Goal: Task Accomplishment & Management: Use online tool/utility

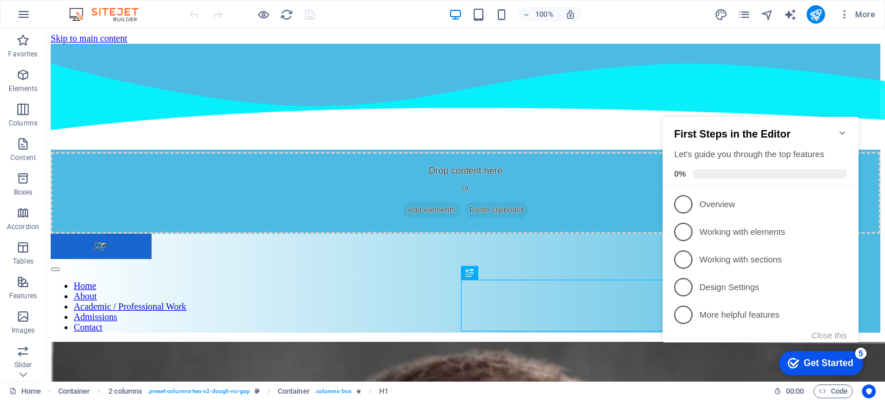
click at [845, 134] on h2 "First Steps in the Editor" at bounding box center [760, 134] width 173 height 12
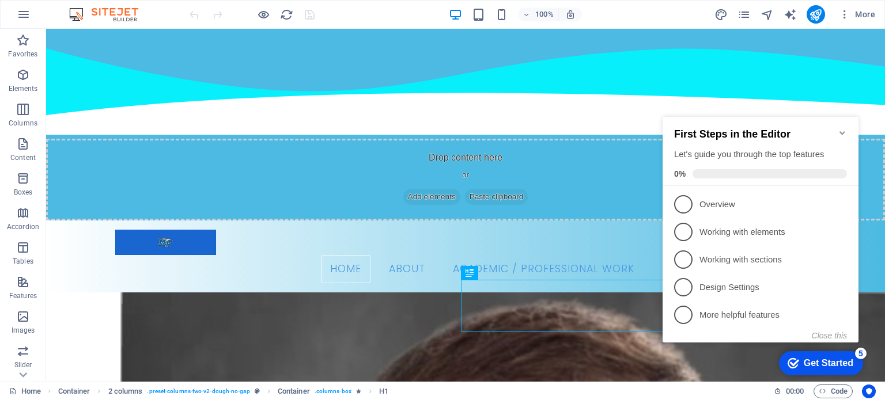
click at [840, 128] on icon "Minimize checklist" at bounding box center [842, 132] width 9 height 9
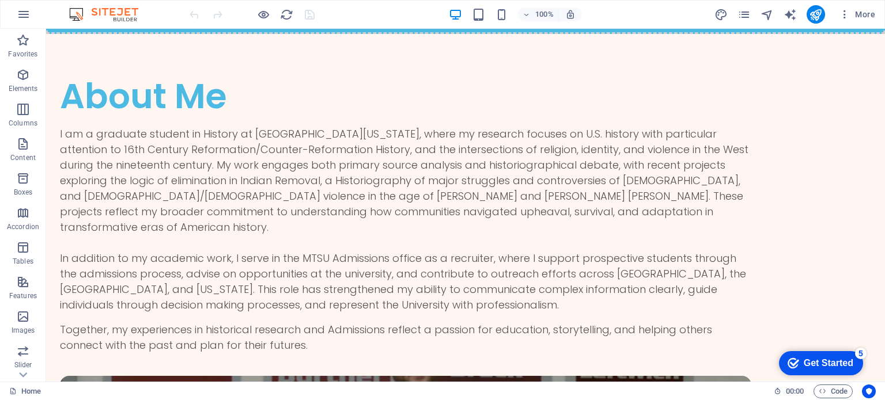
scroll to position [1357, 0]
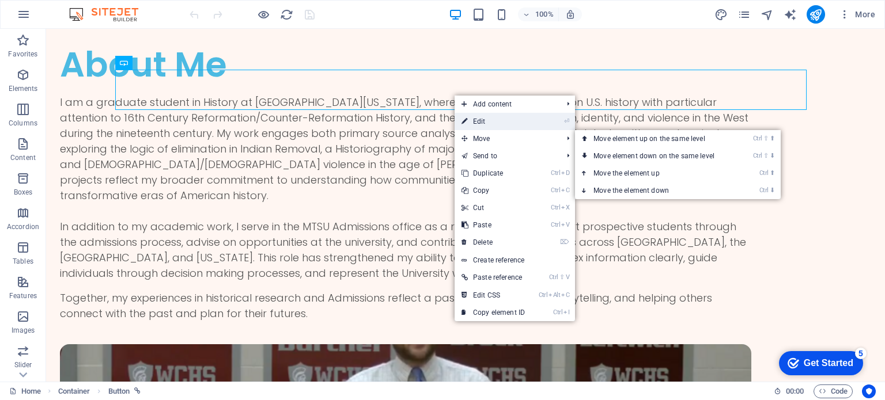
click at [497, 126] on link "⏎ Edit" at bounding box center [492, 121] width 77 height 17
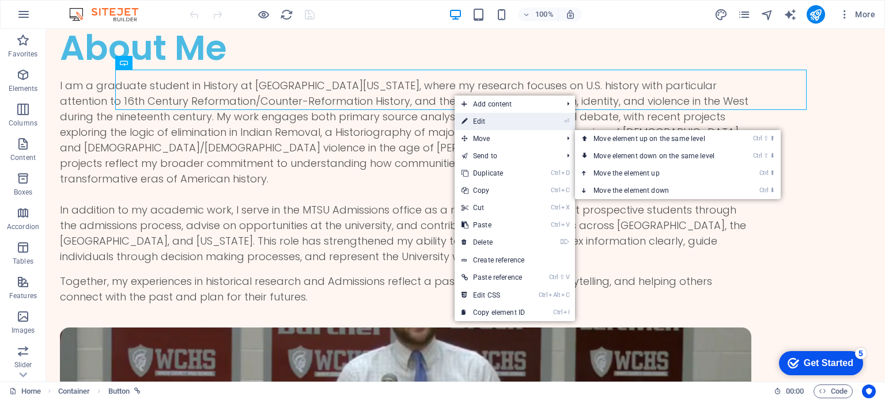
select select "1"
select select
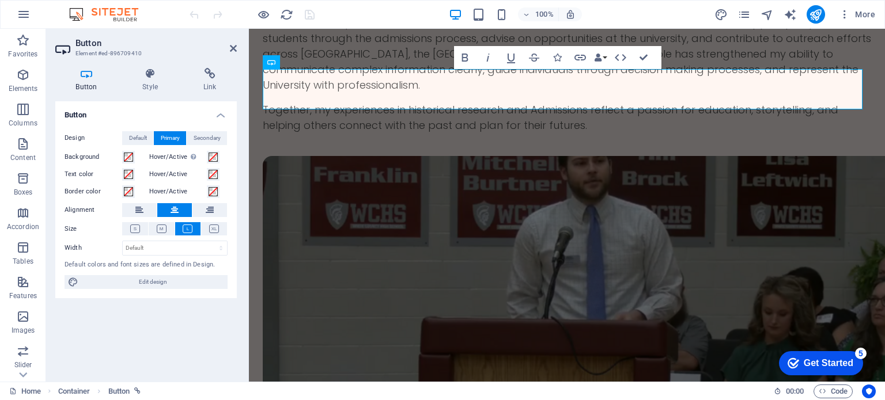
click at [204, 93] on div "Button Style Link Button Design Default Primary Secondary Background Hover/Acti…" at bounding box center [145, 220] width 181 height 305
click at [219, 67] on div "Button Style Link Button Design Default Primary Secondary Background Hover/Acti…" at bounding box center [146, 220] width 200 height 323
click at [200, 77] on icon at bounding box center [210, 74] width 54 height 12
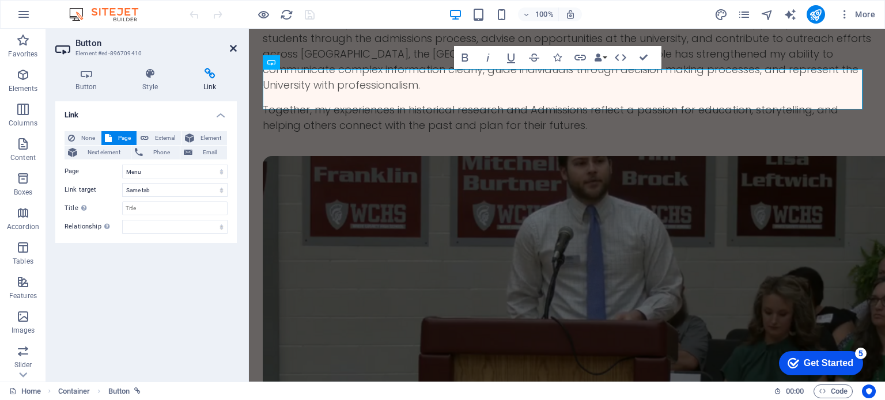
click at [234, 48] on icon at bounding box center [233, 48] width 7 height 9
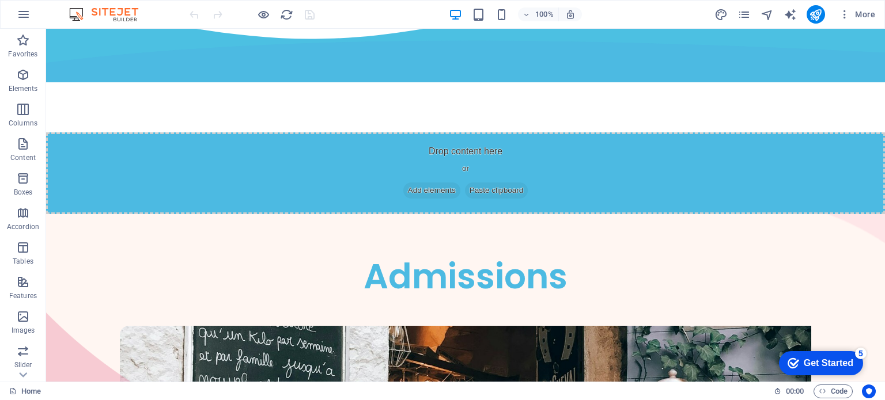
scroll to position [0, 0]
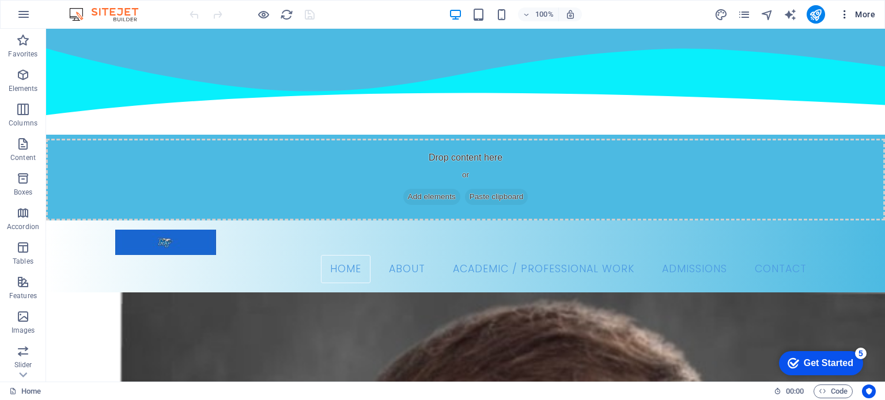
click at [850, 18] on icon "button" at bounding box center [845, 15] width 12 height 12
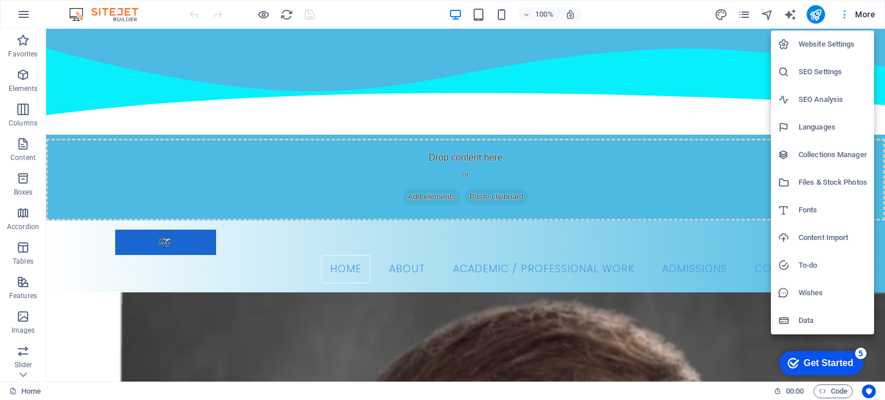
click at [850, 18] on div at bounding box center [442, 200] width 885 height 400
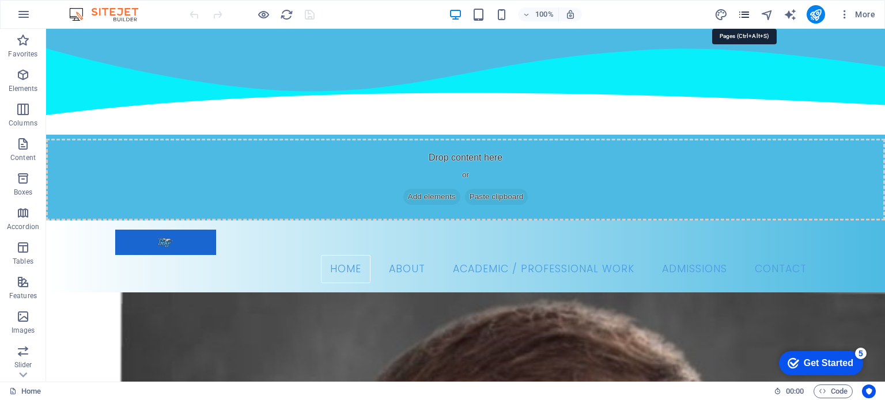
click at [741, 15] on icon "pages" at bounding box center [743, 14] width 13 height 13
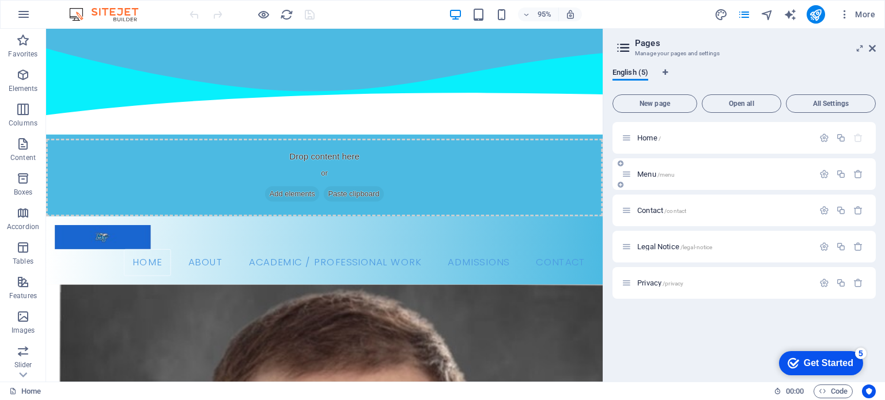
click at [645, 176] on span "Menu /menu" at bounding box center [655, 174] width 37 height 9
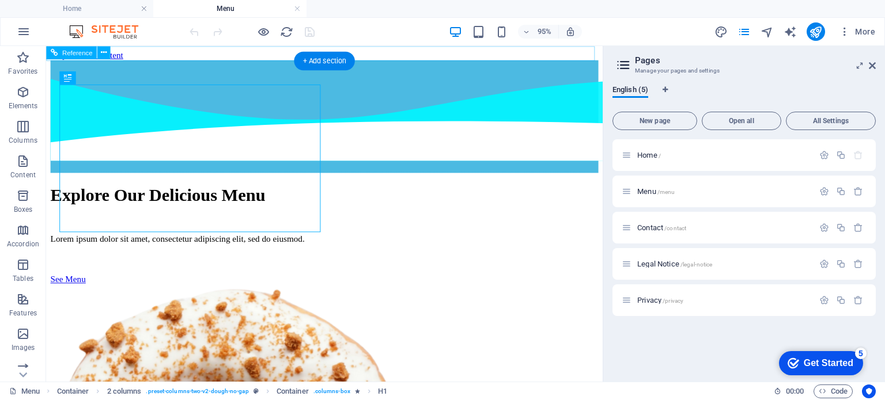
click at [234, 61] on div at bounding box center [339, 120] width 577 height 119
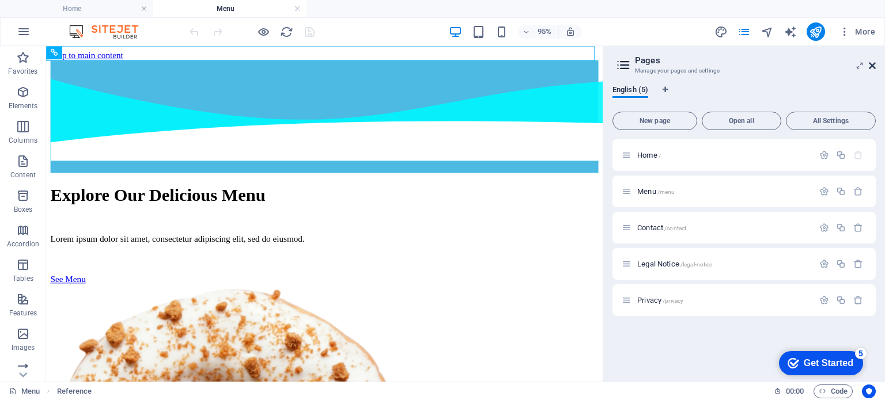
click at [870, 66] on icon at bounding box center [872, 65] width 7 height 9
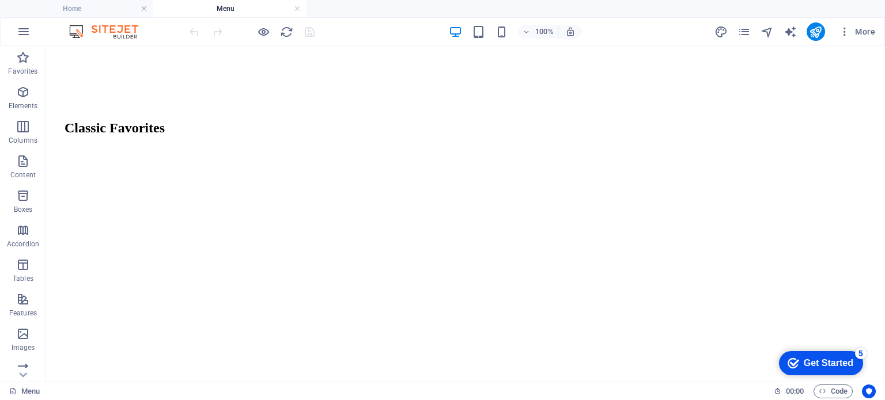
scroll to position [957, 0]
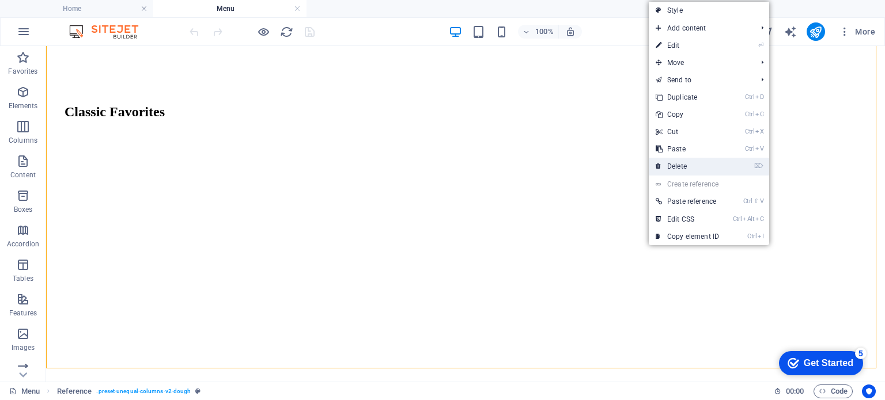
click at [688, 169] on link "⌦ Delete" at bounding box center [687, 166] width 77 height 17
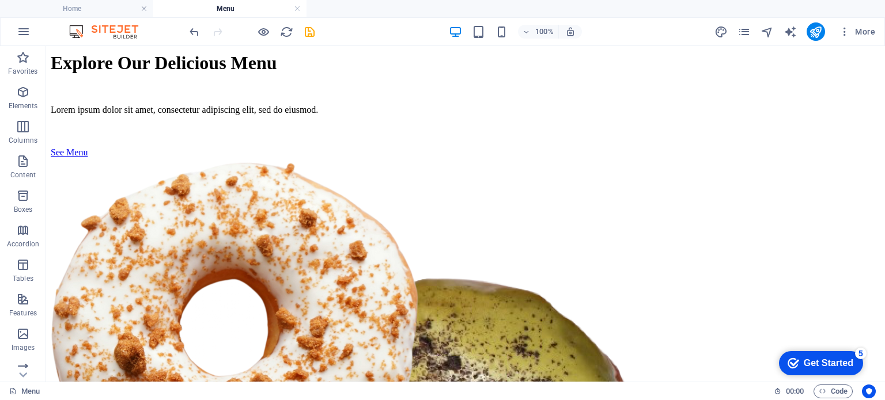
scroll to position [94, 0]
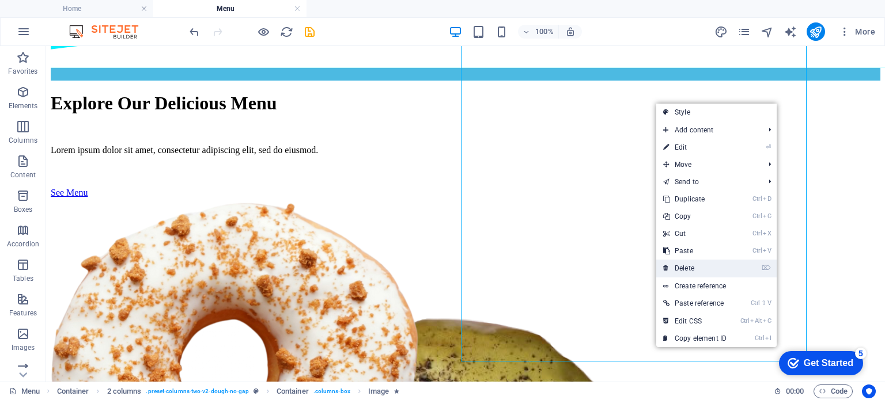
click at [697, 266] on link "⌦ Delete" at bounding box center [694, 268] width 77 height 17
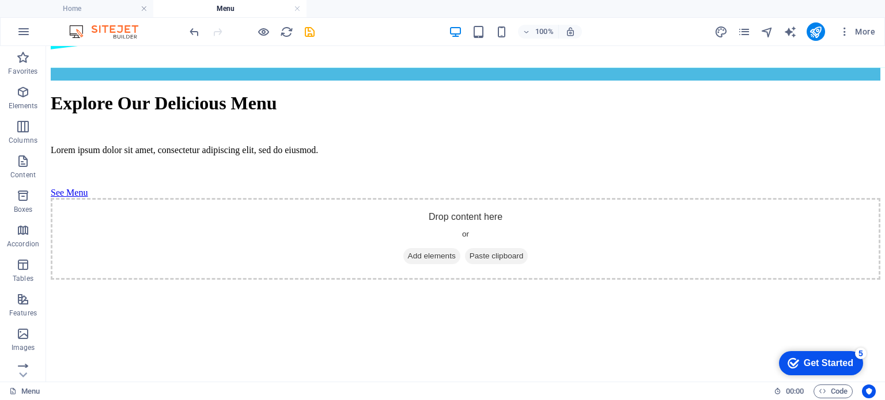
scroll to position [0, 0]
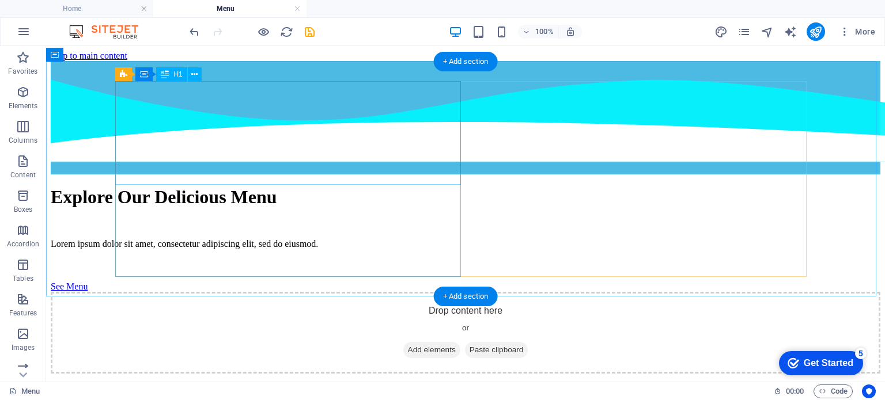
click at [265, 187] on div "Explore Our Delicious Menu" at bounding box center [465, 197] width 829 height 21
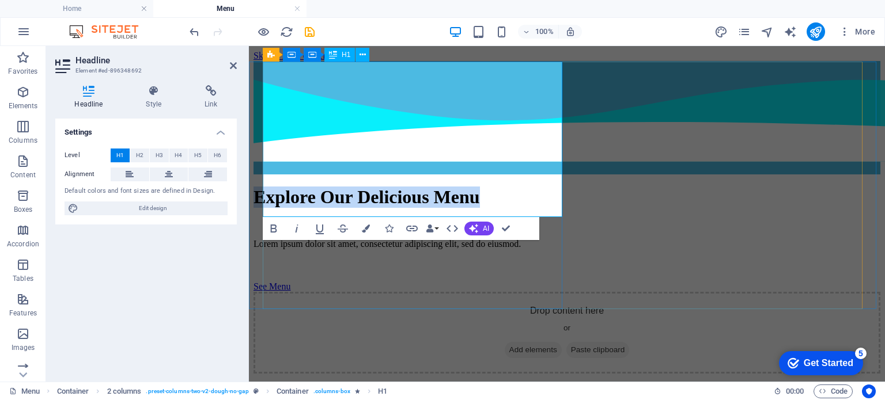
click at [400, 187] on h1 "Explore Our Delicious Menu" at bounding box center [566, 197] width 627 height 21
drag, startPoint x: 407, startPoint y: 184, endPoint x: 273, endPoint y: 84, distance: 167.9
click at [273, 187] on h1 "Explore Our Delicious Menu" at bounding box center [566, 197] width 627 height 21
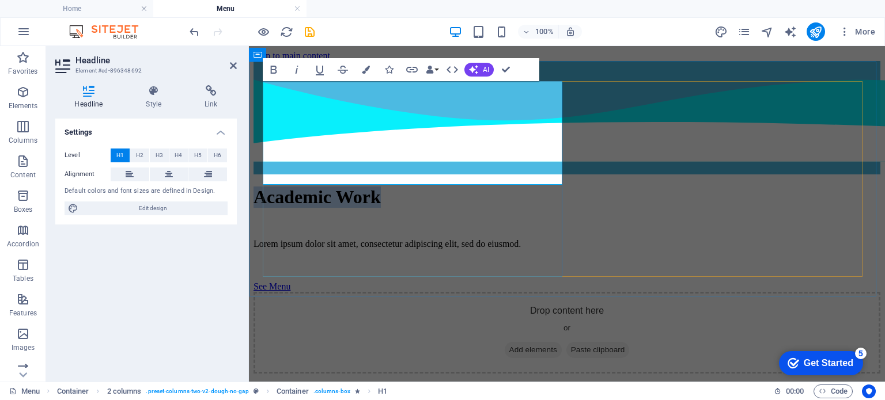
drag, startPoint x: 382, startPoint y: 148, endPoint x: 268, endPoint y: 101, distance: 123.2
click at [268, 187] on h1 "​Academic Work" at bounding box center [566, 197] width 627 height 21
click at [158, 100] on h4 "Style" at bounding box center [156, 97] width 59 height 24
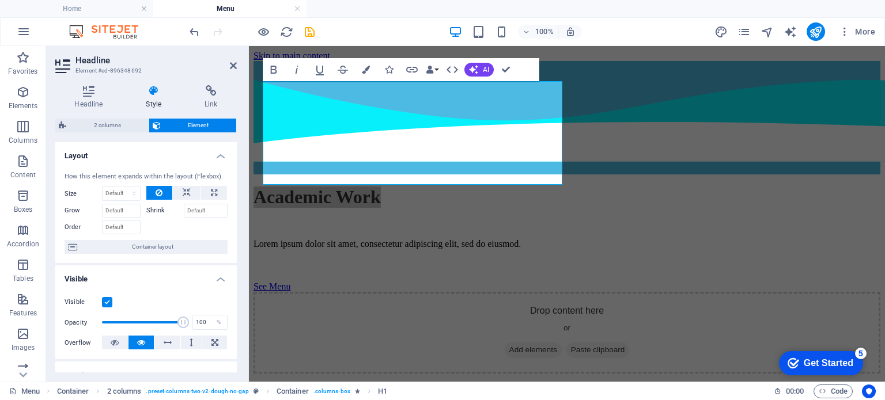
drag, startPoint x: 237, startPoint y: 173, endPoint x: 234, endPoint y: 198, distance: 24.9
click at [234, 198] on div "Headline Style Link Settings Level H1 H2 H3 H4 H5 H6 Alignment Default colors a…" at bounding box center [146, 229] width 200 height 306
drag, startPoint x: 234, startPoint y: 198, endPoint x: 234, endPoint y: 203, distance: 5.8
click at [234, 203] on div "Layout How this element expands within the layout (Flexbox). Size Default auto …" at bounding box center [145, 257] width 181 height 230
click at [90, 88] on icon at bounding box center [88, 91] width 67 height 12
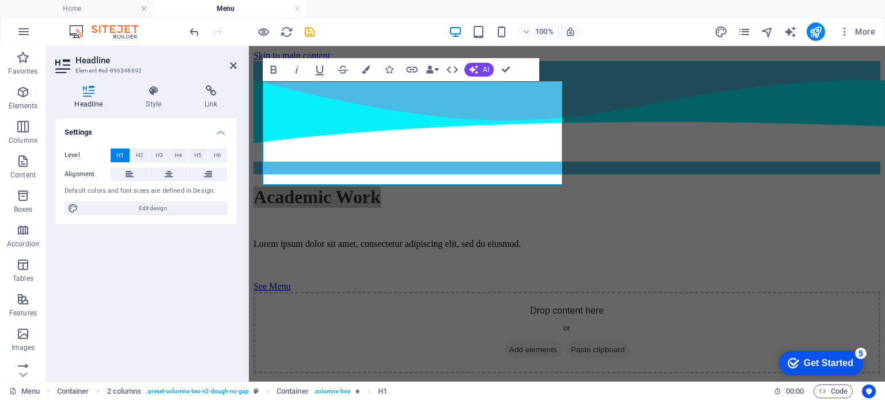
click at [145, 81] on div "Headline Style Link Settings Level H1 H2 H3 H4 H5 H6 Alignment Default colors a…" at bounding box center [146, 229] width 200 height 306
click at [152, 88] on icon at bounding box center [154, 91] width 54 height 12
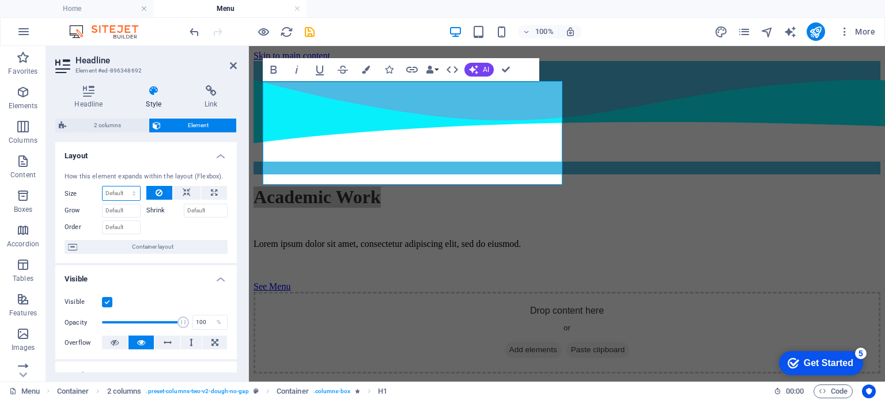
click at [126, 193] on select "Default auto px % 1/1 1/2 1/3 1/4 1/5 1/6 1/7 1/8 1/9 1/10" at bounding box center [121, 194] width 37 height 14
select select "1/3"
click at [122, 187] on select "Default auto px % 1/1 1/2 1/3 1/4 1/5 1/6 1/7 1/8 1/9 1/10" at bounding box center [121, 194] width 37 height 14
type input "33.33"
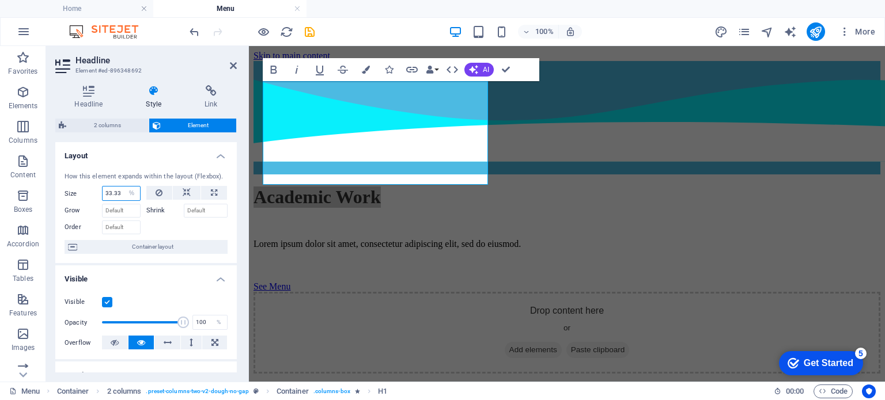
click at [113, 191] on input "33.33" at bounding box center [121, 194] width 37 height 14
click at [131, 192] on select "Default auto px % 1/1 1/2 1/3 1/4 1/5 1/6 1/7 1/8 1/9 1/10" at bounding box center [132, 194] width 16 height 14
select select "1/4"
click at [124, 187] on select "Default auto px % 1/1 1/2 1/3 1/4 1/5 1/6 1/7 1/8 1/9 1/10" at bounding box center [132, 194] width 16 height 14
type input "25"
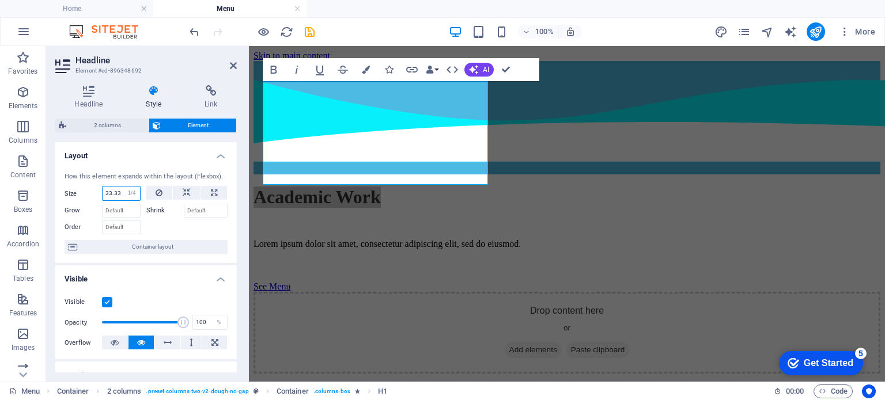
select select "%"
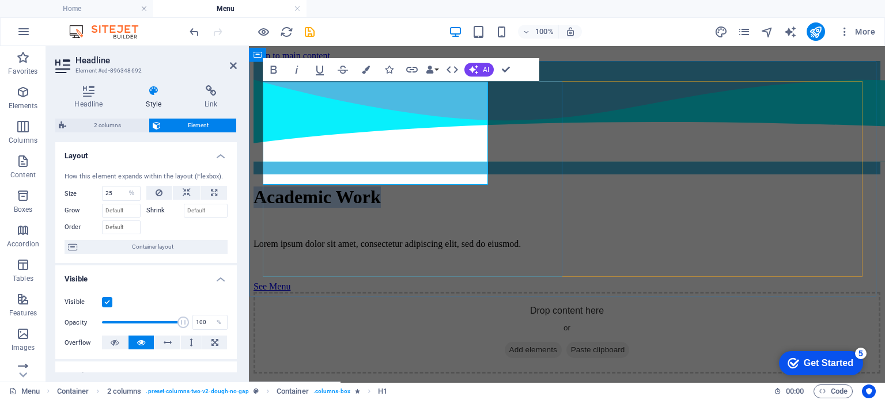
click at [344, 187] on h1 "​Academic Work" at bounding box center [566, 197] width 627 height 21
click at [270, 187] on h1 "​Academic Work" at bounding box center [566, 197] width 627 height 21
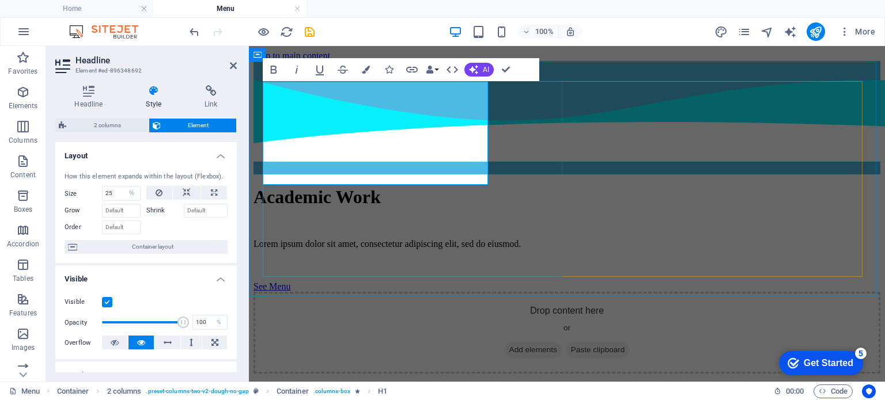
click at [480, 187] on h1 "​Academic Work" at bounding box center [566, 197] width 627 height 21
click at [486, 187] on h1 "​Academic Work" at bounding box center [566, 197] width 627 height 21
drag, startPoint x: 410, startPoint y: 161, endPoint x: 262, endPoint y: 89, distance: 164.4
click at [262, 175] on div "Academic Work Lorem ipsum dolor sit amet, consectetur adipiscing elit, sed do e…" at bounding box center [566, 292] width 627 height 235
click at [486, 282] on div "See Menu" at bounding box center [566, 287] width 627 height 10
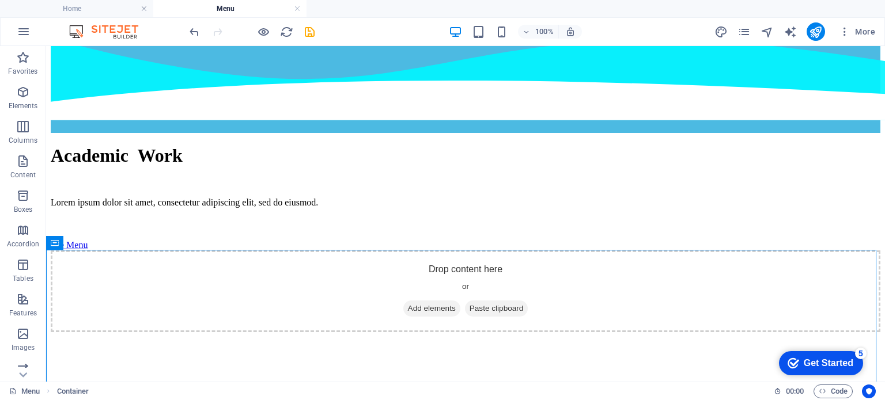
scroll to position [86, 0]
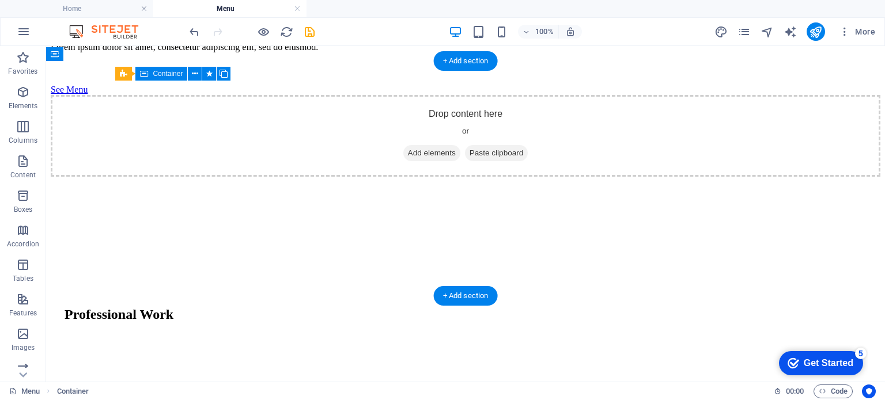
scroll to position [571, 0]
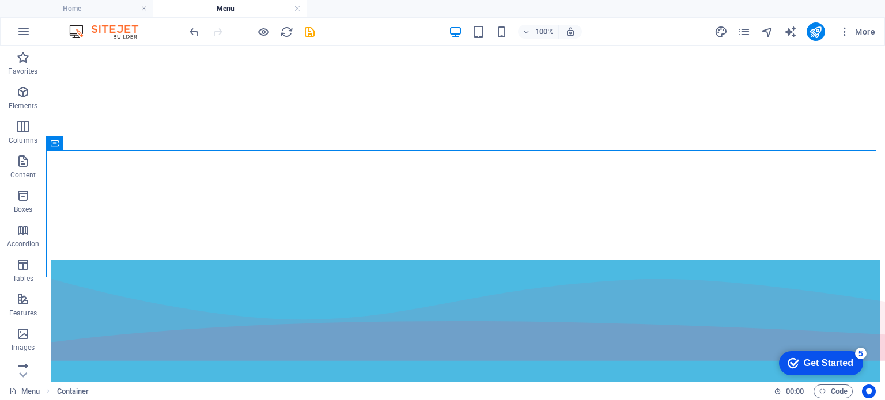
drag, startPoint x: 930, startPoint y: 429, endPoint x: 876, endPoint y: 306, distance: 134.3
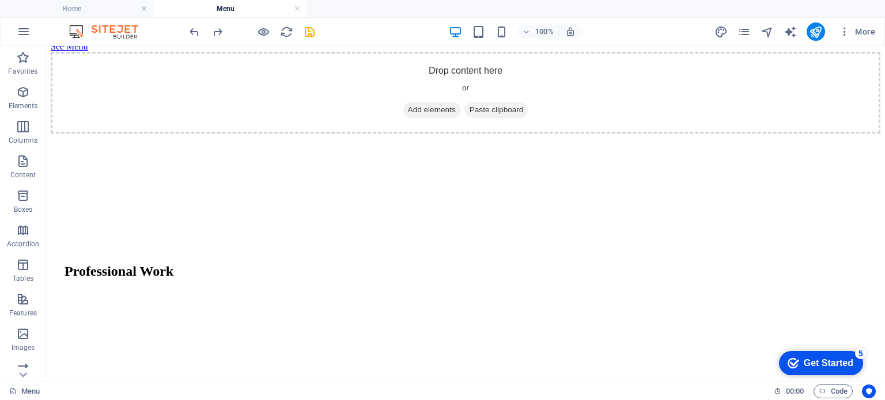
scroll to position [194, 0]
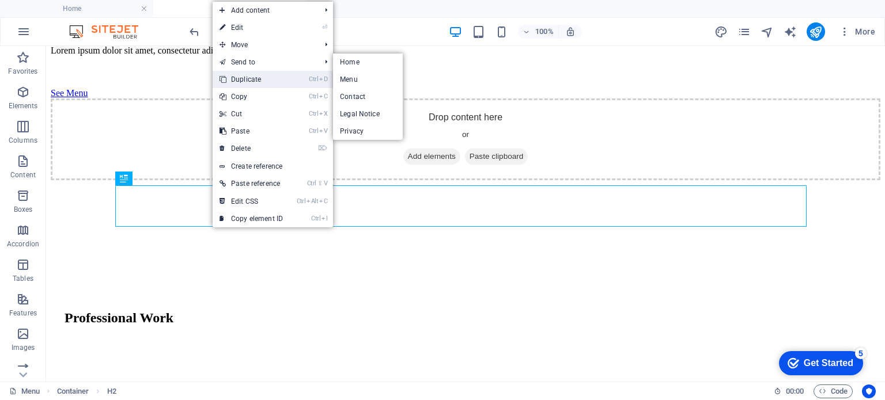
click at [257, 80] on link "Ctrl D Duplicate" at bounding box center [251, 79] width 77 height 17
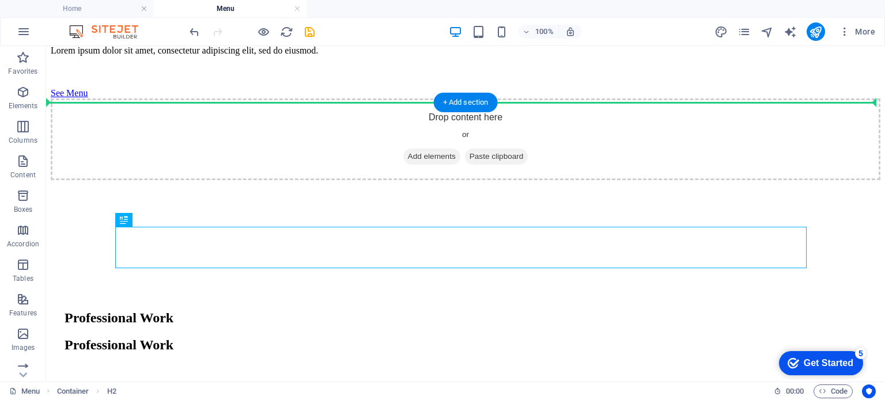
scroll to position [0, 0]
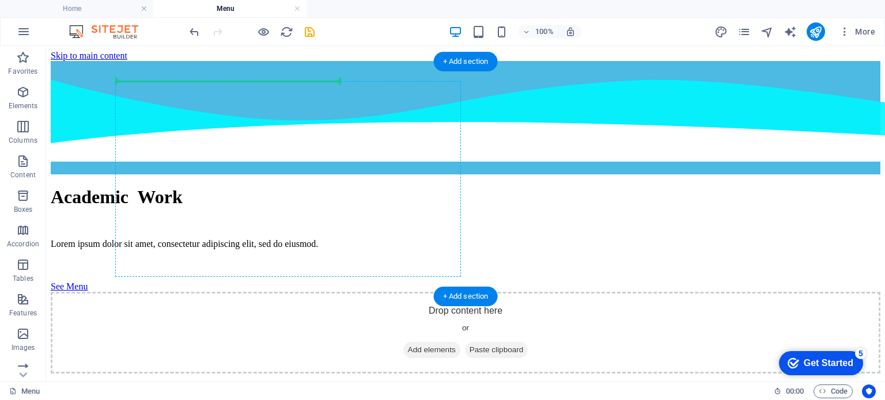
drag, startPoint x: 254, startPoint y: 249, endPoint x: 304, endPoint y: 88, distance: 168.3
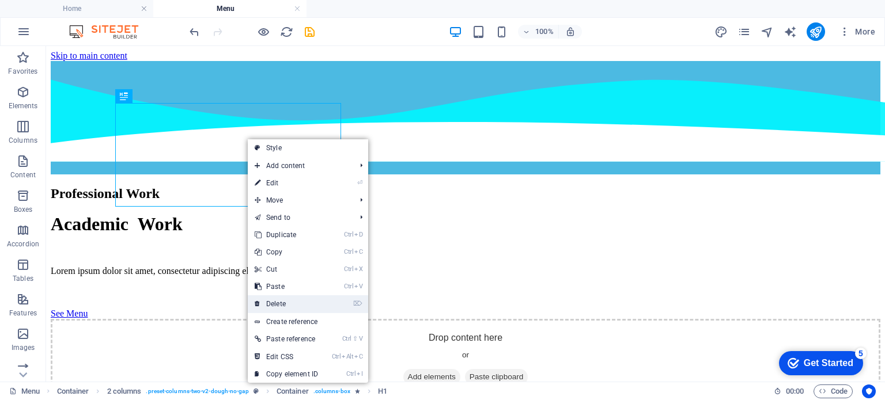
click at [279, 300] on link "⌦ Delete" at bounding box center [286, 303] width 77 height 17
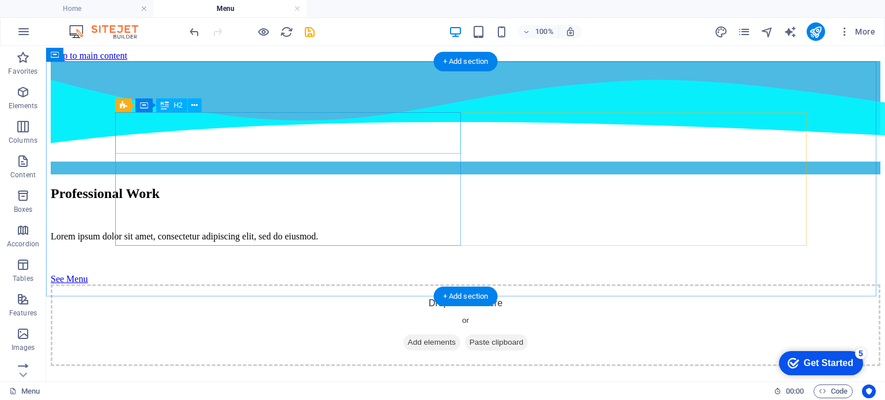
click at [260, 186] on div "Professional Work" at bounding box center [465, 194] width 829 height 16
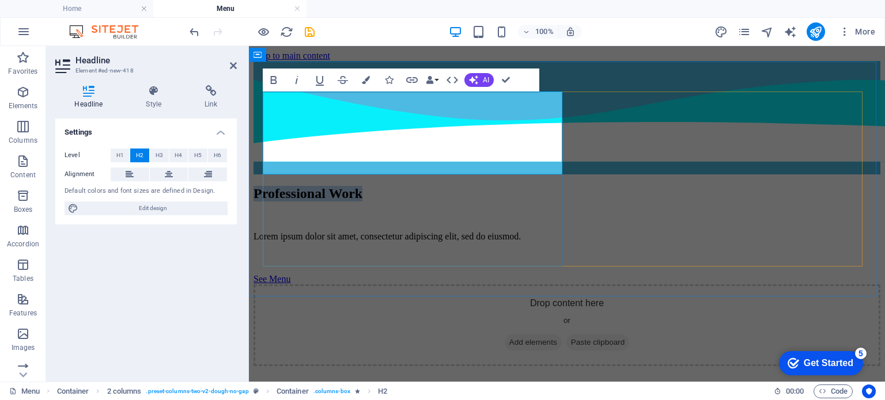
click at [362, 186] on h2 "Professional Work" at bounding box center [566, 194] width 627 height 16
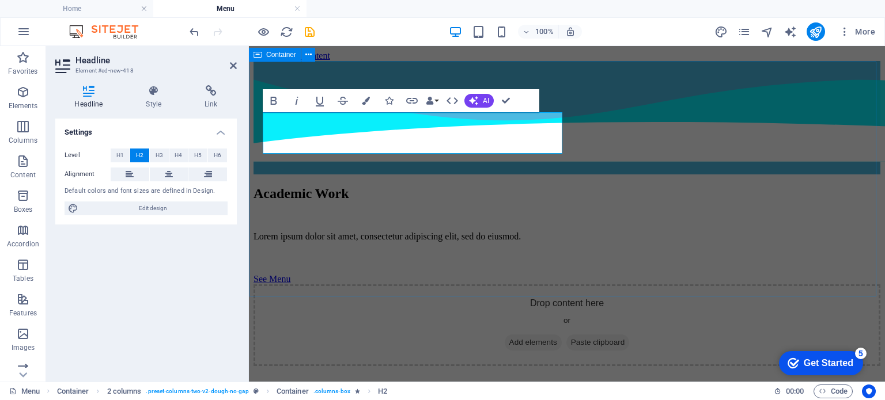
click at [522, 288] on div "Academic Work Lorem ipsum dolor sit amet, consectetur adipiscing elit, sed do e…" at bounding box center [566, 292] width 627 height 235
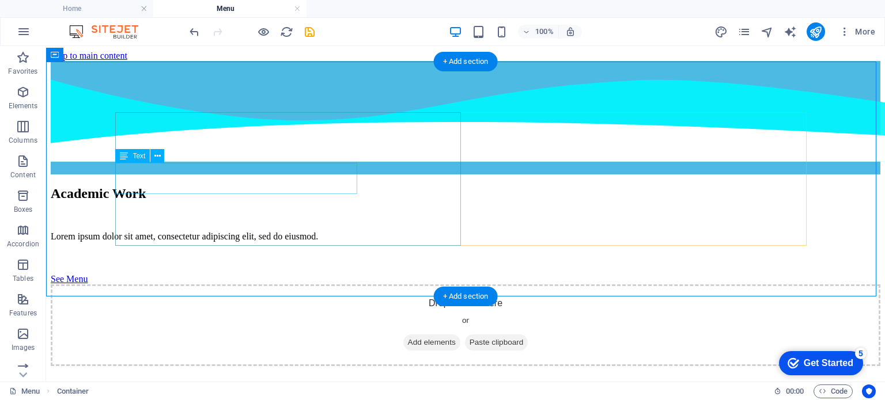
click at [217, 232] on div "Lorem ipsum dolor sit amet, consectetur adipiscing elit, sed do eiusmod." at bounding box center [465, 237] width 829 height 10
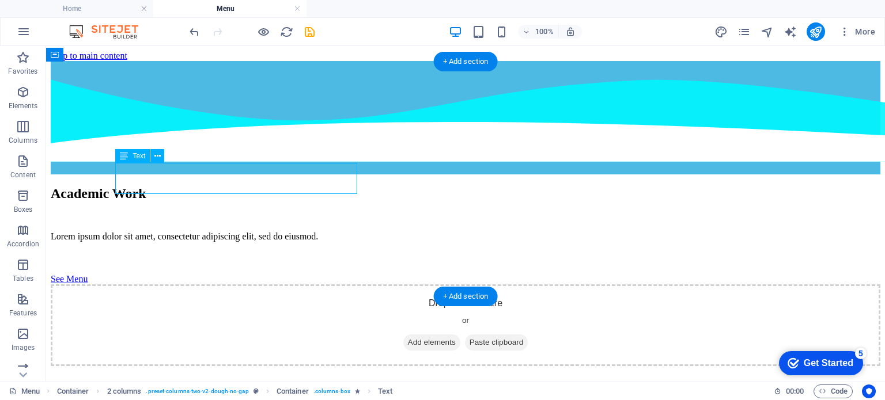
click at [217, 232] on div "Lorem ipsum dolor sit amet, consectetur adipiscing elit, sed do eiusmod." at bounding box center [465, 237] width 829 height 10
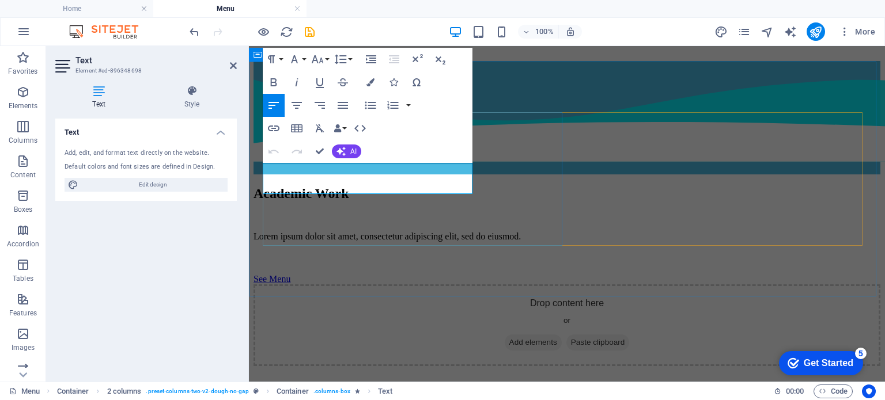
click at [369, 232] on p "Lorem ipsum dolor sit amet, consectetur adipiscing elit, sed do eiusmod." at bounding box center [566, 237] width 627 height 10
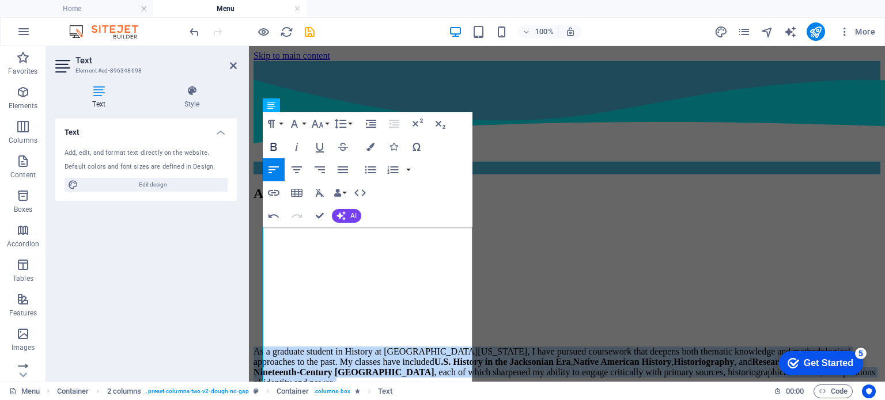
click at [272, 141] on icon "button" at bounding box center [274, 147] width 14 height 14
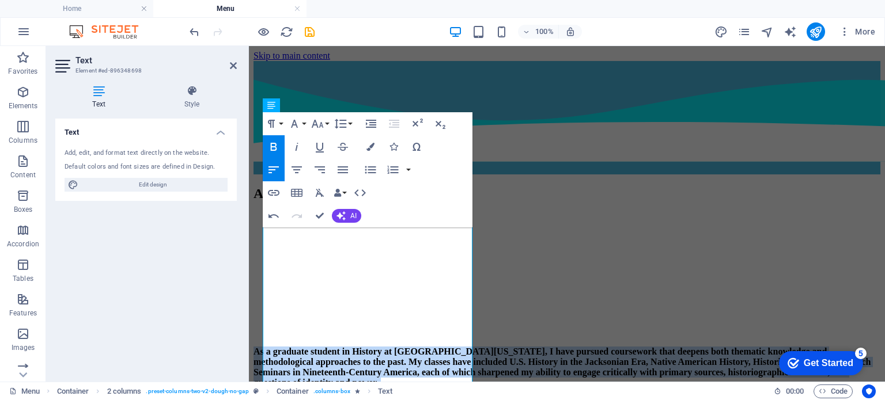
click at [272, 141] on icon "button" at bounding box center [274, 147] width 14 height 14
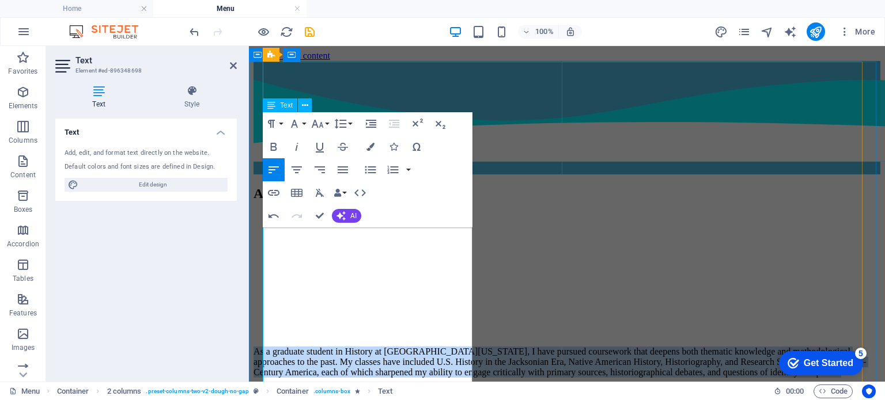
click at [327, 347] on p "As a graduate student in History at [GEOGRAPHIC_DATA][US_STATE], I have pursued…" at bounding box center [566, 362] width 627 height 31
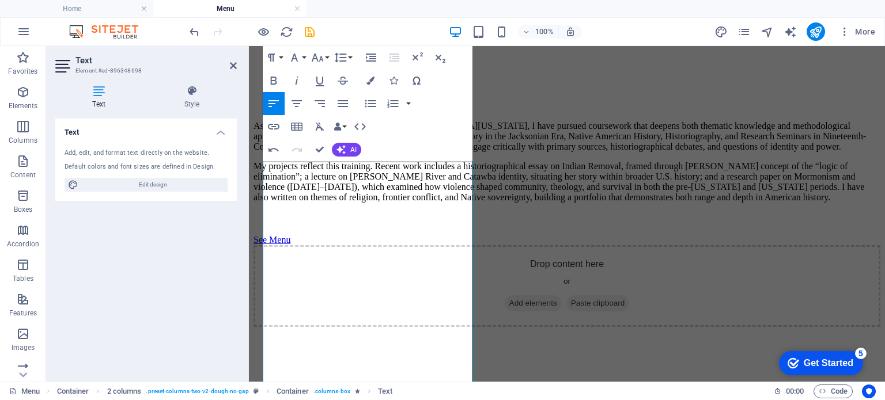
scroll to position [254, 0]
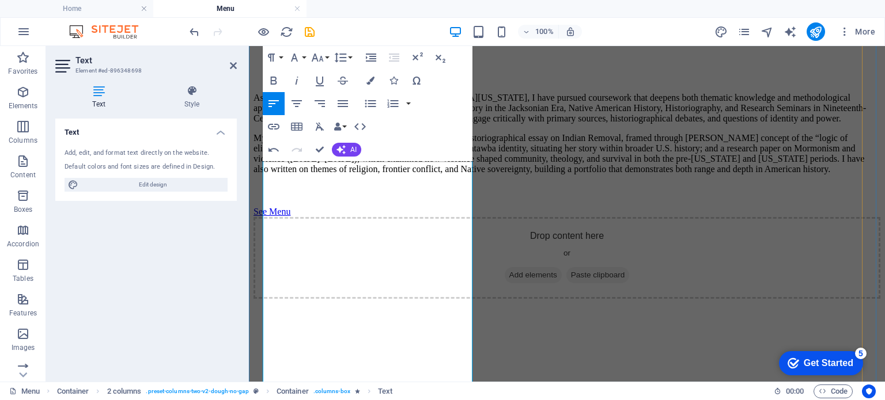
click at [689, 237] on div "Academic Work As a graduate student in History at [GEOGRAPHIC_DATA][US_STATE], …" at bounding box center [566, 115] width 627 height 367
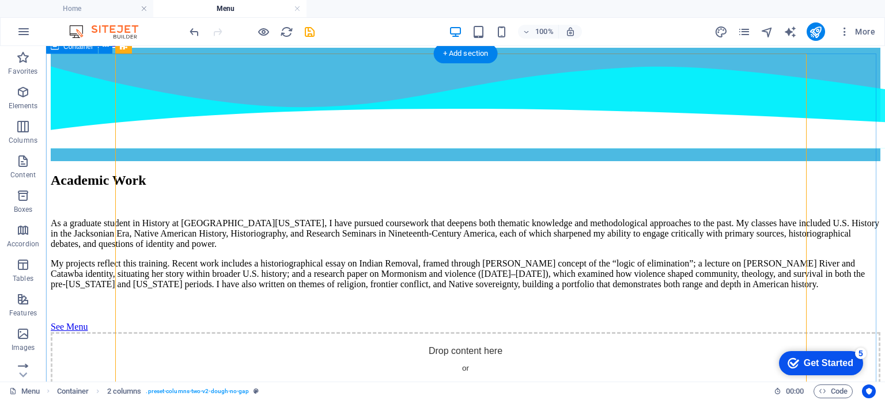
scroll to position [8, 0]
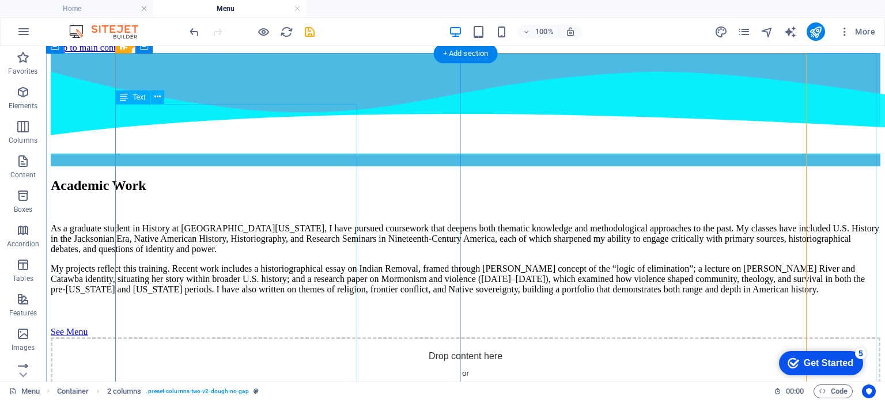
click at [320, 223] on div "As a graduate student in History at [GEOGRAPHIC_DATA][US_STATE], I have pursued…" at bounding box center [465, 258] width 829 height 71
click at [327, 223] on div "As a graduate student in History at [GEOGRAPHIC_DATA][US_STATE], I have pursued…" at bounding box center [465, 258] width 829 height 71
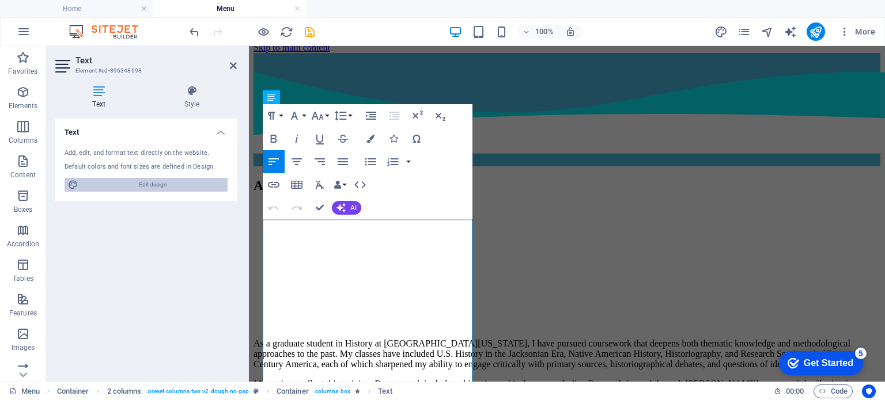
drag, startPoint x: 153, startPoint y: 185, endPoint x: 536, endPoint y: 192, distance: 382.6
click at [153, 185] on span "Edit design" at bounding box center [153, 185] width 142 height 14
select select "px"
select select "300"
select select "px"
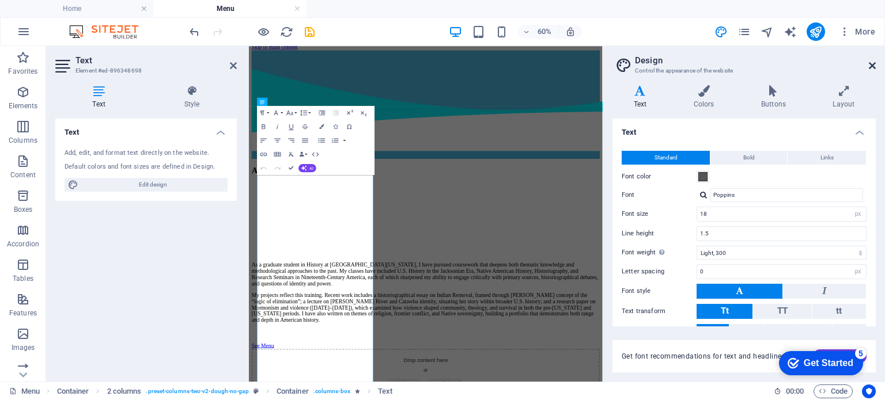
click at [873, 66] on icon at bounding box center [872, 65] width 7 height 9
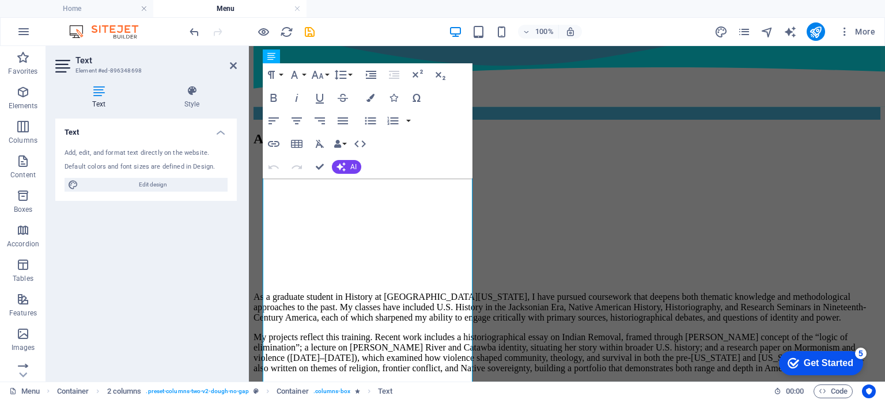
scroll to position [0, 0]
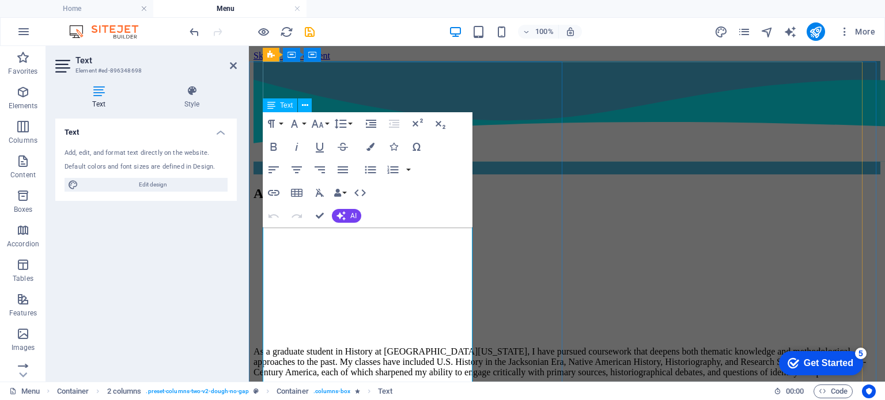
click at [385, 347] on p "As a graduate student in History at [GEOGRAPHIC_DATA][US_STATE], I have pursued…" at bounding box center [566, 362] width 627 height 31
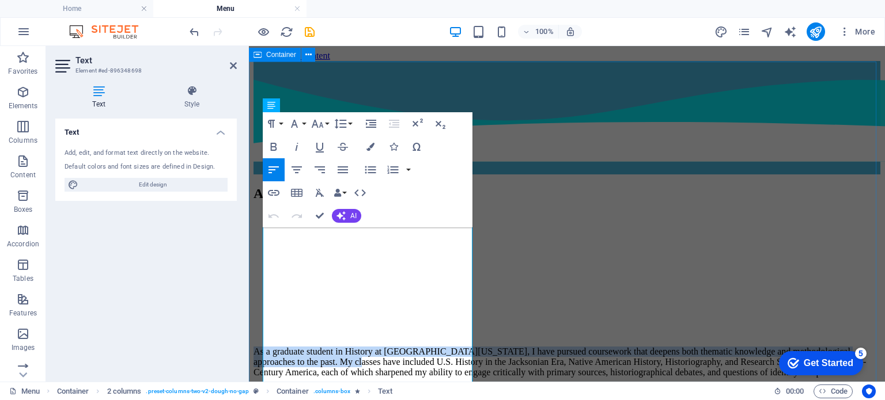
drag, startPoint x: 471, startPoint y: 299, endPoint x: 239, endPoint y: 228, distance: 242.2
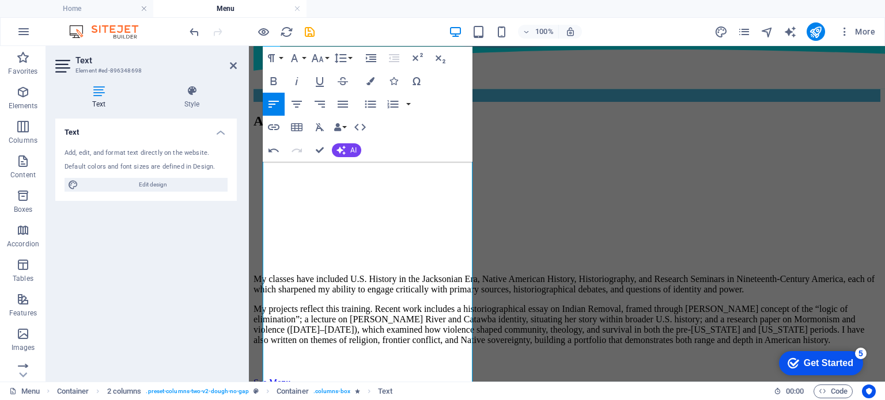
scroll to position [94, 0]
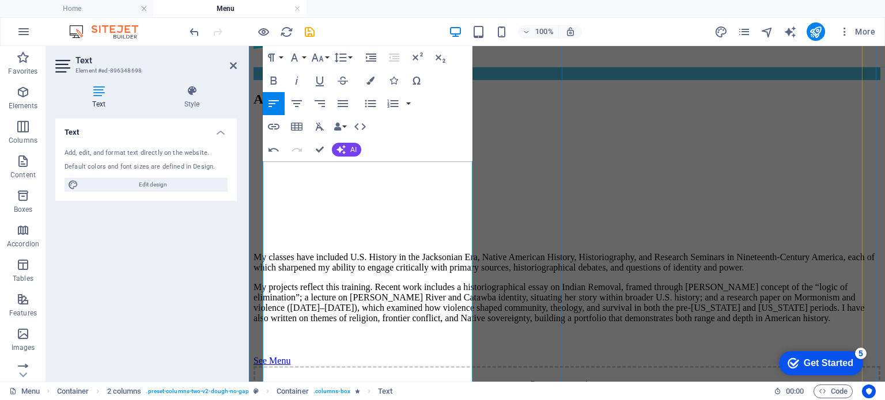
click at [420, 252] on p "My classes have included U.S. History in the Jacksonian Era, Native American Hi…" at bounding box center [566, 262] width 627 height 21
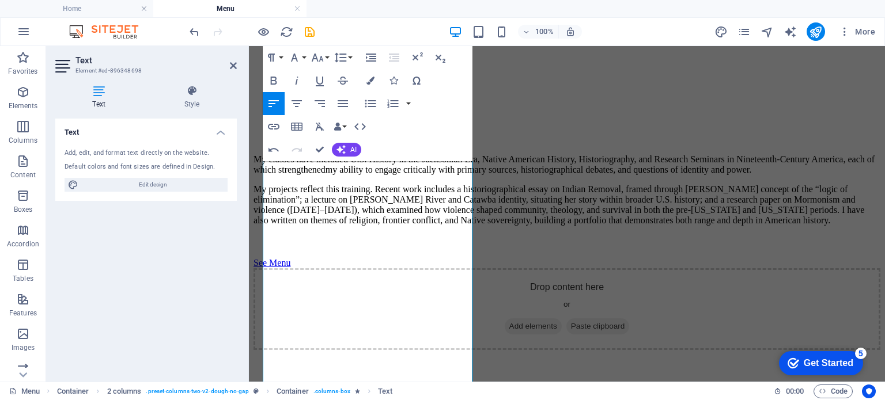
scroll to position [194, 0]
drag, startPoint x: 424, startPoint y: 184, endPoint x: 344, endPoint y: 170, distance: 80.7
click at [344, 170] on div "My classes have included U.S. History in the Jacksonian Era, Native American Hi…" at bounding box center [566, 188] width 627 height 71
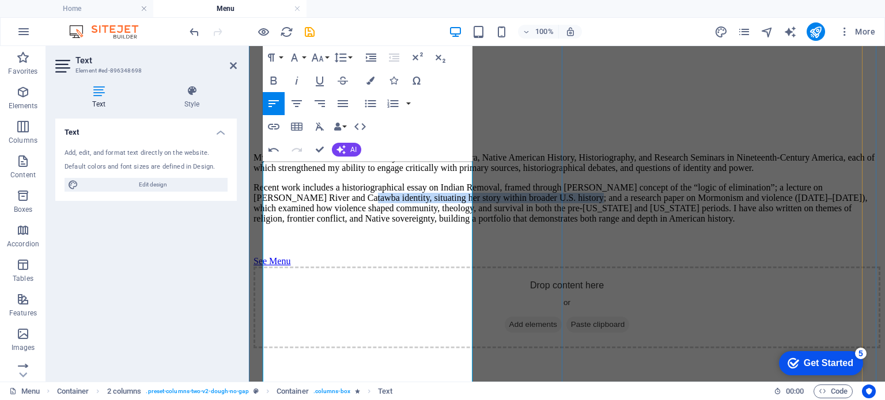
drag, startPoint x: 300, startPoint y: 274, endPoint x: 368, endPoint y: 236, distance: 77.4
click at [368, 224] on p "Recent work includes a historiographical essay on Indian Removal, framed throug…" at bounding box center [566, 203] width 627 height 41
click at [334, 224] on p "Recent work includes a historiographical essay on Indian Removal, framed throug…" at bounding box center [566, 203] width 627 height 41
drag, startPoint x: 298, startPoint y: 274, endPoint x: 368, endPoint y: 232, distance: 81.2
click at [368, 224] on p "Recent work includes a historiographical essay on Indian Removal, framed throug…" at bounding box center [566, 203] width 627 height 41
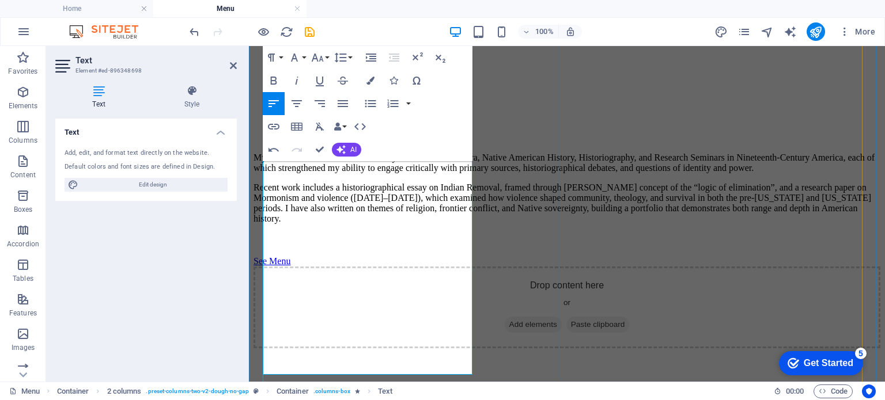
click at [309, 224] on p "Recent work includes a historiographical essay on Indian Removal, framed throug…" at bounding box center [566, 203] width 627 height 41
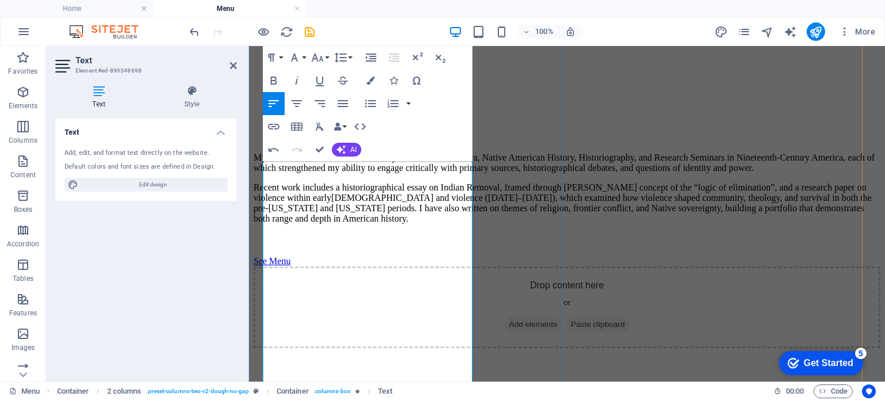
click at [373, 224] on p "Recent work includes a historiographical essay on Indian Removal, framed throug…" at bounding box center [566, 203] width 627 height 41
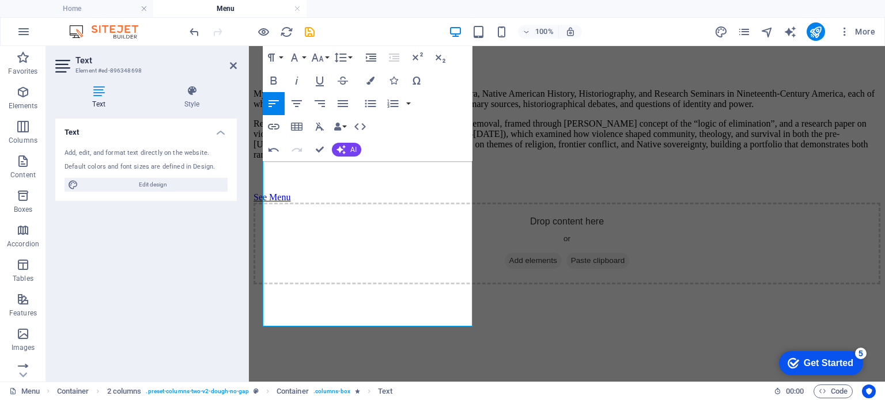
scroll to position [262, 0]
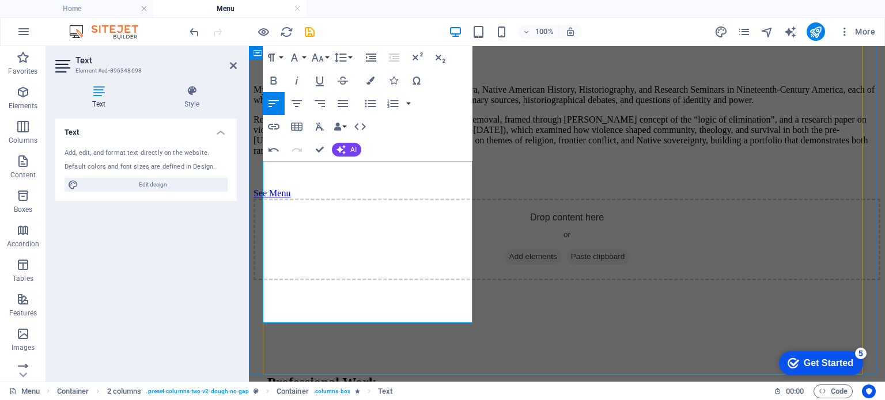
click at [563, 276] on div "Academic Work My classes have included U.S. History in the Jacksonian Era, [DEM…" at bounding box center [566, 102] width 627 height 357
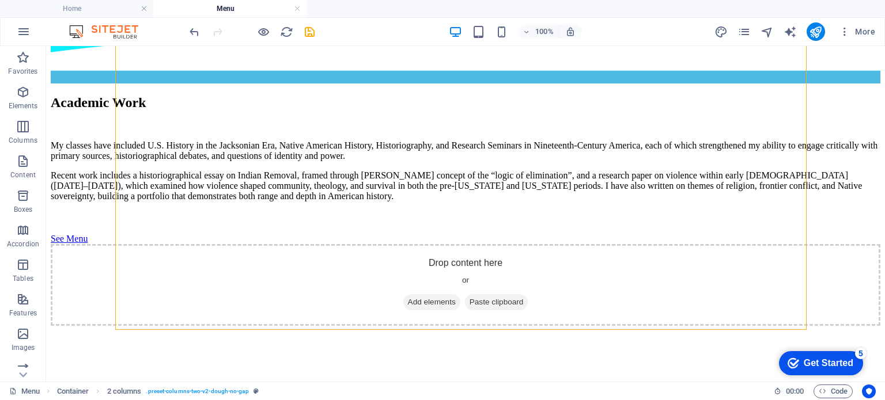
scroll to position [25, 0]
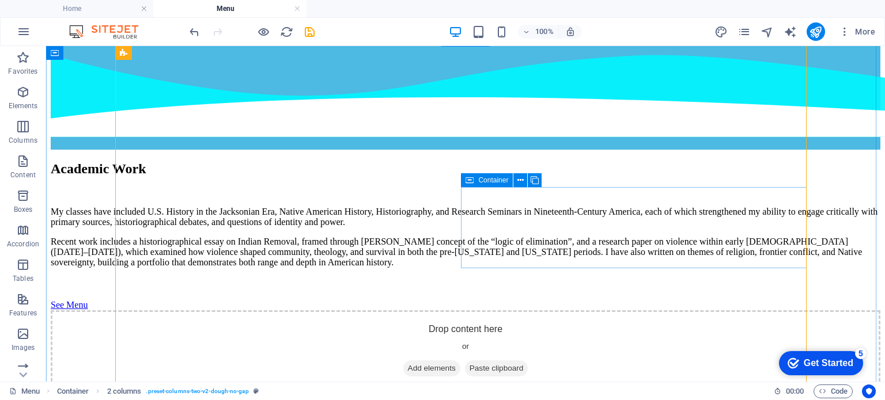
click at [460, 361] on span "Add elements" at bounding box center [431, 369] width 57 height 16
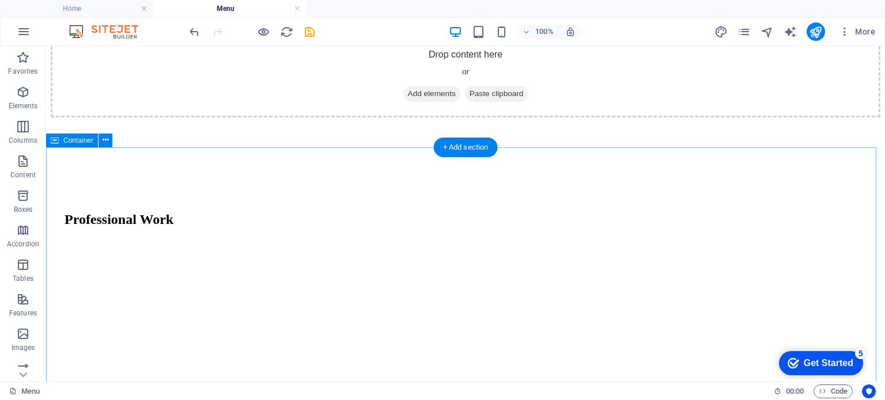
scroll to position [297, 0]
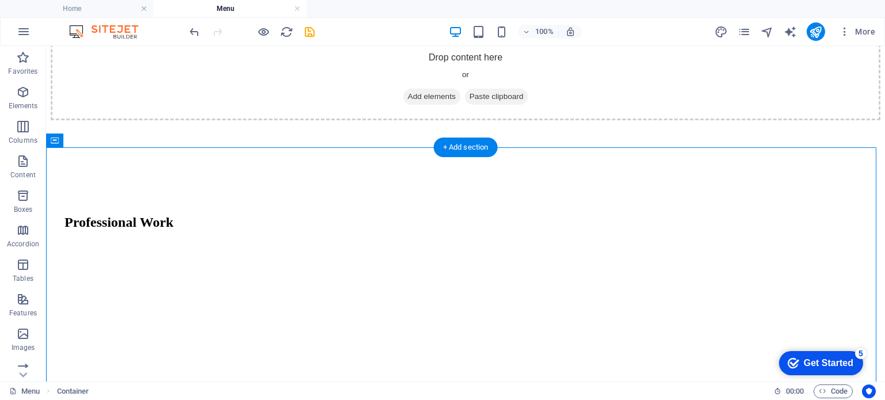
drag, startPoint x: 324, startPoint y: 251, endPoint x: 307, endPoint y: 159, distance: 93.8
click at [307, 159] on div "Professional Work" at bounding box center [465, 331] width 829 height 422
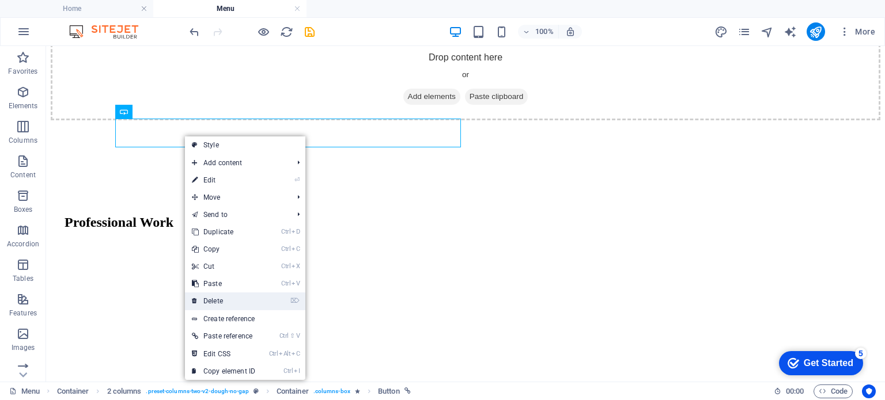
click at [239, 300] on link "⌦ Delete" at bounding box center [223, 301] width 77 height 17
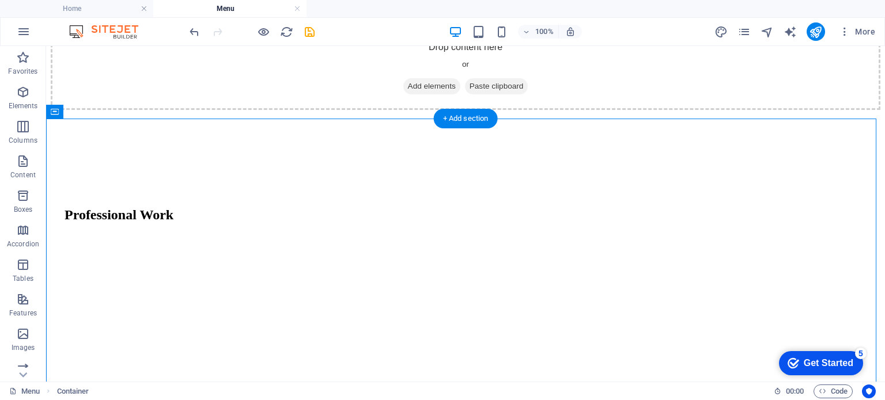
drag, startPoint x: 263, startPoint y: 237, endPoint x: 228, endPoint y: 124, distance: 117.5
click at [228, 124] on div "Professional Work" at bounding box center [465, 324] width 829 height 422
click at [454, 120] on div "+ Add section" at bounding box center [466, 119] width 64 height 20
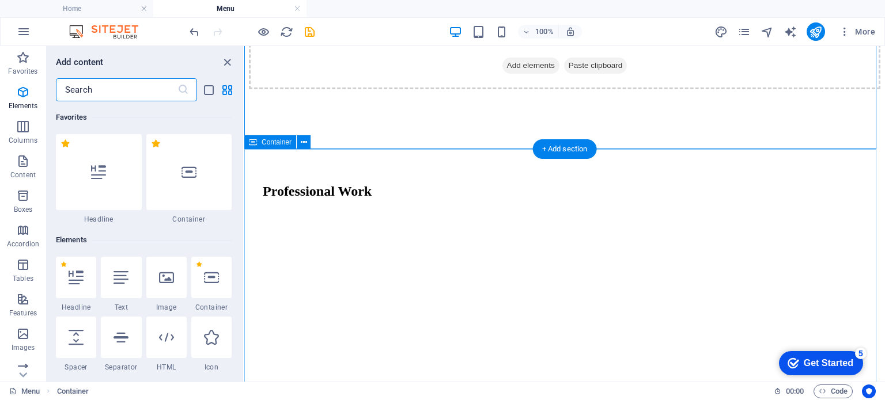
scroll to position [2015, 0]
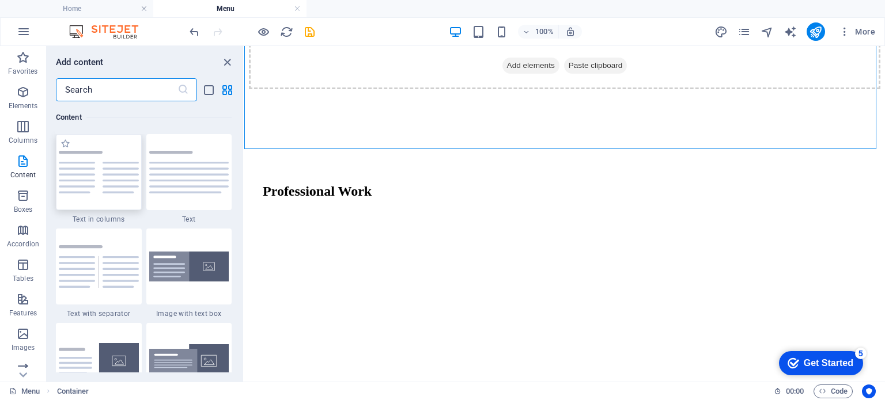
click at [104, 176] on img at bounding box center [99, 172] width 80 height 43
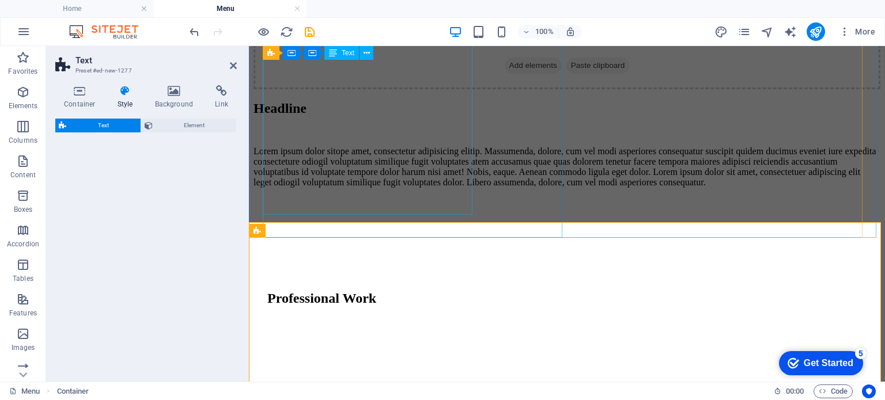
scroll to position [255, 0]
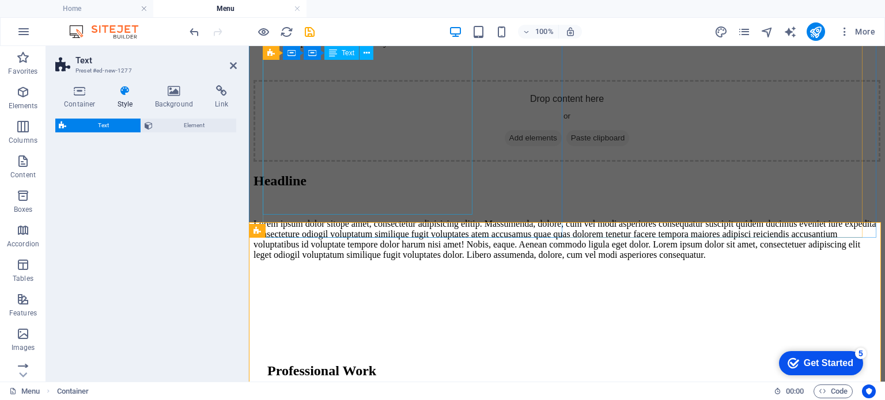
select select "rem"
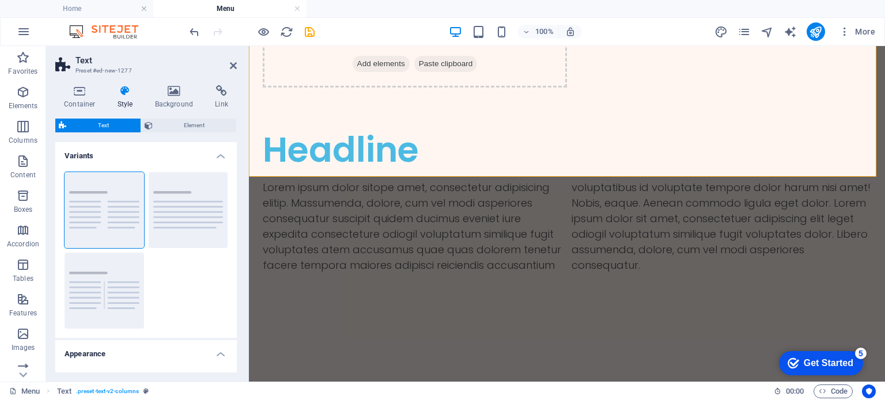
scroll to position [418, 0]
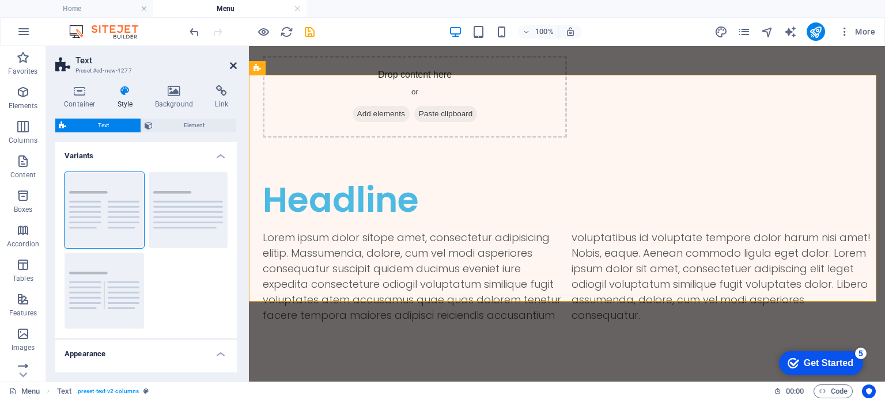
click at [235, 65] on icon at bounding box center [233, 65] width 7 height 9
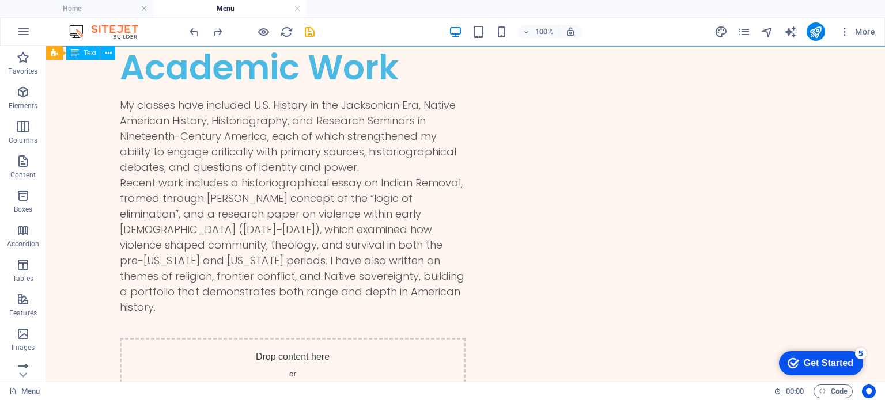
scroll to position [108, 0]
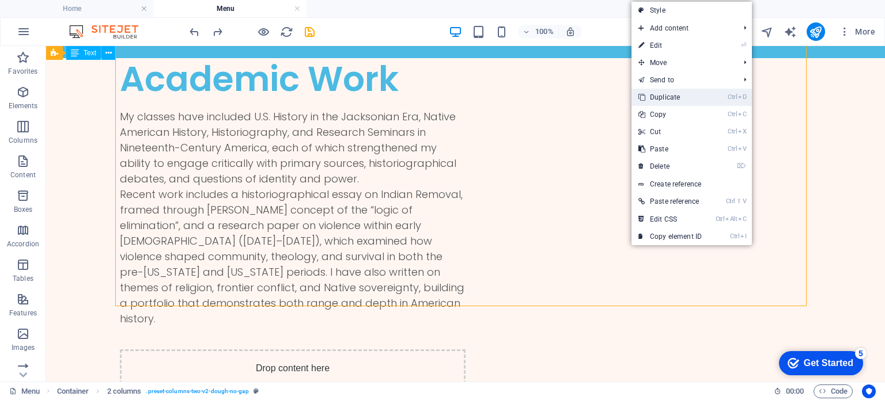
click at [673, 97] on link "Ctrl D Duplicate" at bounding box center [669, 97] width 77 height 17
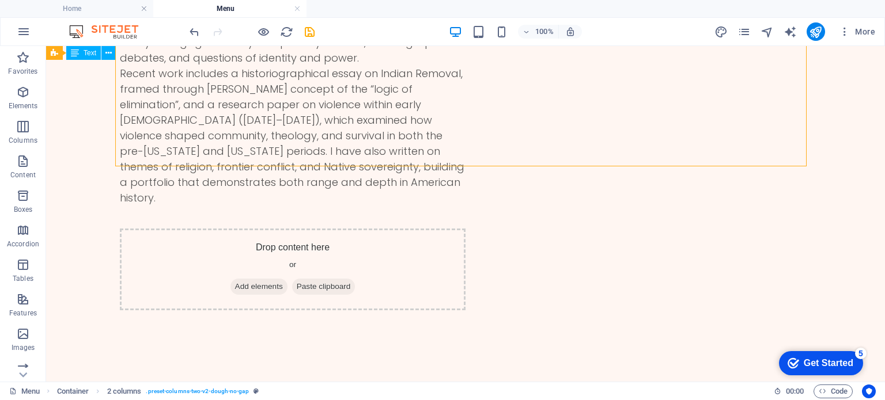
scroll to position [605, 0]
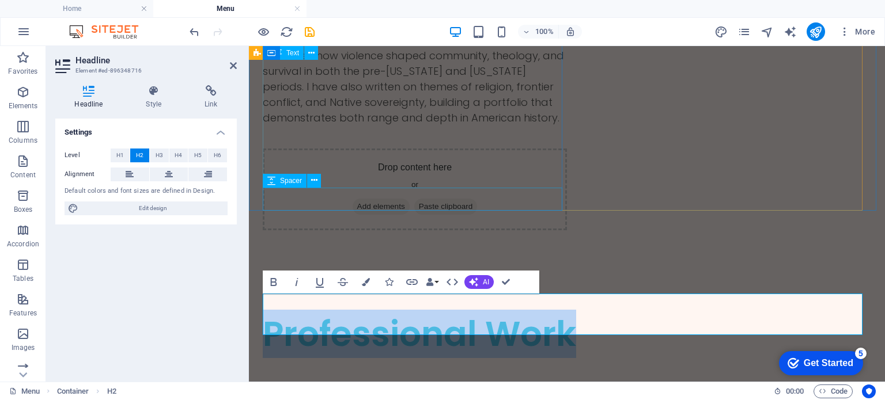
click at [465, 149] on div at bounding box center [415, 137] width 304 height 23
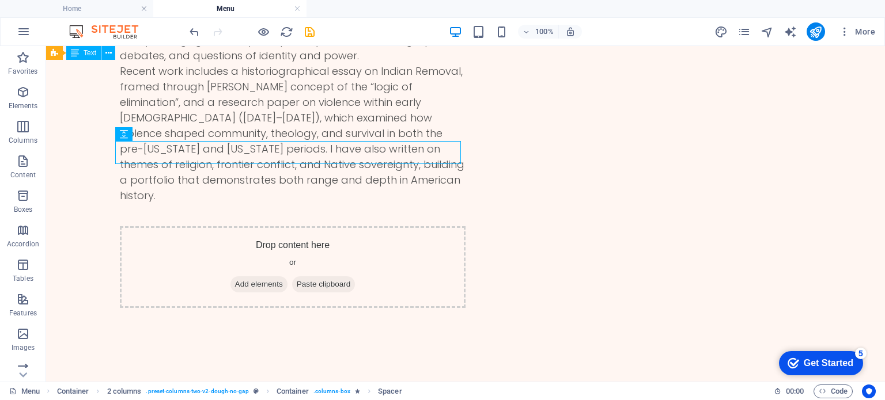
scroll to position [291, 0]
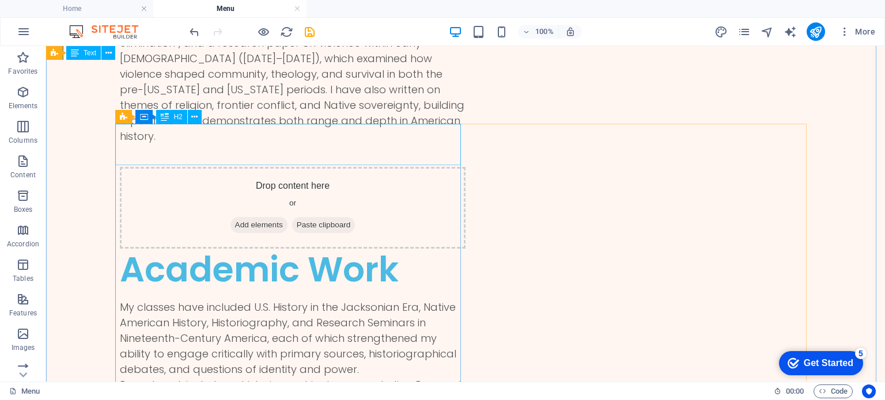
click at [226, 249] on div "Academic Work" at bounding box center [293, 269] width 346 height 41
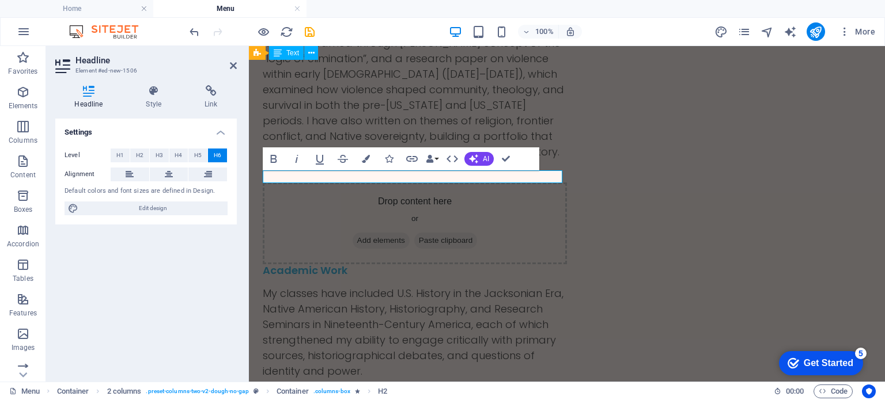
scroll to position [323, 0]
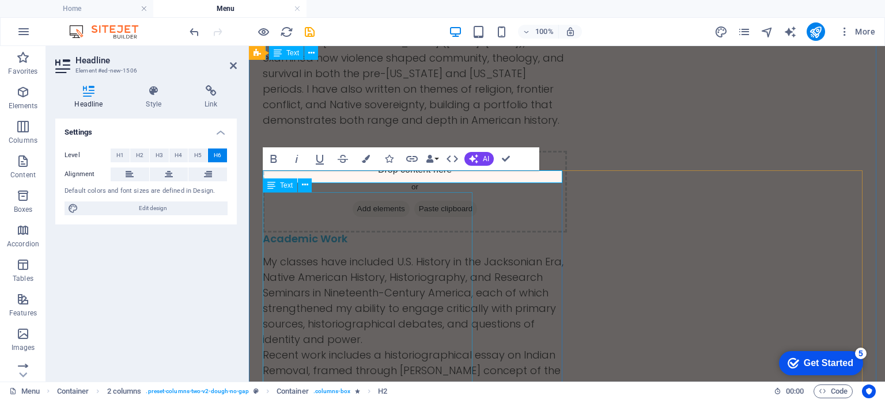
click at [376, 254] on div "My classes have included U.S. History in the Jacksonian Era, Native American Hi…" at bounding box center [415, 370] width 304 height 233
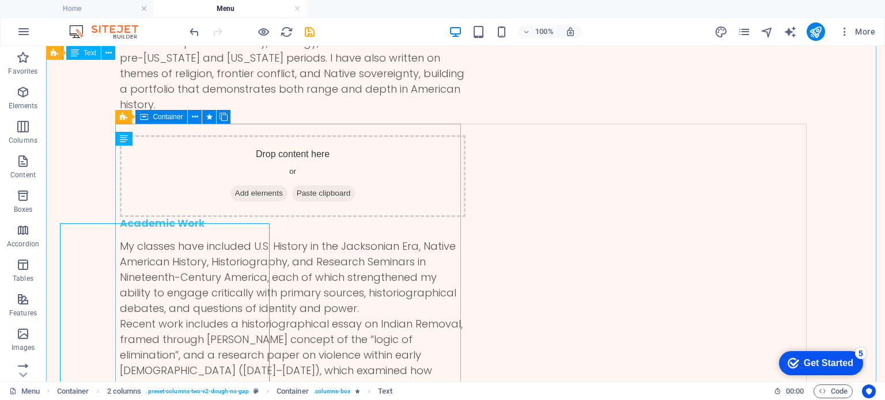
scroll to position [291, 0]
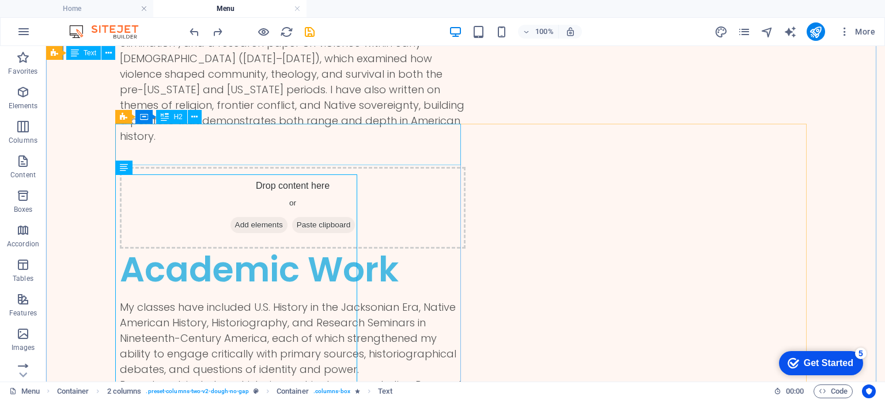
click at [313, 249] on div "Academic Work" at bounding box center [293, 269] width 346 height 41
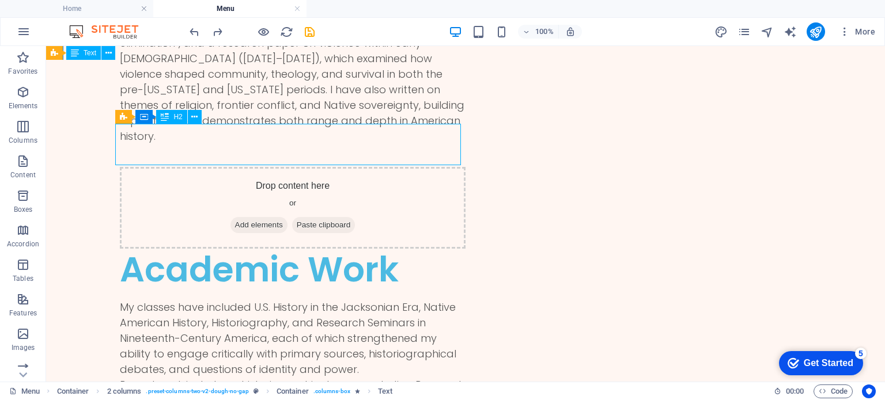
click at [313, 249] on div "Academic Work" at bounding box center [293, 269] width 346 height 41
click at [120, 149] on div at bounding box center [293, 155] width 346 height 23
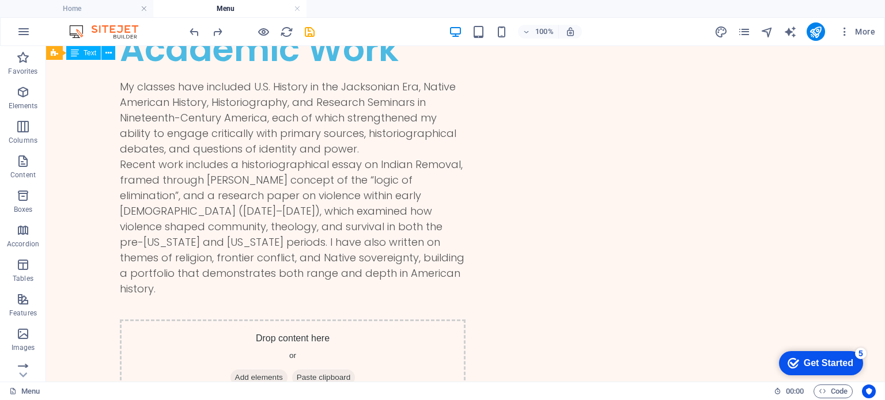
scroll to position [94, 0]
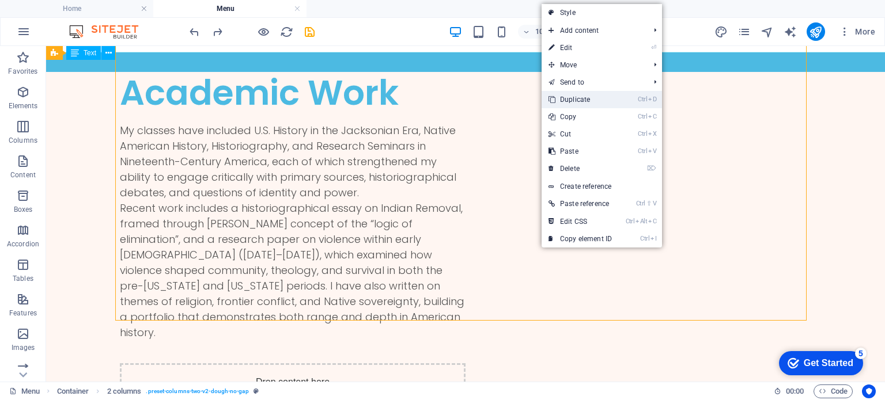
click at [578, 103] on link "Ctrl D Duplicate" at bounding box center [579, 99] width 77 height 17
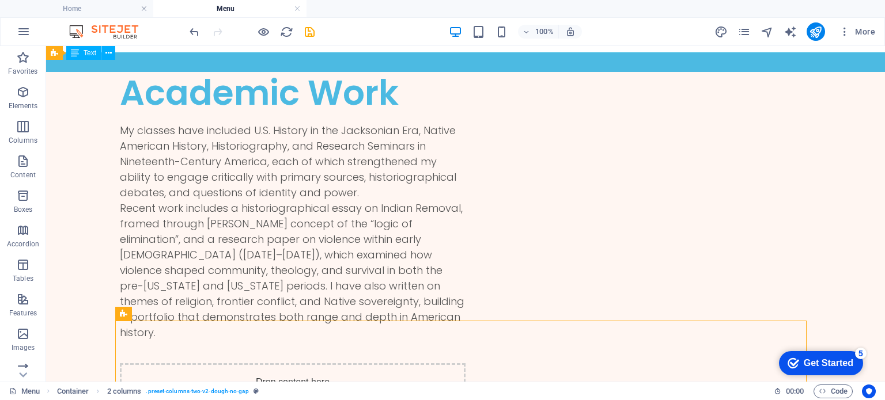
scroll to position [320, 0]
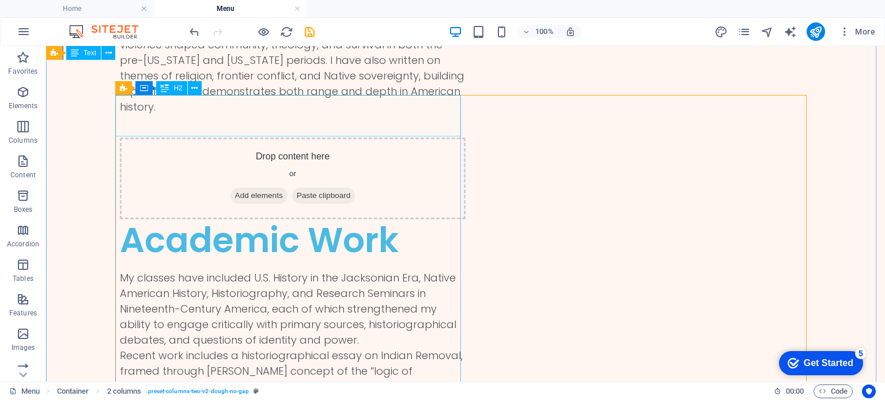
click at [278, 219] on div "Academic Work" at bounding box center [293, 239] width 346 height 41
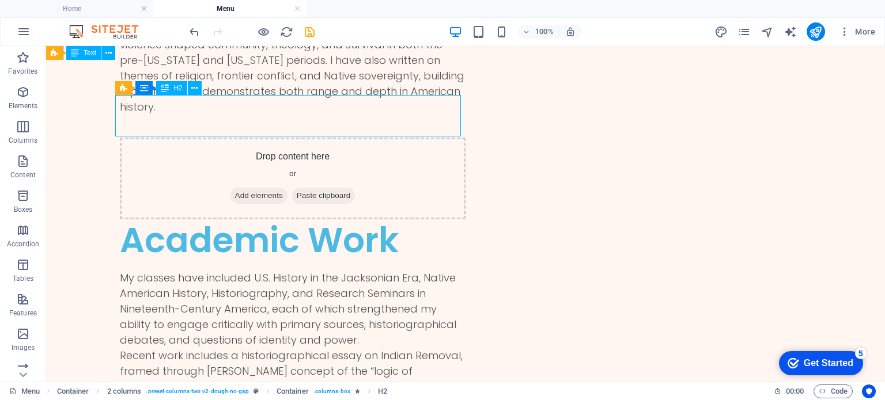
click at [244, 219] on div "Academic Work" at bounding box center [293, 239] width 346 height 41
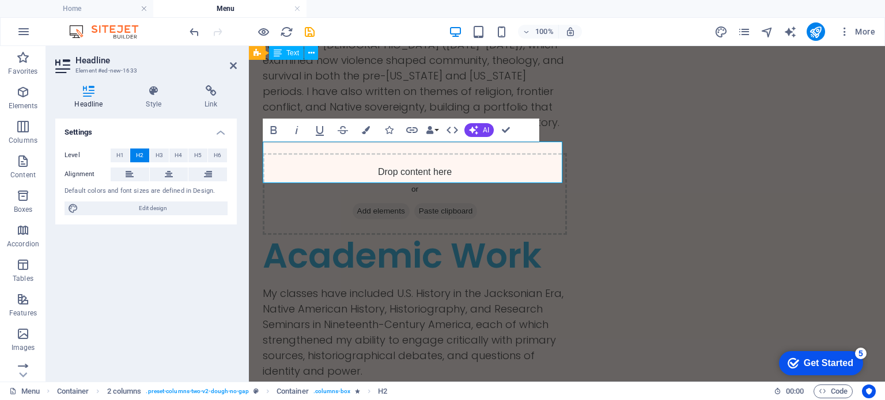
scroll to position [351, 0]
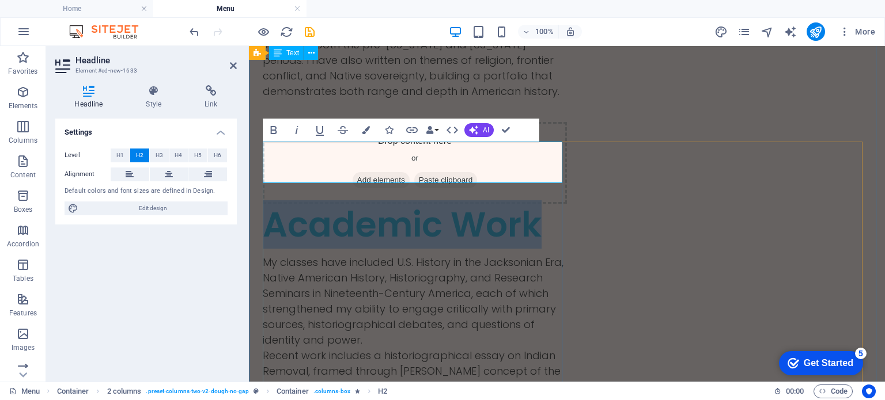
click at [337, 204] on h2 "Academic Work" at bounding box center [415, 224] width 304 height 41
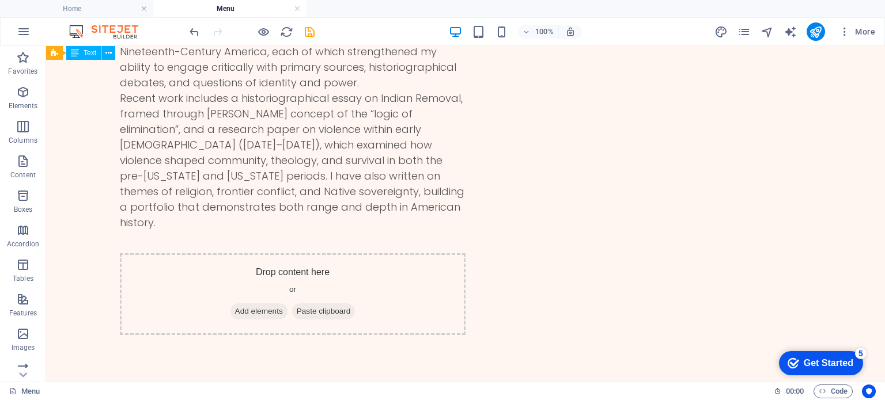
scroll to position [611, 0]
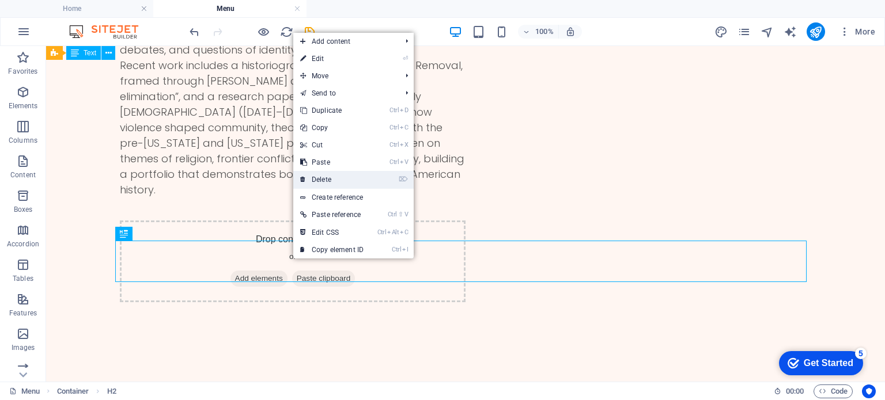
click at [325, 187] on link "⌦ Delete" at bounding box center [331, 179] width 77 height 17
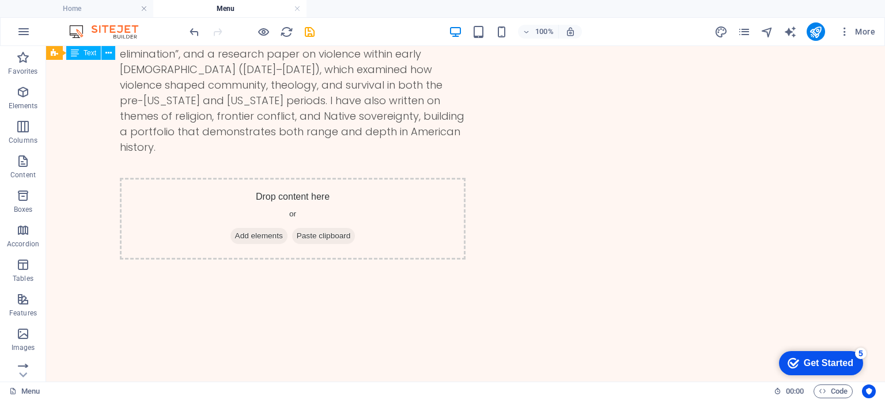
scroll to position [623, 0]
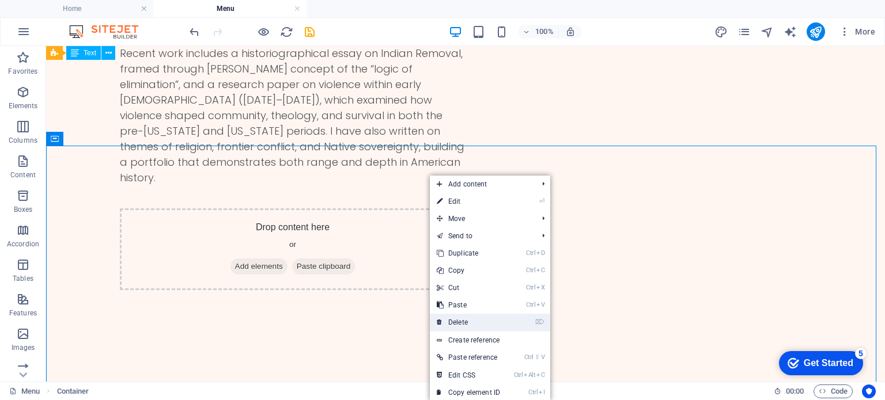
click at [475, 322] on link "⌦ Delete" at bounding box center [468, 322] width 77 height 17
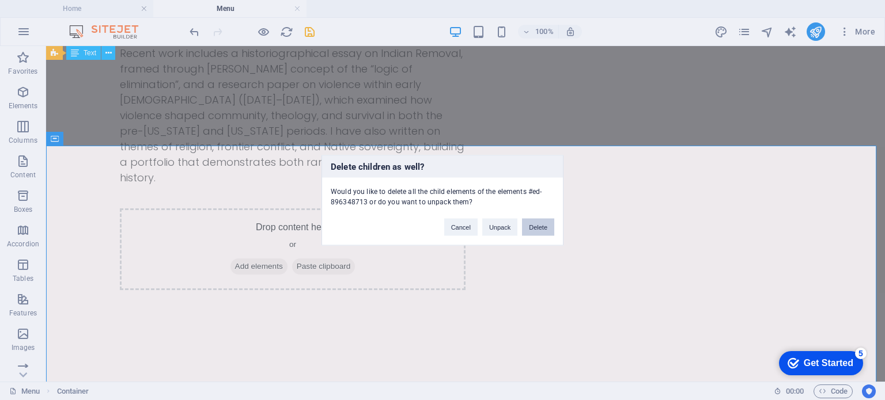
click at [541, 225] on button "Delete" at bounding box center [538, 226] width 32 height 17
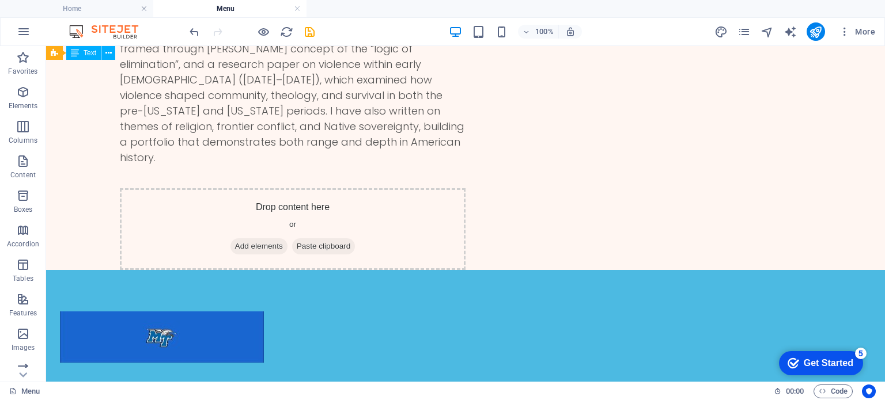
scroll to position [668, 0]
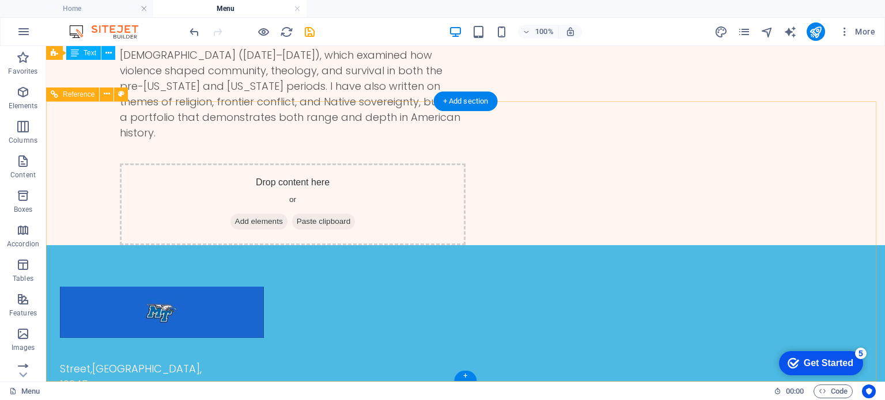
click at [147, 361] on div "[GEOGRAPHIC_DATA] 0123 - 456789 [EMAIL_ADDRESS]" at bounding box center [170, 392] width 221 height 62
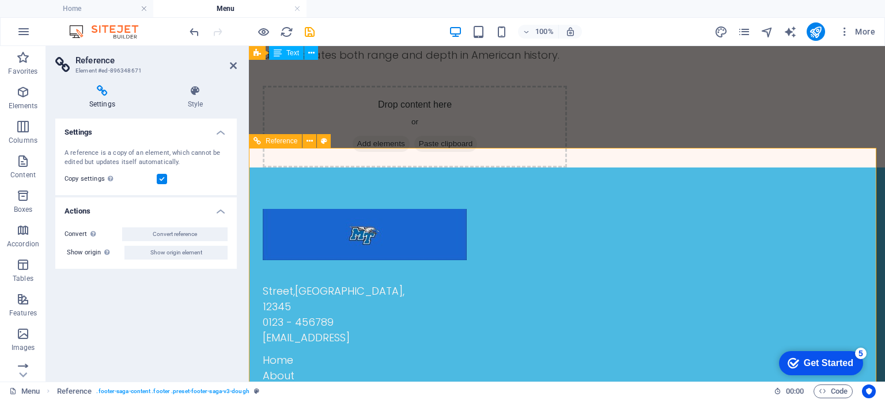
click at [327, 317] on div "[GEOGRAPHIC_DATA] 0123 - 456789 [EMAIL_ADDRESS]" at bounding box center [360, 314] width 194 height 62
click at [302, 293] on div "[GEOGRAPHIC_DATA] 0123 - 456789 [EMAIL_ADDRESS]" at bounding box center [360, 314] width 194 height 62
click at [190, 103] on h4 "Style" at bounding box center [195, 97] width 83 height 24
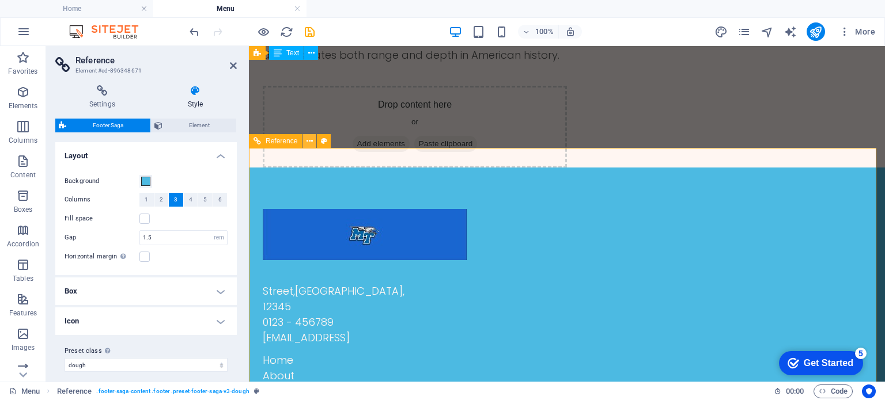
click at [309, 145] on icon at bounding box center [309, 141] width 6 height 12
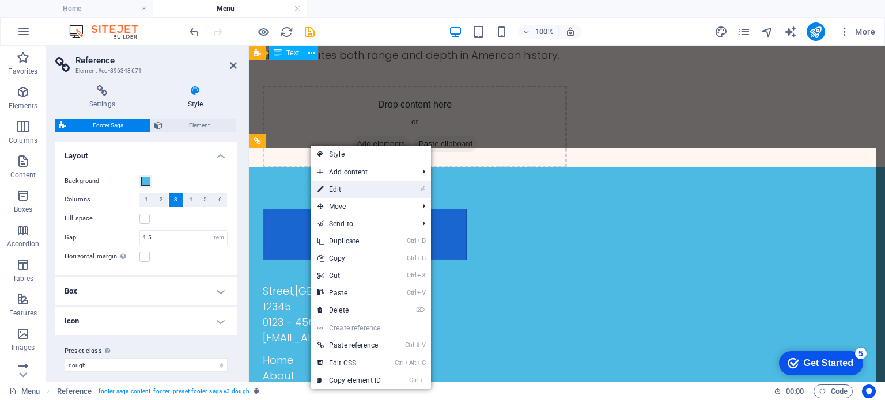
click at [353, 191] on link "⏎ Edit" at bounding box center [348, 189] width 77 height 17
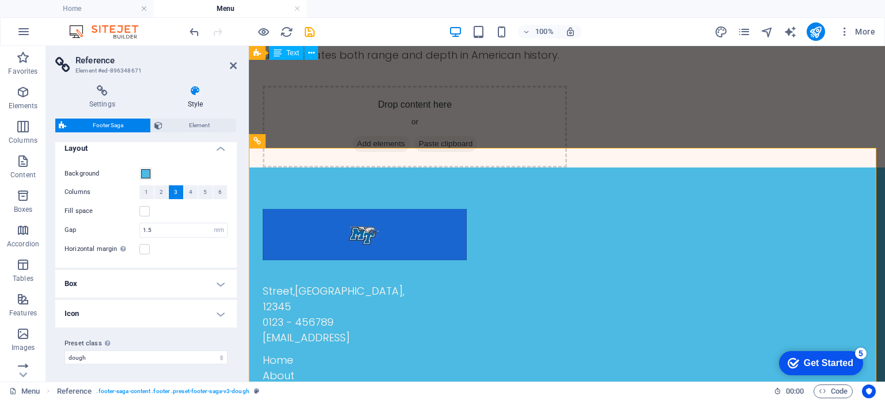
scroll to position [0, 0]
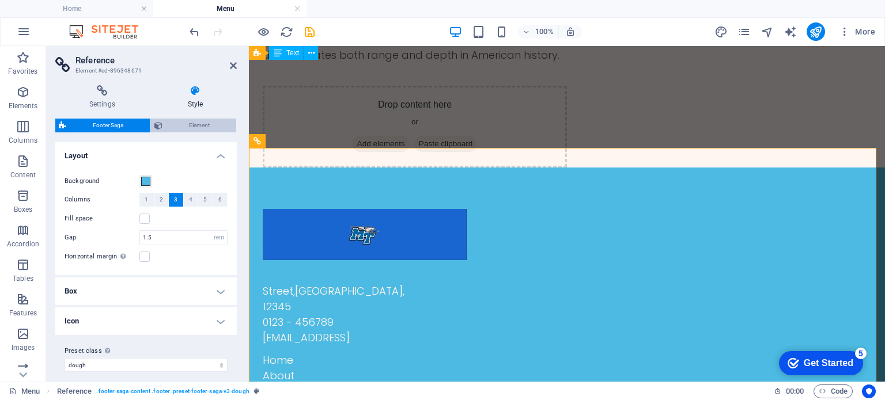
click at [180, 127] on span "Element" at bounding box center [199, 126] width 67 height 14
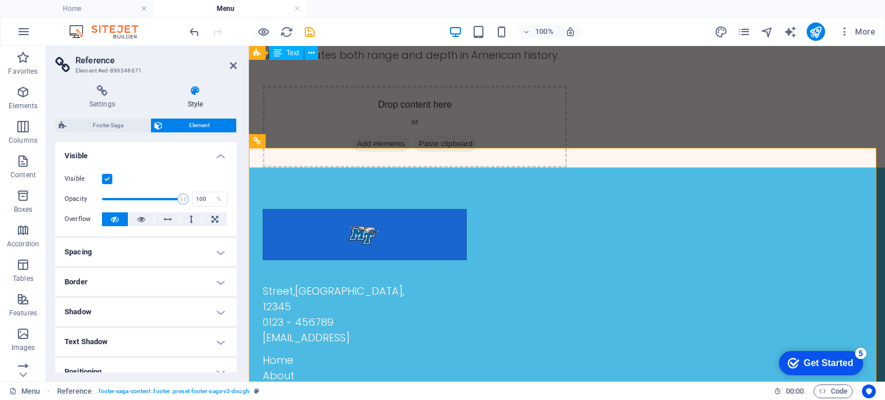
drag, startPoint x: 233, startPoint y: 169, endPoint x: 232, endPoint y: 278, distance: 108.9
click at [232, 278] on ul "Layout How this element expands within the layout (Flexbox). Size Default auto …" at bounding box center [145, 323] width 181 height 363
click at [90, 127] on span "Footer Saga" at bounding box center [108, 126] width 77 height 14
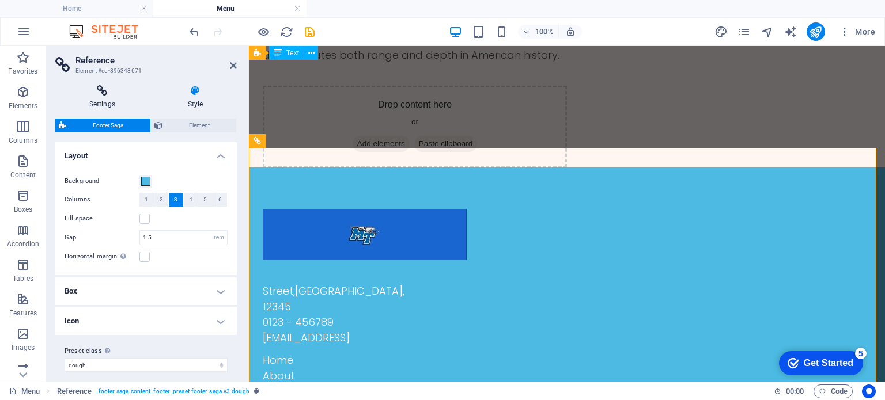
click at [104, 102] on h4 "Settings" at bounding box center [104, 97] width 98 height 24
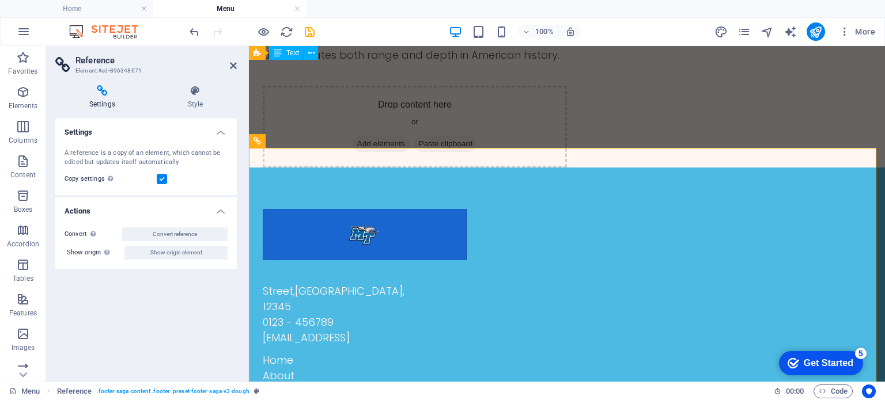
click at [229, 65] on h2 "Reference" at bounding box center [155, 60] width 161 height 10
click at [232, 66] on icon at bounding box center [233, 65] width 7 height 9
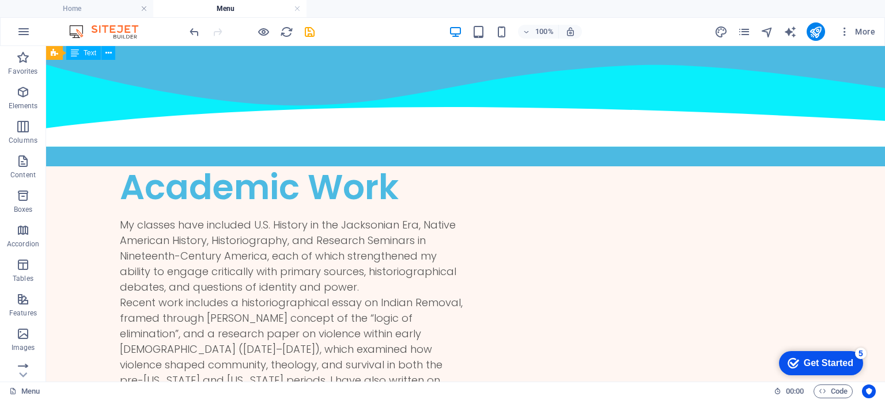
click at [884, 22] on header "100% More" at bounding box center [442, 31] width 885 height 29
drag, startPoint x: 930, startPoint y: 69, endPoint x: 881, endPoint y: 101, distance: 58.6
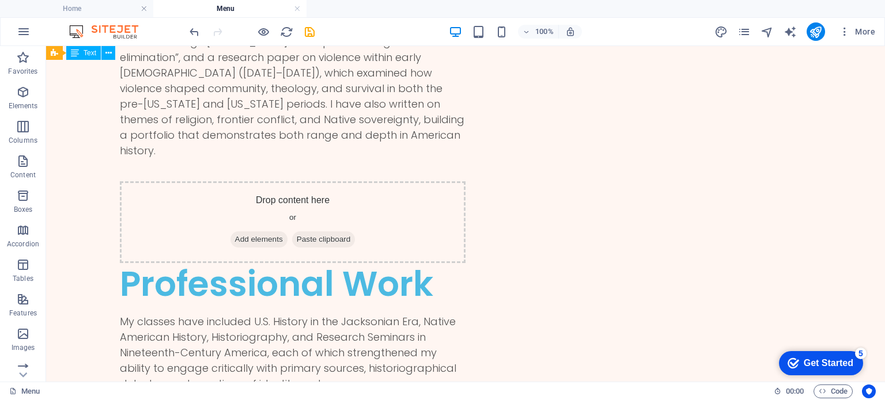
scroll to position [335, 0]
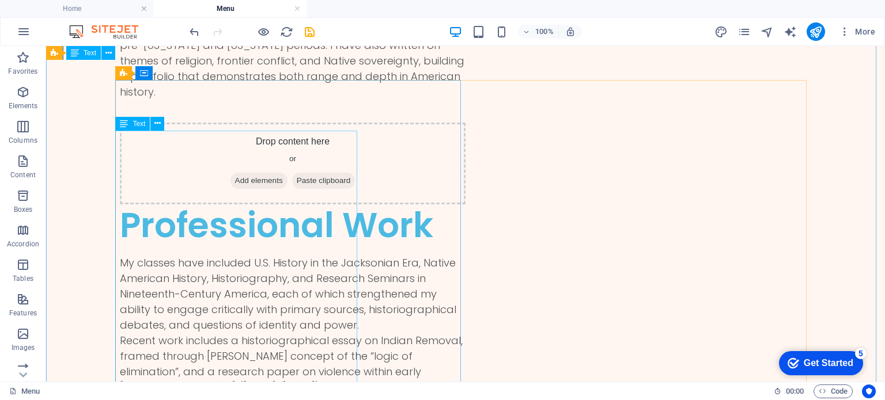
click at [260, 255] on div "My classes have included U.S. History in the Jacksonian Era, Native American Hi…" at bounding box center [293, 364] width 346 height 218
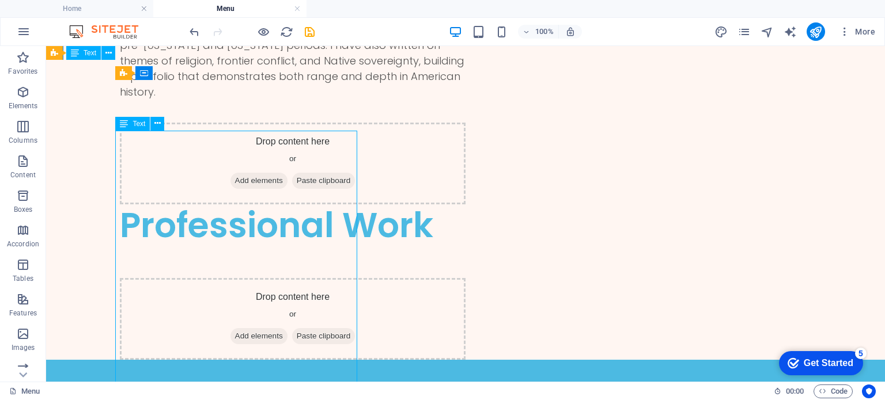
click at [58, 246] on div "Academic Work My classes have included U.S. History in the Jacksonian Era, [DEM…" at bounding box center [465, 95] width 839 height 529
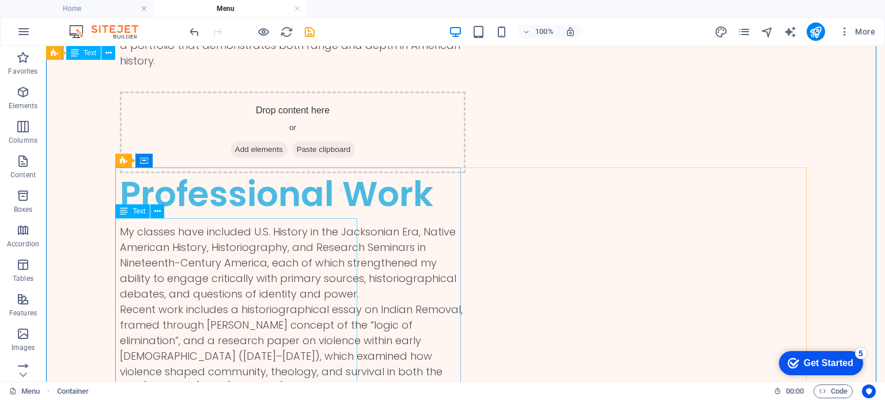
scroll to position [247, 0]
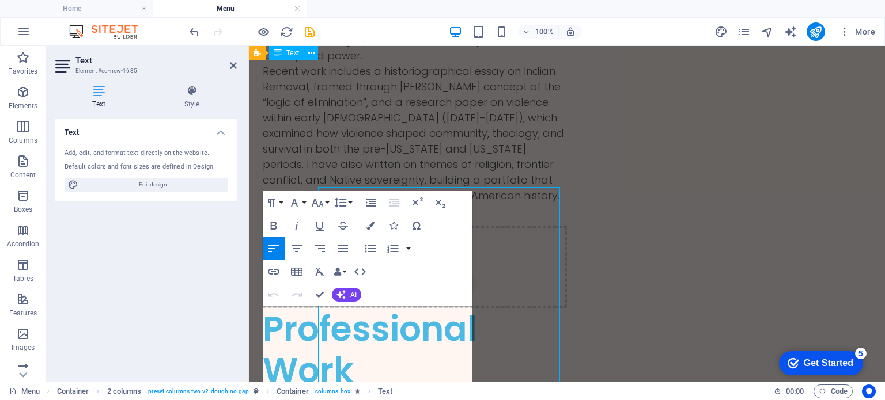
scroll to position [279, 0]
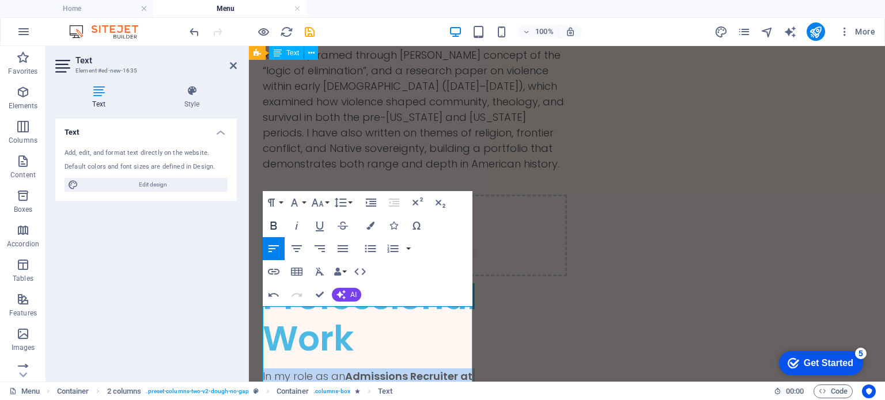
click at [276, 225] on icon "button" at bounding box center [274, 226] width 14 height 14
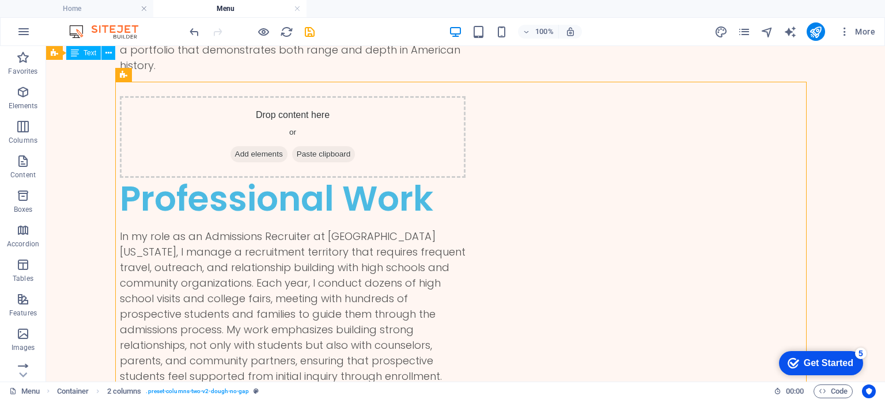
scroll to position [418, 0]
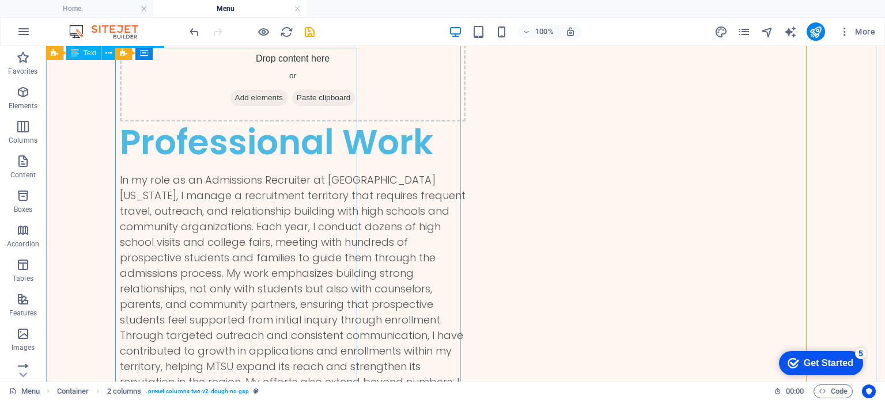
click at [216, 241] on div "In my role as an Admissions Recruiter at [GEOGRAPHIC_DATA][US_STATE], I manage …" at bounding box center [293, 304] width 346 height 264
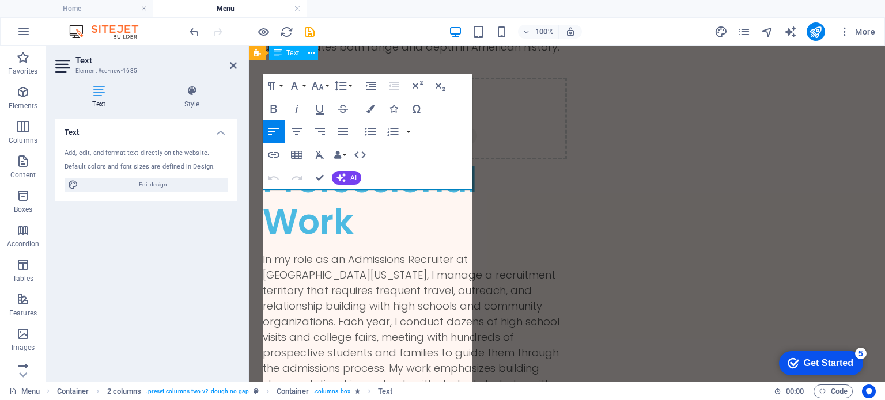
scroll to position [397, 0]
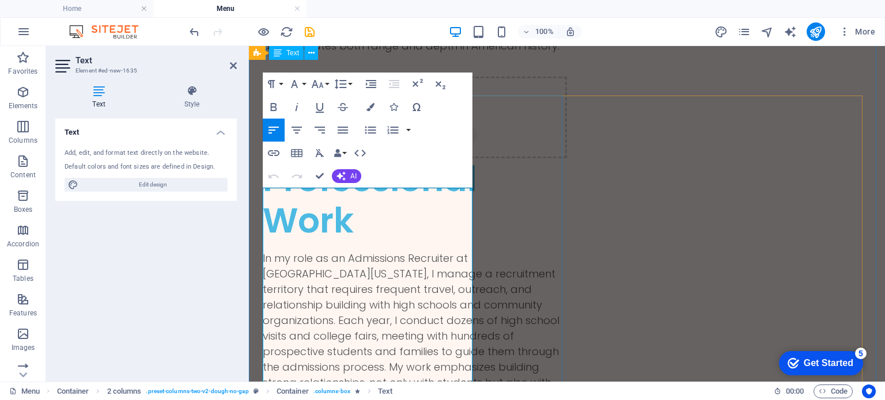
click at [419, 251] on p "In my role as an Admissions Recruiter at [GEOGRAPHIC_DATA][US_STATE], I manage …" at bounding box center [415, 344] width 304 height 187
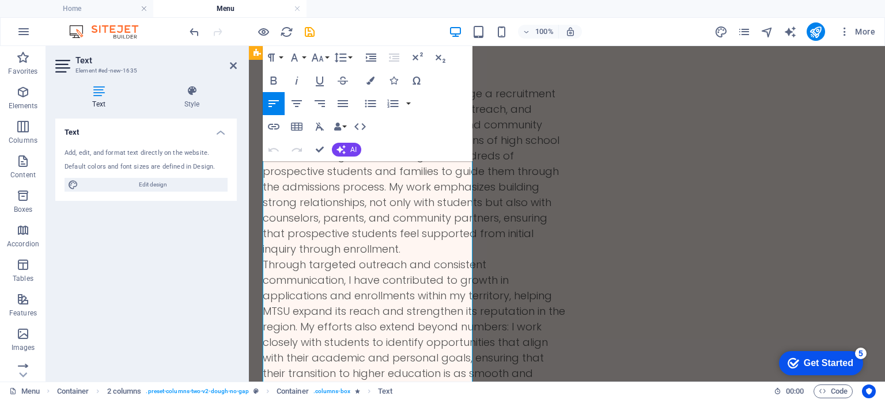
scroll to position [574, 0]
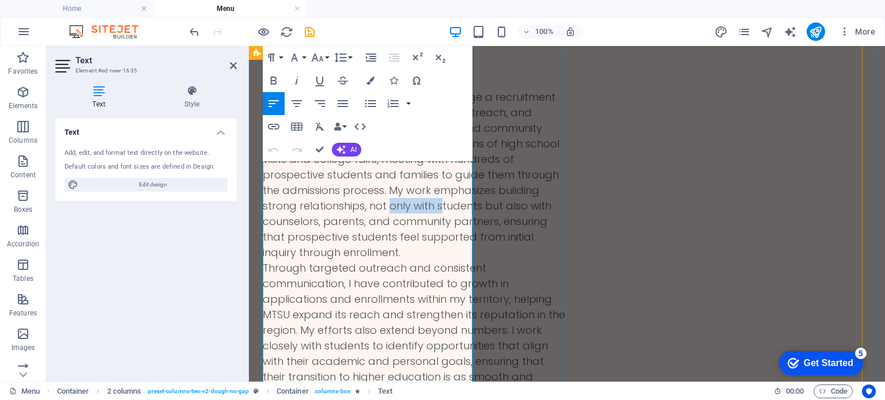
drag, startPoint x: 376, startPoint y: 204, endPoint x: 328, endPoint y: 209, distance: 48.0
click at [328, 209] on p "In my role as an Admissions Recruiter at [GEOGRAPHIC_DATA][US_STATE], I manage …" at bounding box center [415, 167] width 304 height 187
click at [392, 209] on p "In my role as an Admissions Recruiter at [GEOGRAPHIC_DATA][US_STATE], I manage …" at bounding box center [415, 167] width 304 height 187
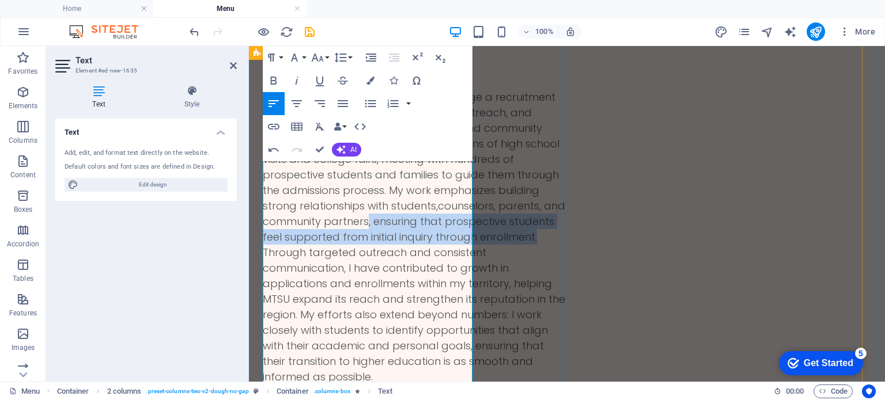
drag, startPoint x: 459, startPoint y: 253, endPoint x: 366, endPoint y: 227, distance: 95.7
click at [366, 227] on p "In my role as an Admissions Recruiter at [GEOGRAPHIC_DATA][US_STATE], I manage …" at bounding box center [415, 159] width 304 height 171
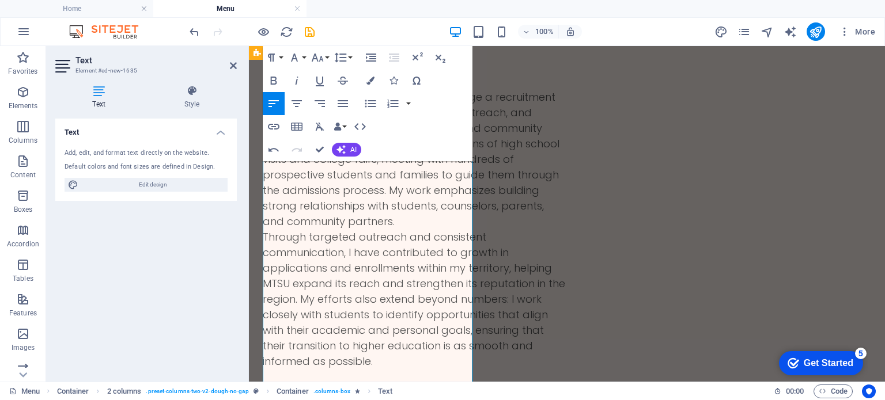
scroll to position [643, 0]
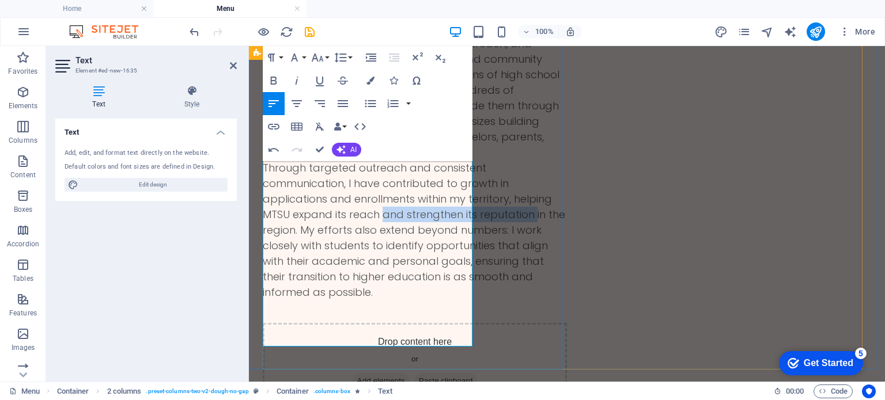
drag, startPoint x: 392, startPoint y: 246, endPoint x: 422, endPoint y: 233, distance: 32.0
click at [422, 233] on p "Through targeted outreach and consistent communication, I have contributed to g…" at bounding box center [415, 230] width 304 height 140
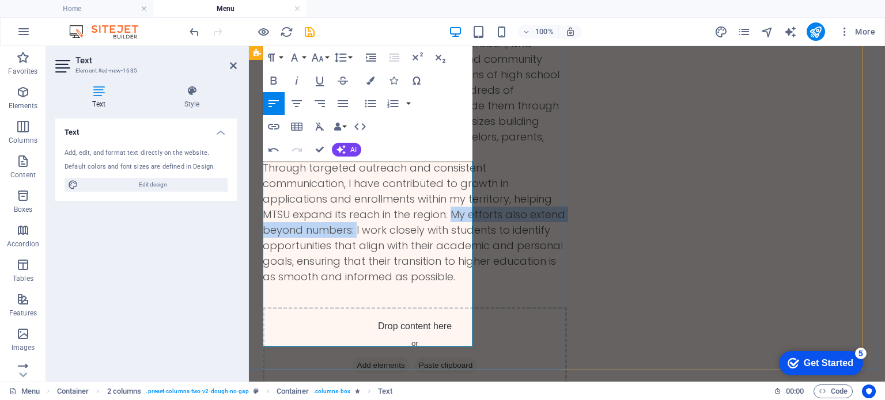
drag, startPoint x: 314, startPoint y: 262, endPoint x: 302, endPoint y: 249, distance: 17.5
click at [302, 249] on p "Through targeted outreach and consistent communication, I have contributed to g…" at bounding box center [415, 222] width 304 height 124
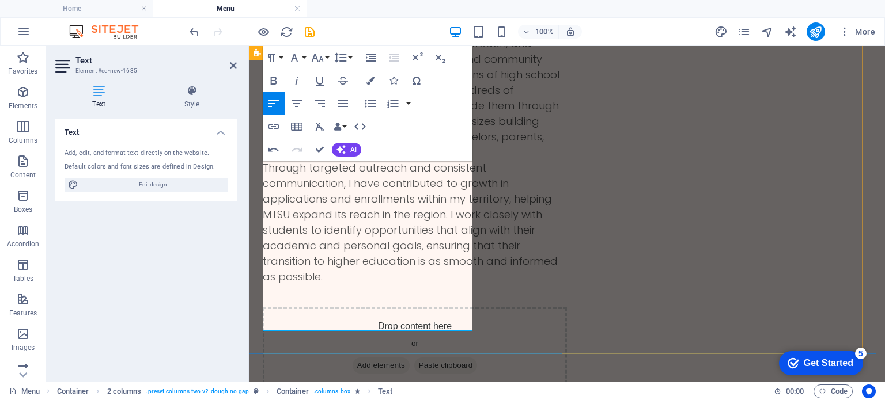
click at [339, 285] on p "Through targeted outreach and consistent communication, I have contributed to g…" at bounding box center [415, 222] width 304 height 124
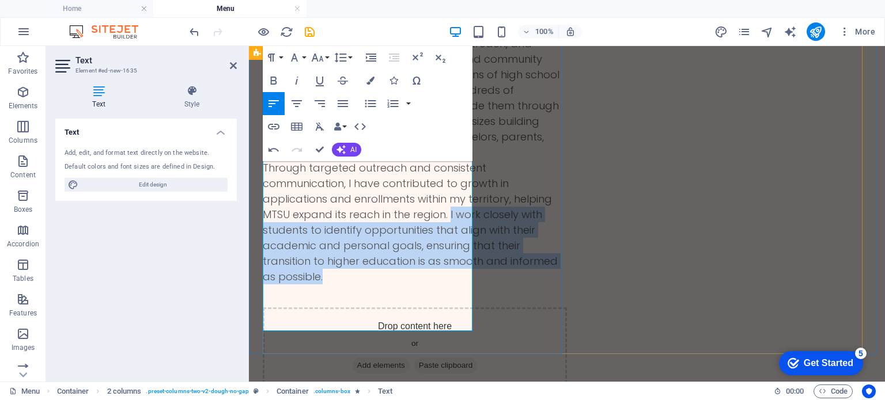
drag, startPoint x: 327, startPoint y: 322, endPoint x: 301, endPoint y: 248, distance: 78.7
click at [301, 248] on p "Through targeted outreach and consistent communication, I have contributed to g…" at bounding box center [415, 222] width 304 height 124
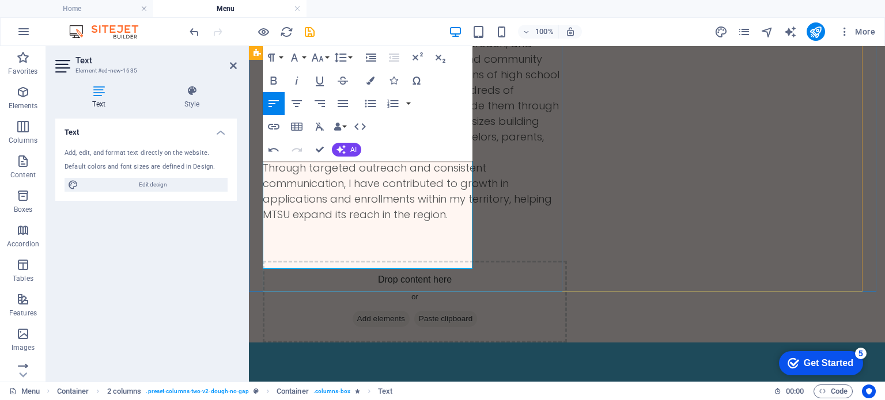
click at [285, 238] on p at bounding box center [415, 230] width 304 height 16
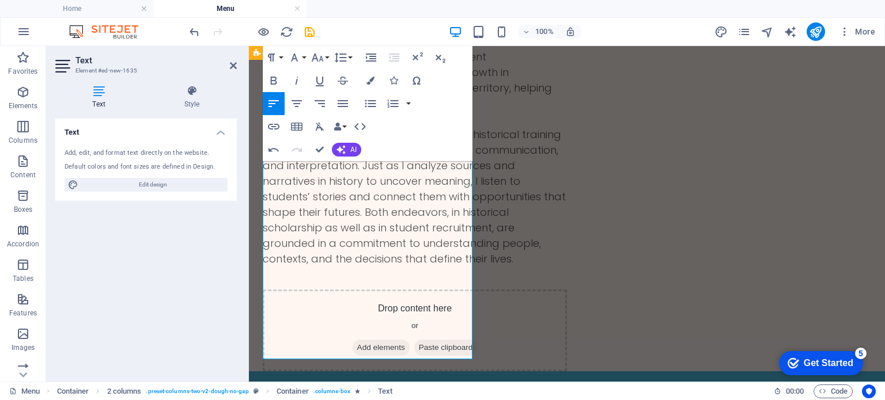
scroll to position [728, 0]
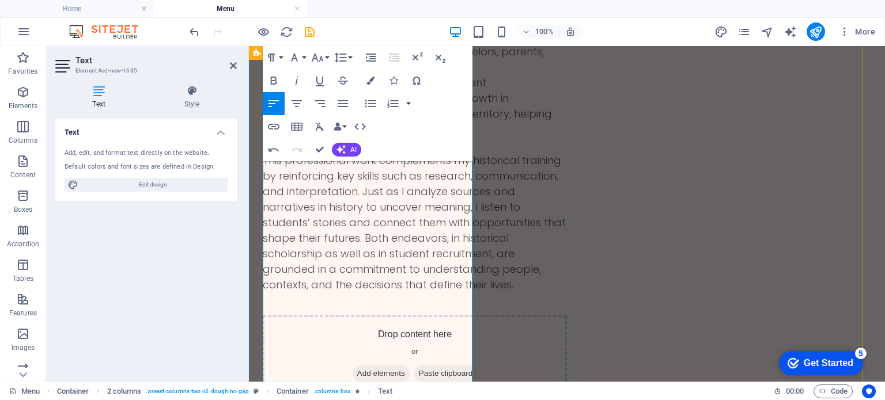
click at [264, 293] on p "This professional work complements my historical training by reinforcing key sk…" at bounding box center [415, 223] width 304 height 140
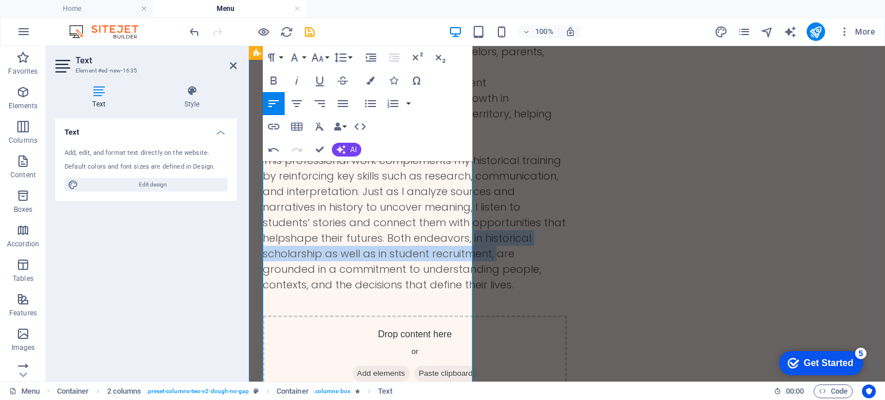
drag, startPoint x: 371, startPoint y: 331, endPoint x: 253, endPoint y: 313, distance: 119.4
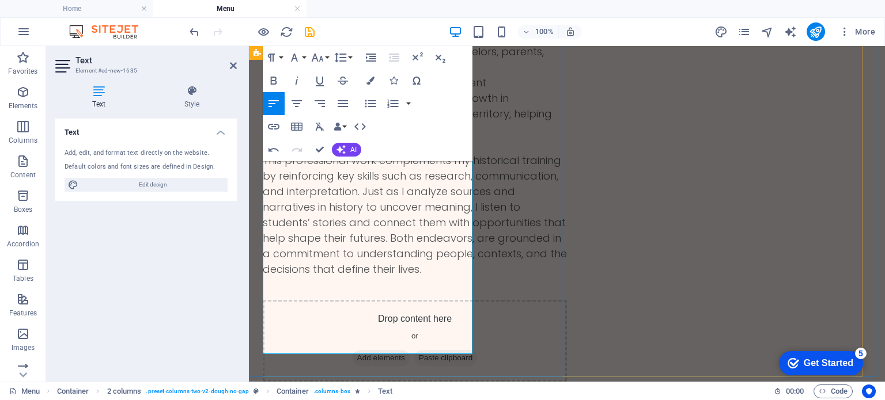
click at [469, 277] on p "This professional work complements my historical training by reinforcing key sk…" at bounding box center [415, 215] width 304 height 124
click at [566, 248] on div "Professional Work In my role as an Admissions Recruiter at [GEOGRAPHIC_DATA][US…" at bounding box center [567, 104] width 608 height 555
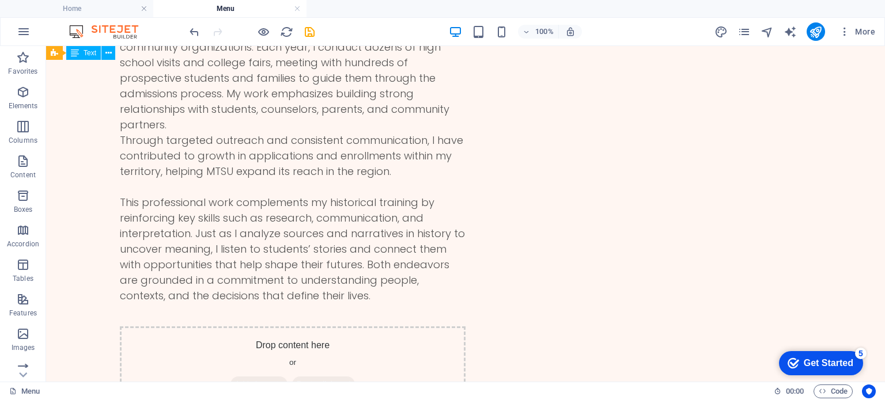
scroll to position [839, 0]
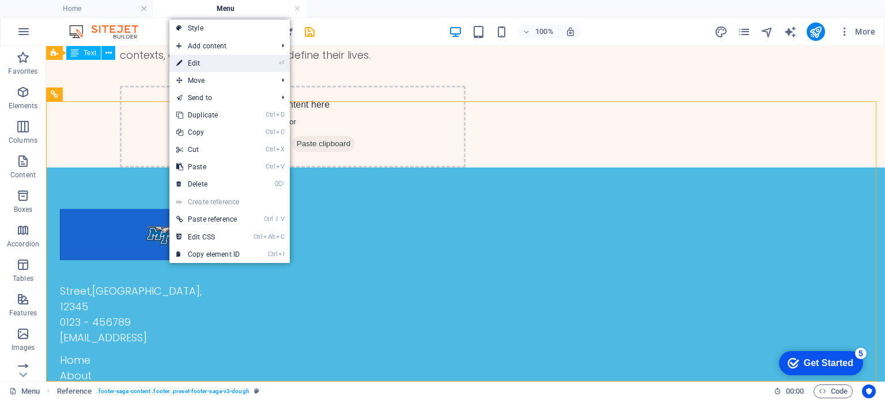
click at [220, 63] on link "⏎ Edit" at bounding box center [207, 63] width 77 height 17
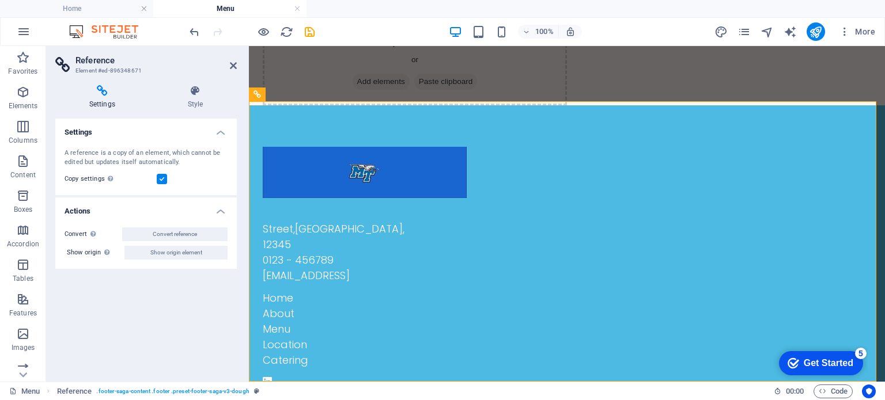
click at [163, 183] on label at bounding box center [162, 179] width 10 height 10
click at [0, 0] on input "Copy settings Use the same settings (flex, animation, position, style) as for t…" at bounding box center [0, 0] width 0 height 0
click at [163, 183] on label at bounding box center [162, 179] width 10 height 10
click at [0, 0] on input "Copy settings Use the same settings (flex, animation, position, style) as for t…" at bounding box center [0, 0] width 0 height 0
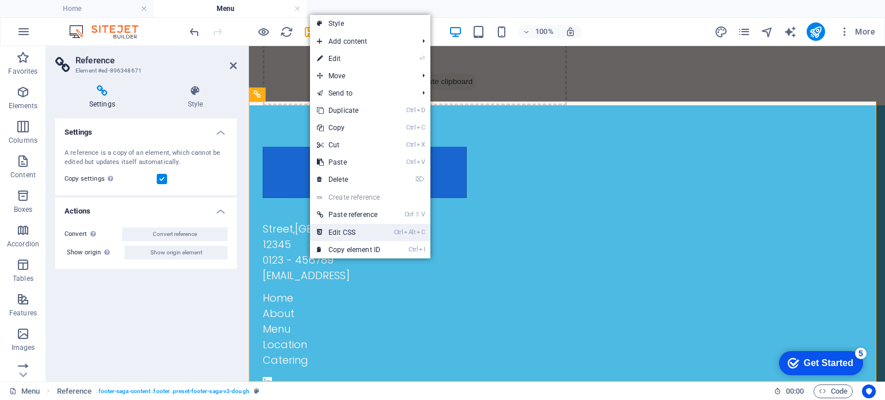
click at [369, 230] on link "Ctrl Alt C Edit CSS" at bounding box center [348, 232] width 77 height 17
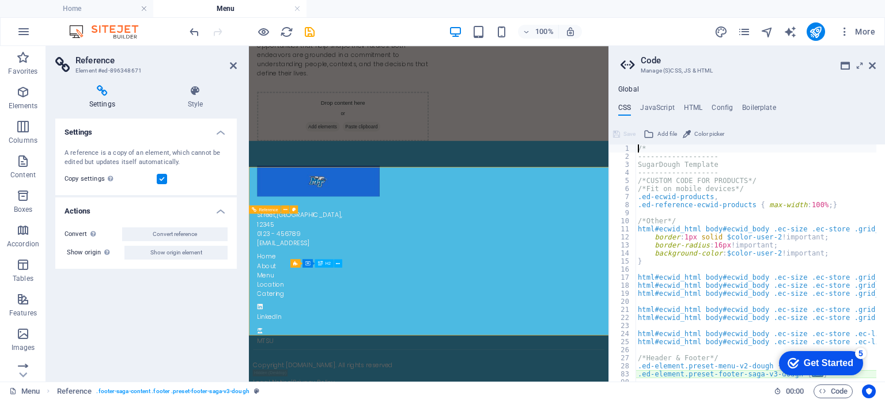
type textarea "@include footer-saga-v3("
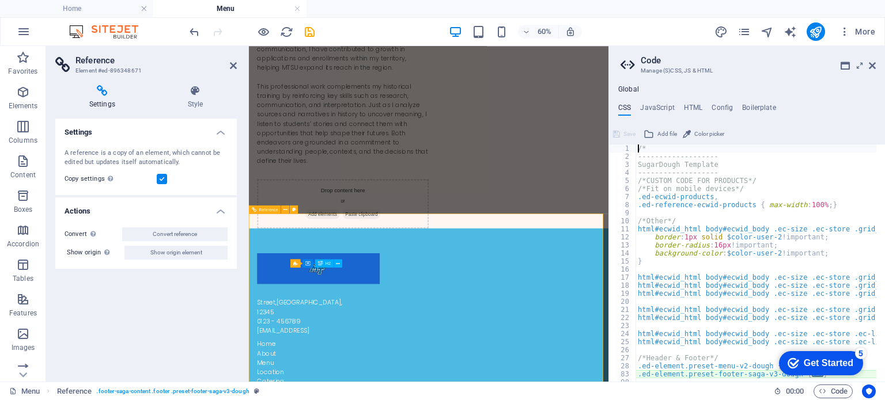
scroll to position [127, 0]
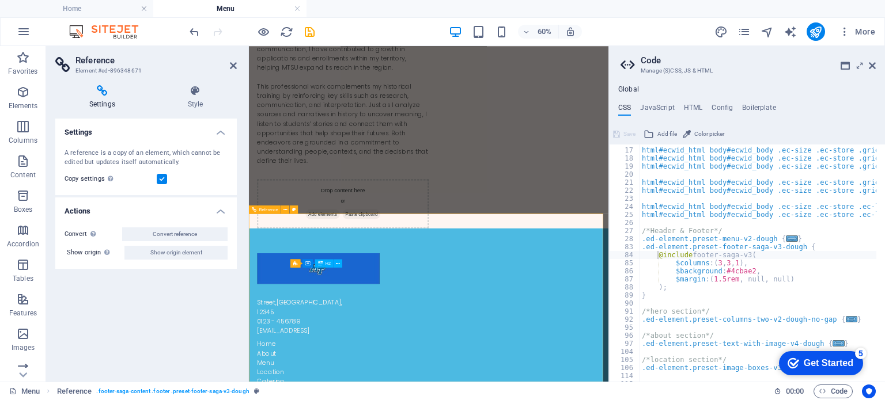
click at [876, 66] on aside "Code Manage (S)CSS, JS & HTML Global CSS JavaScript HTML Config Boilerplate @in…" at bounding box center [746, 214] width 276 height 336
click at [873, 64] on icon at bounding box center [872, 65] width 7 height 9
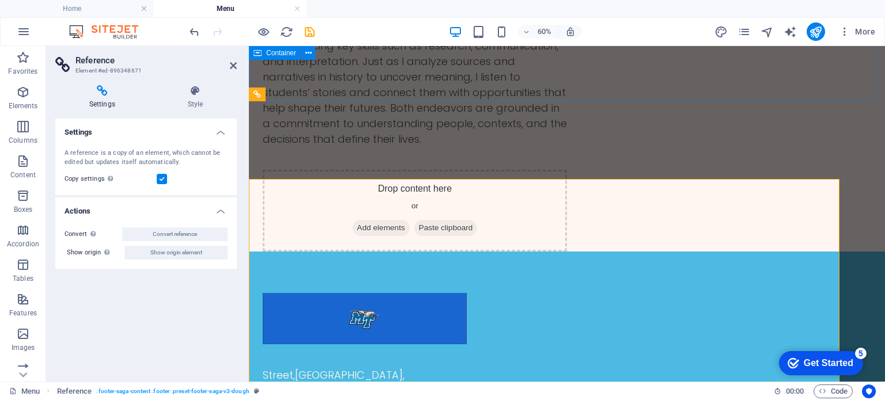
scroll to position [1005, 0]
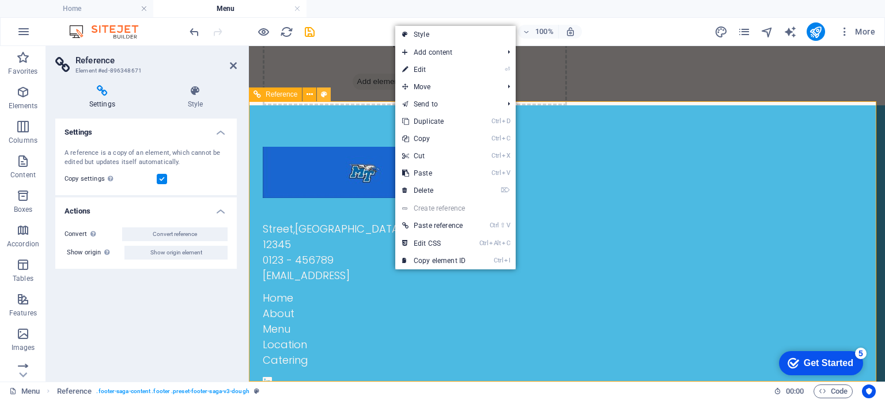
click at [323, 93] on icon at bounding box center [324, 95] width 6 height 12
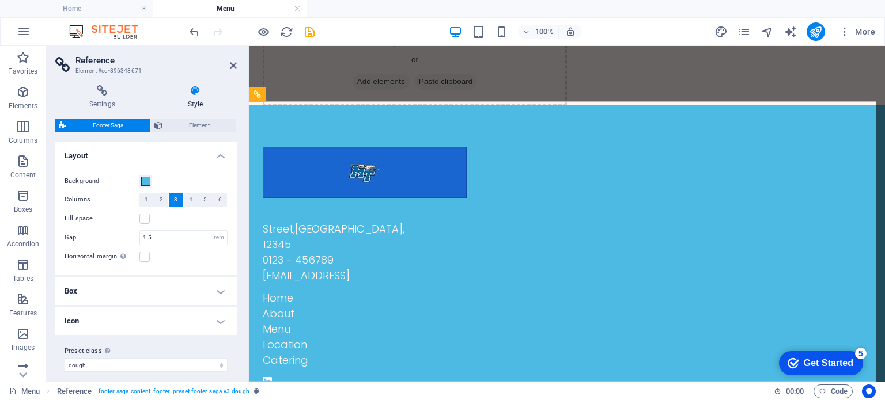
scroll to position [7, 0]
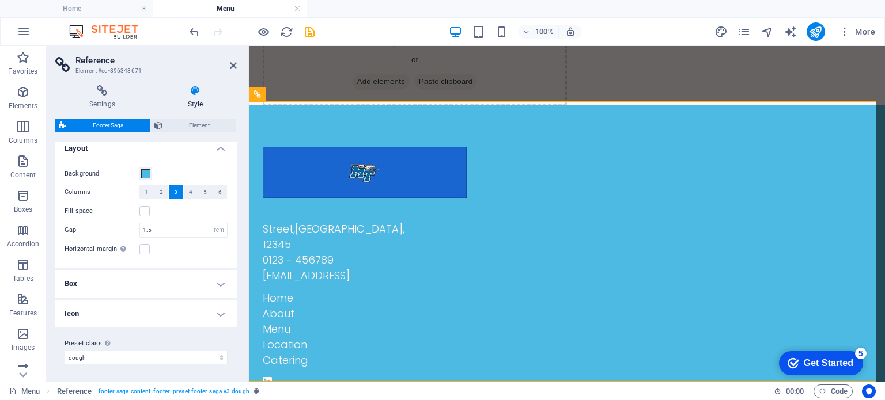
click at [195, 289] on h4 "Box" at bounding box center [145, 284] width 181 height 28
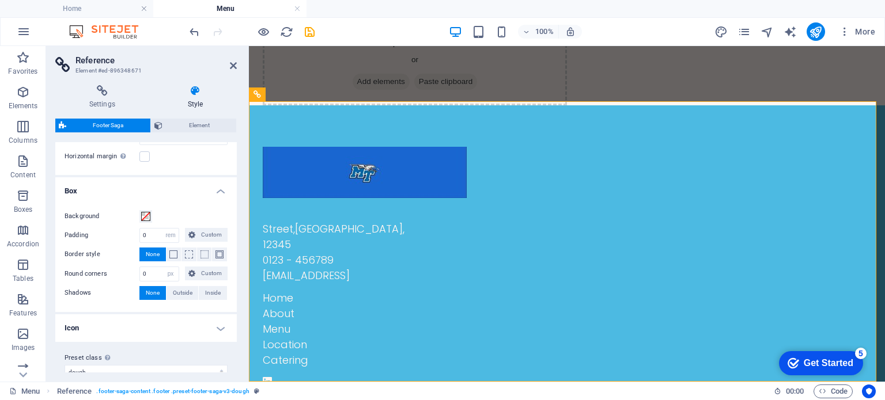
scroll to position [113, 0]
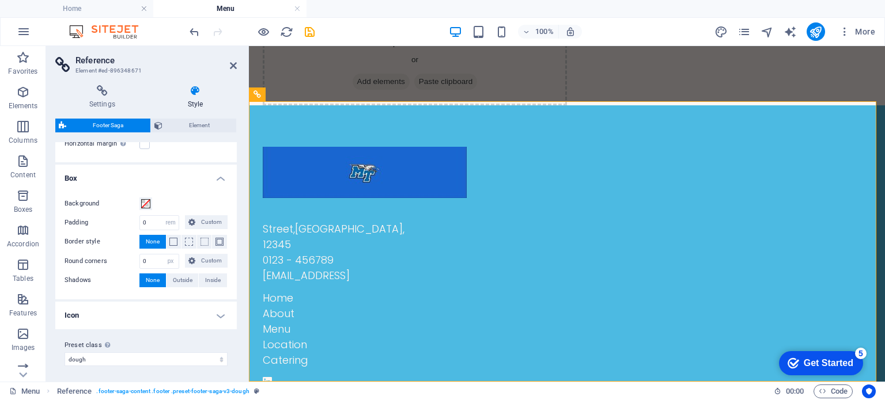
click at [208, 320] on h4 "Icon" at bounding box center [145, 316] width 181 height 28
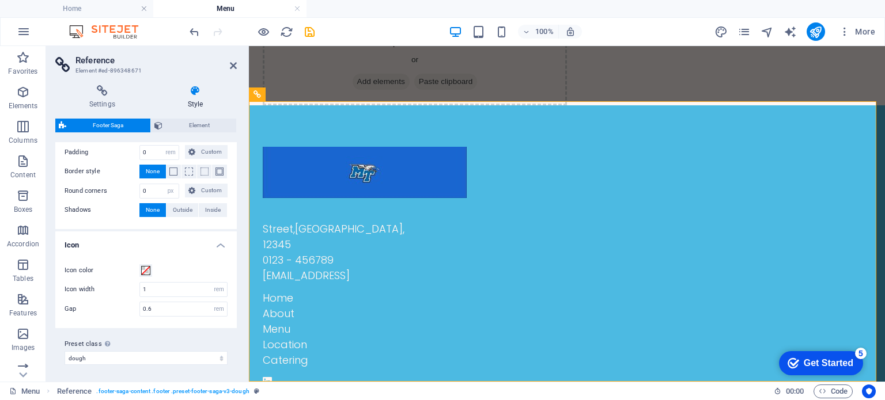
scroll to position [0, 0]
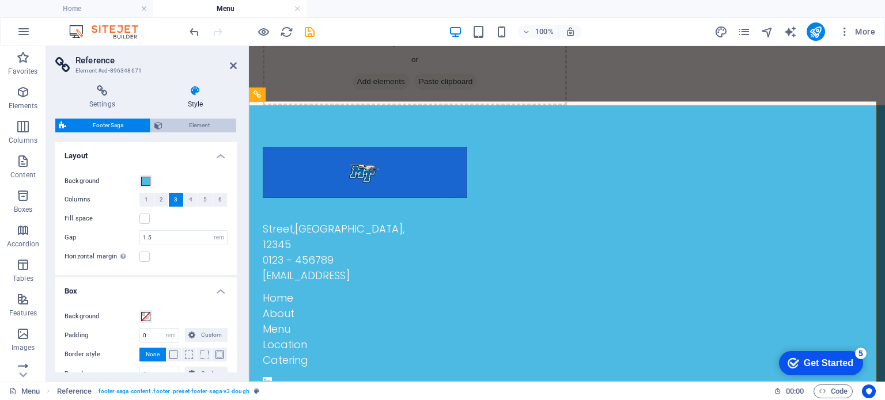
click at [181, 119] on span "Element" at bounding box center [199, 126] width 67 height 14
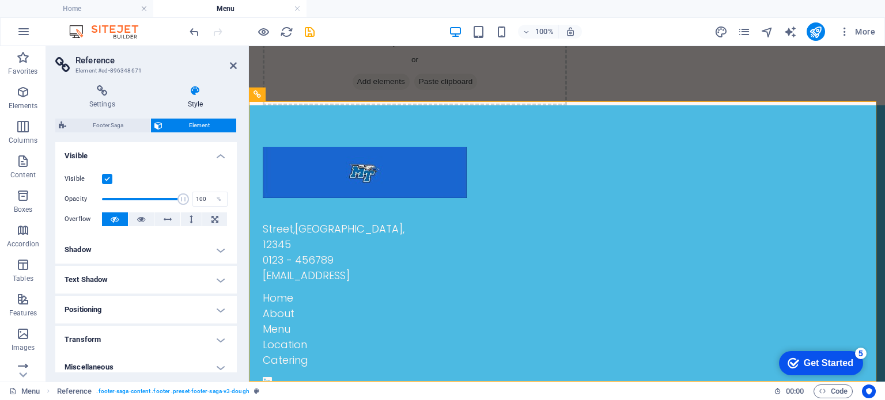
click at [233, 71] on header "Reference Element #ed-896348671" at bounding box center [145, 61] width 181 height 30
click at [231, 64] on icon at bounding box center [233, 65] width 7 height 9
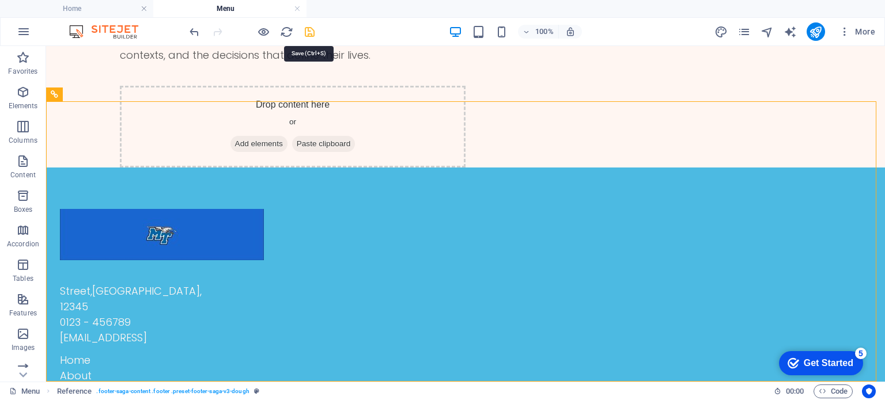
click at [312, 33] on icon "save" at bounding box center [309, 31] width 13 height 13
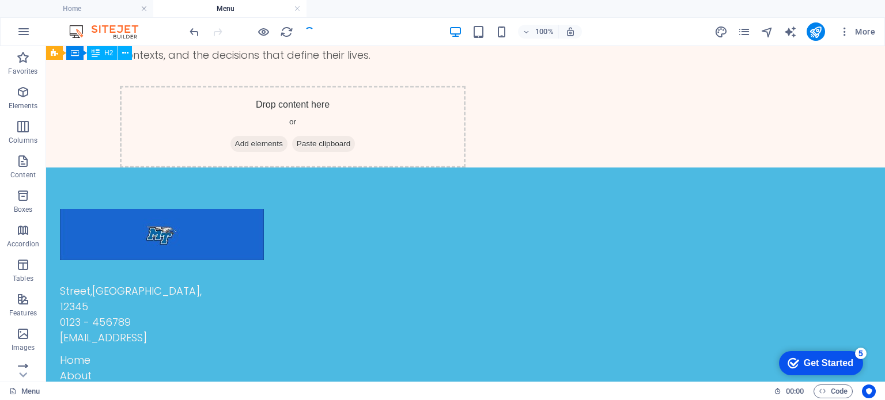
scroll to position [0, 0]
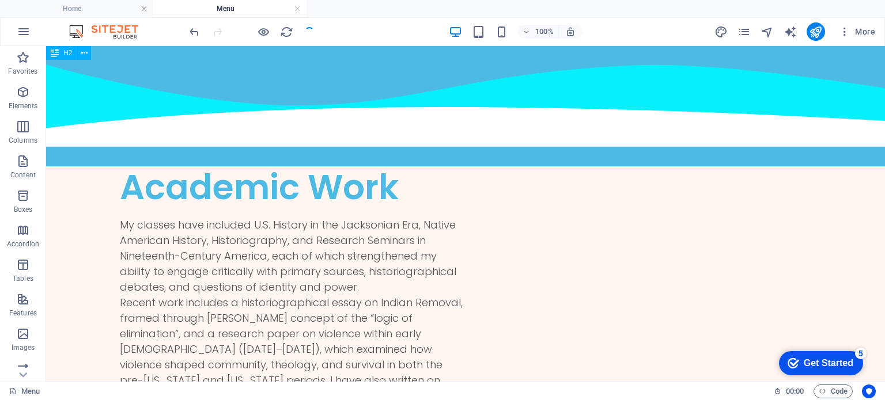
drag, startPoint x: 884, startPoint y: 306, endPoint x: 916, endPoint y: 85, distance: 222.9
click at [748, 36] on icon "pages" at bounding box center [743, 31] width 13 height 13
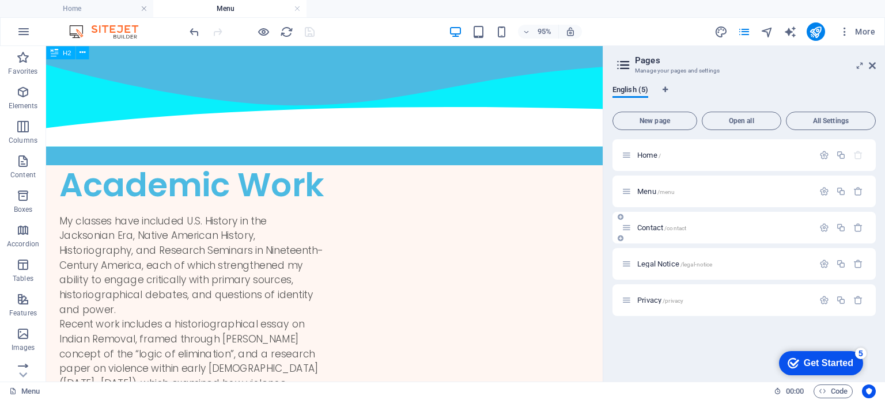
click at [659, 232] on div "Contact /contact" at bounding box center [718, 227] width 192 height 13
click at [649, 226] on span "Contact /contact" at bounding box center [661, 227] width 49 height 9
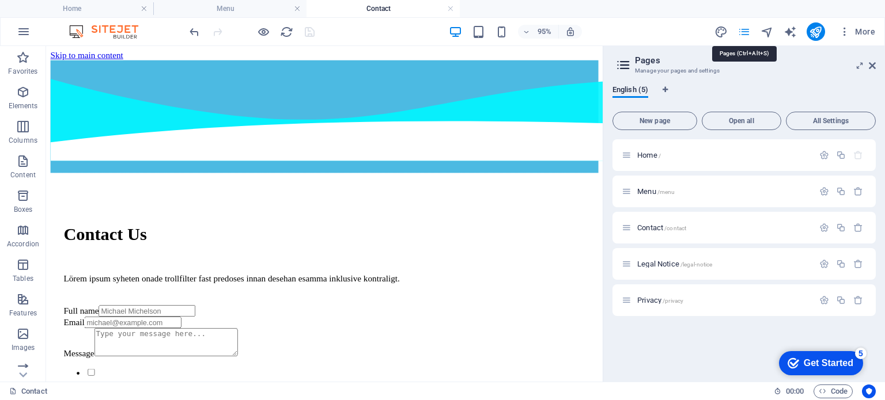
click at [749, 30] on icon "pages" at bounding box center [743, 31] width 13 height 13
click at [745, 35] on icon "pages" at bounding box center [743, 31] width 13 height 13
click at [656, 262] on span "Legal Notice /legal-notice" at bounding box center [674, 264] width 75 height 9
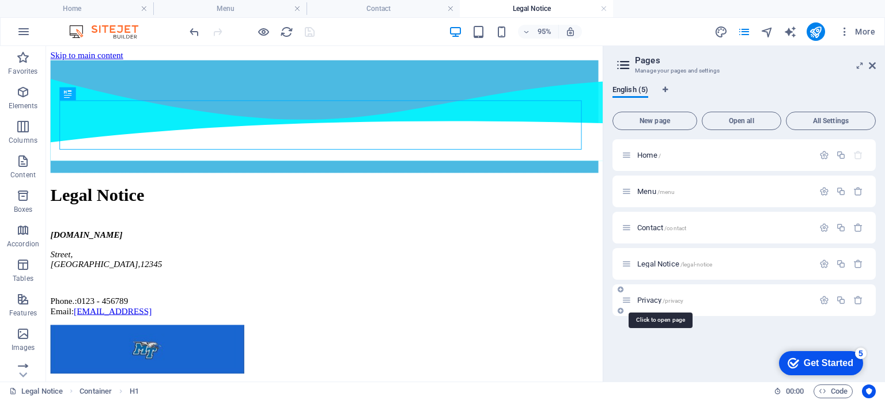
click at [649, 297] on span "Privacy /privacy" at bounding box center [660, 300] width 46 height 9
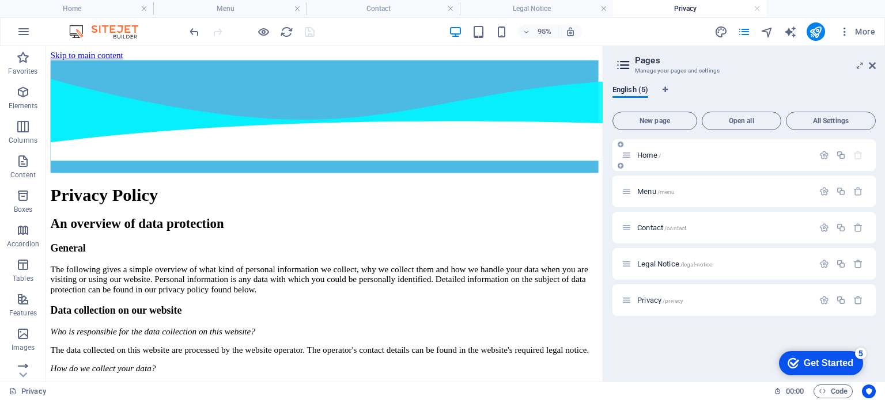
click at [649, 158] on span "Home /" at bounding box center [649, 155] width 24 height 9
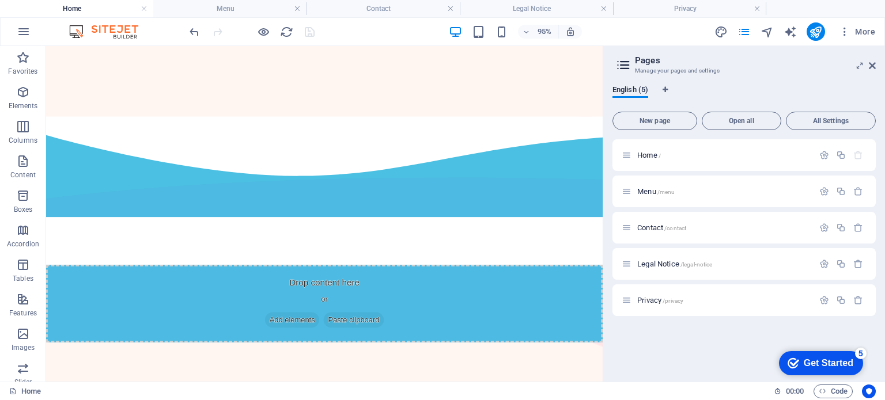
scroll to position [2240, 0]
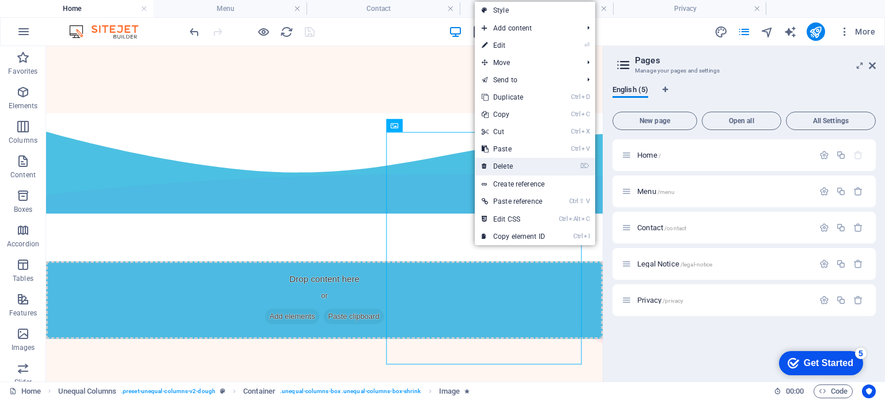
click at [507, 170] on link "⌦ Delete" at bounding box center [513, 166] width 77 height 17
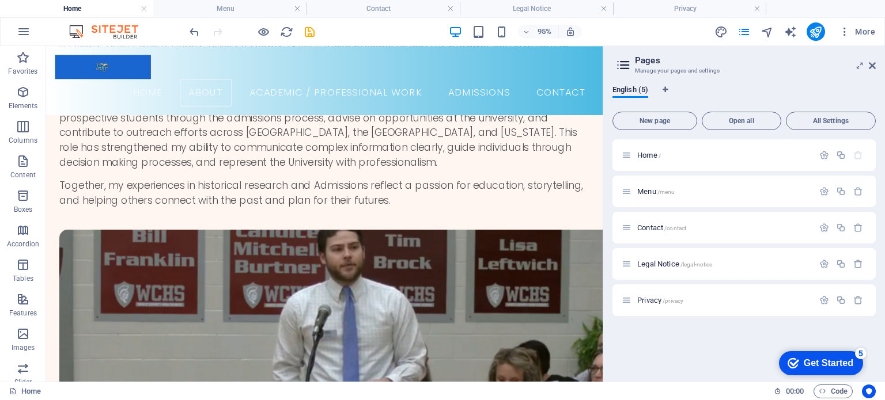
scroll to position [1270, 0]
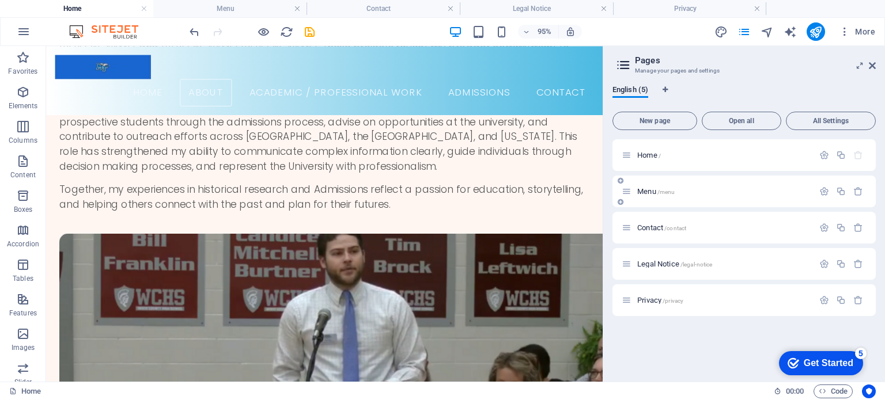
click at [646, 193] on span "Menu /menu" at bounding box center [655, 191] width 37 height 9
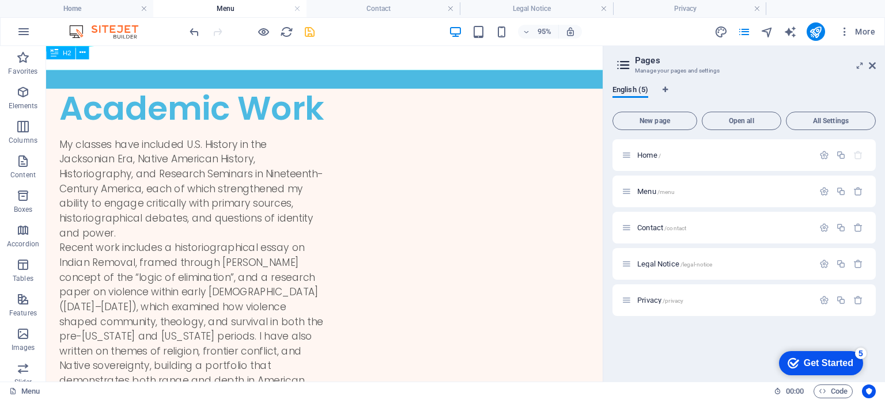
scroll to position [0, 0]
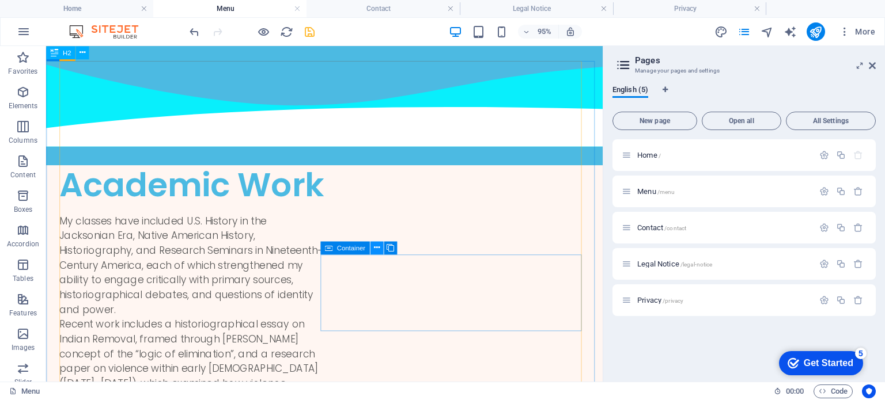
click at [376, 249] on icon at bounding box center [376, 248] width 6 height 12
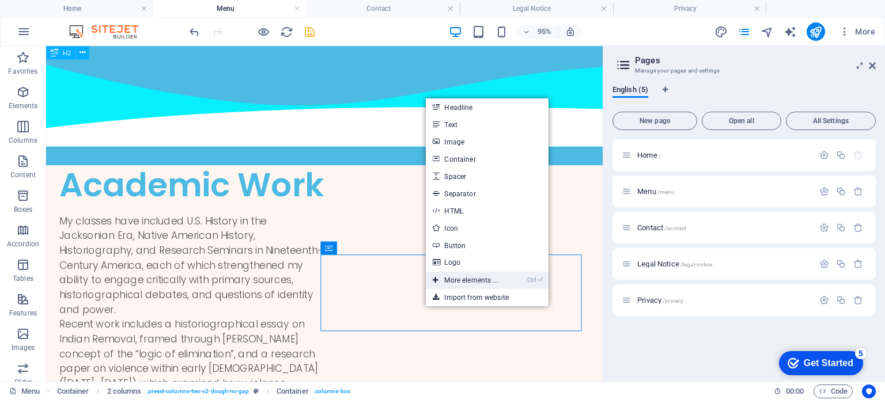
click at [470, 283] on link "Ctrl ⏎ More elements ..." at bounding box center [465, 280] width 79 height 17
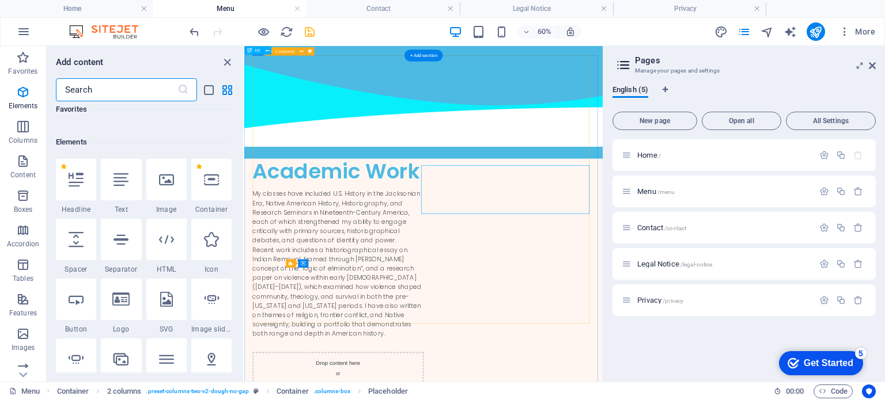
scroll to position [122, 0]
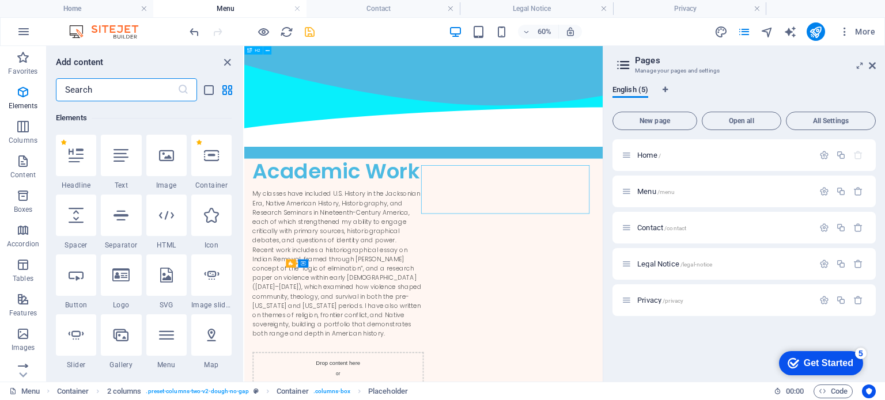
click at [153, 84] on input "text" at bounding box center [117, 89] width 122 height 23
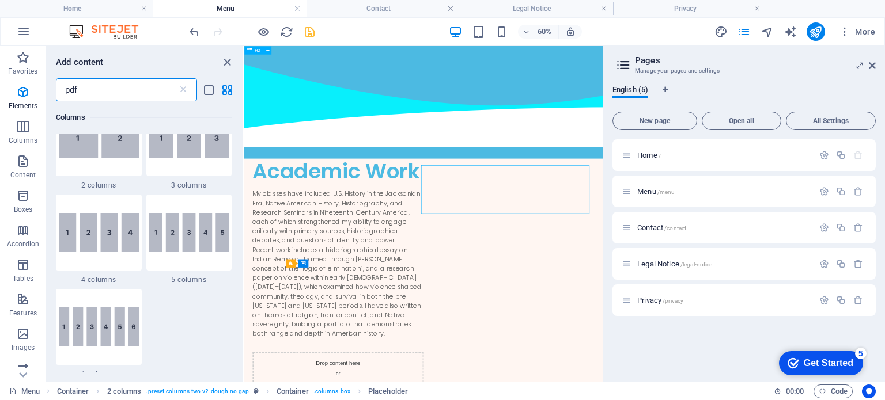
scroll to position [0, 0]
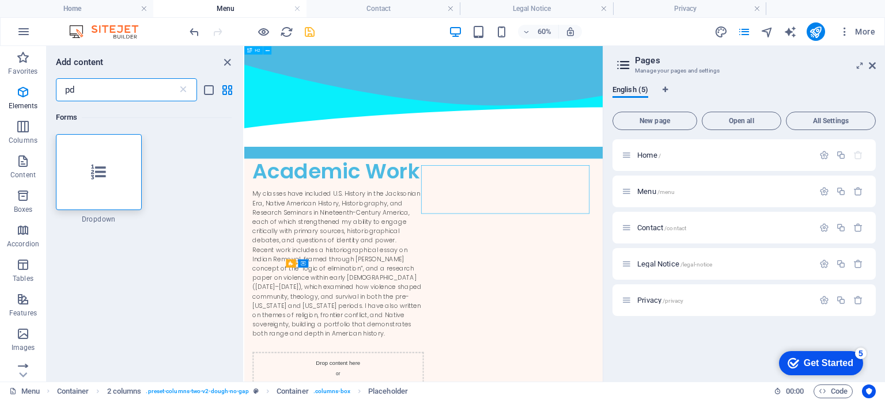
type input "p"
type input "file"
click at [816, 32] on icon "publish" at bounding box center [815, 31] width 13 height 13
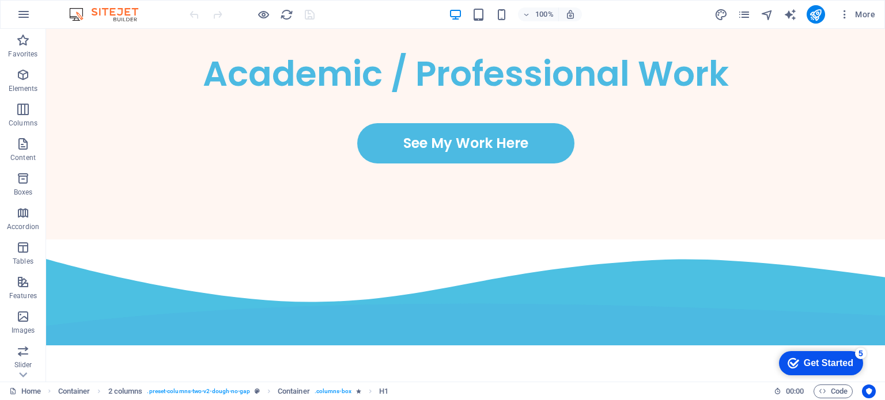
scroll to position [2424, 0]
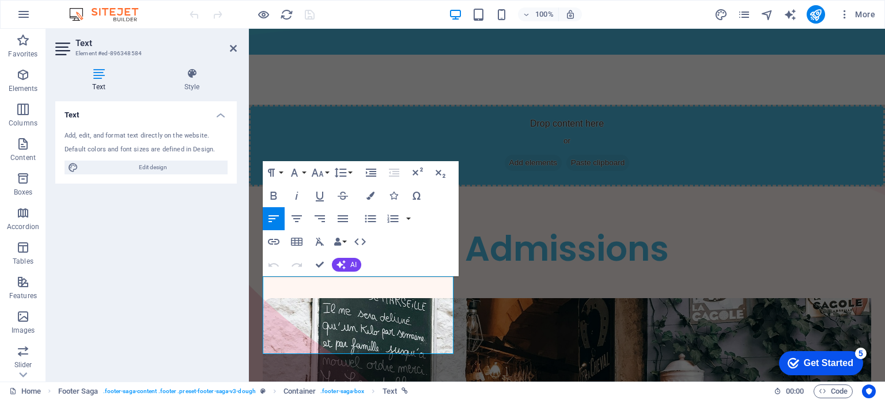
scroll to position [2382, 0]
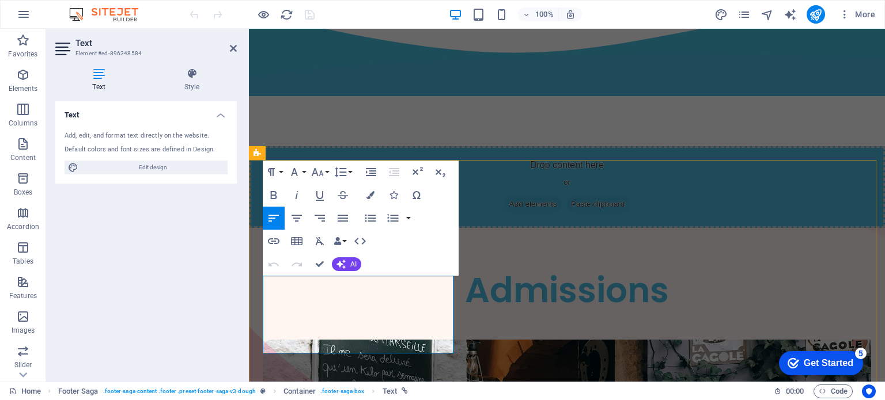
drag, startPoint x: 327, startPoint y: 345, endPoint x: 266, endPoint y: 288, distance: 83.5
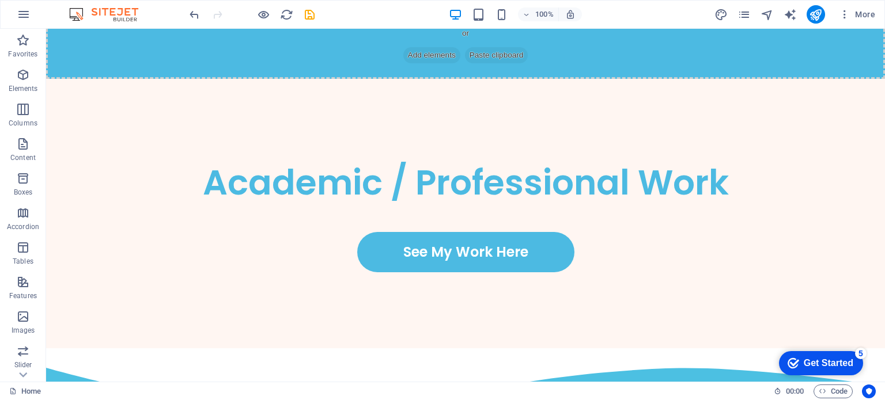
scroll to position [2378, 0]
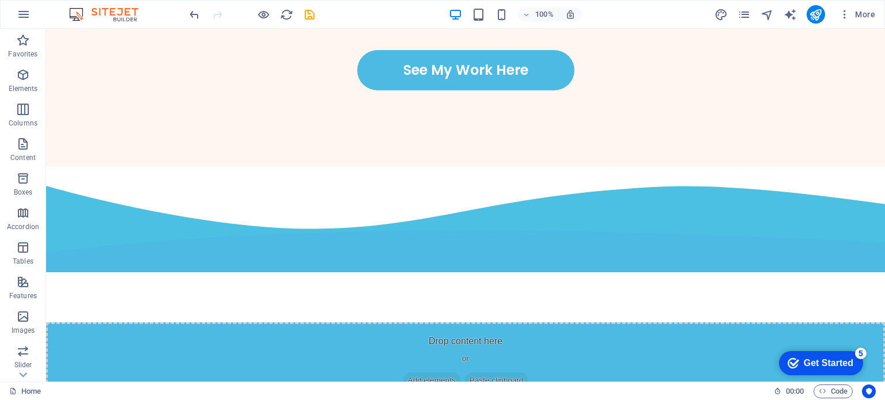
drag, startPoint x: 881, startPoint y: 338, endPoint x: 926, endPoint y: 415, distance: 89.6
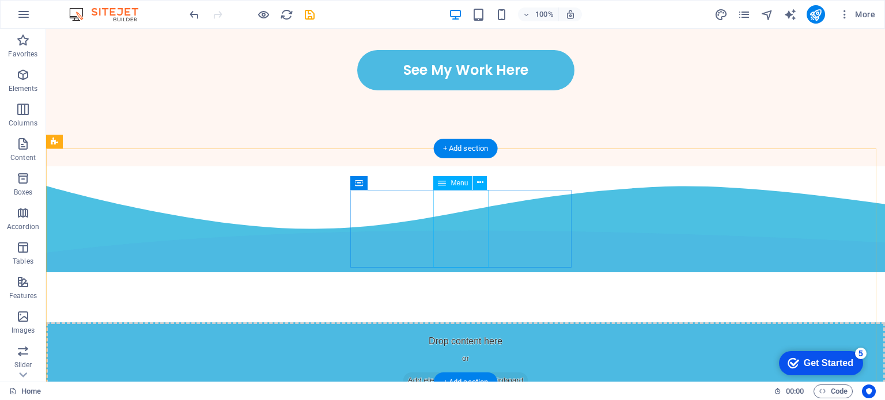
select select
select select "1"
select select
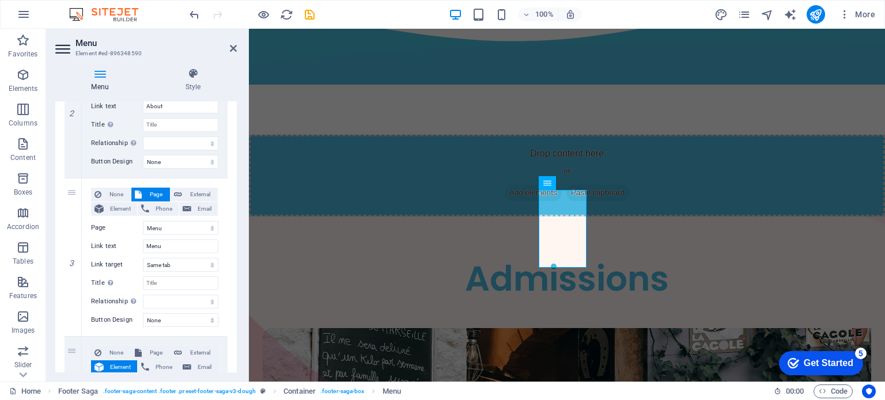
scroll to position [400, 0]
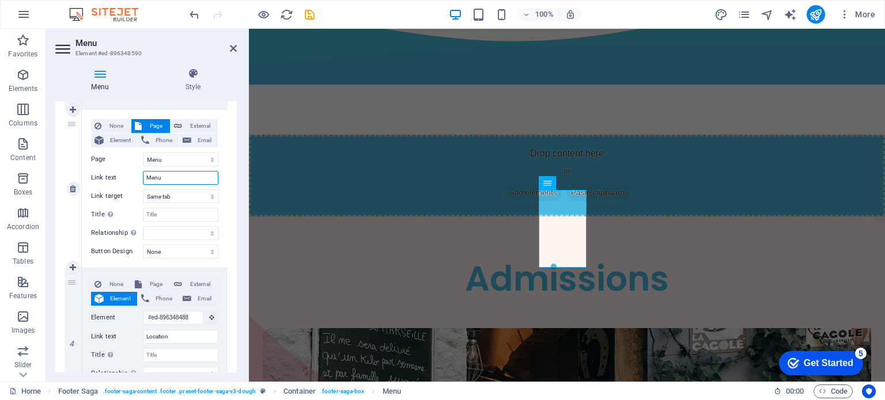
drag, startPoint x: 166, startPoint y: 175, endPoint x: 137, endPoint y: 175, distance: 30.0
click at [137, 175] on div "Link text Menu" at bounding box center [154, 178] width 127 height 14
type input "Academic / Professional Work"
select select
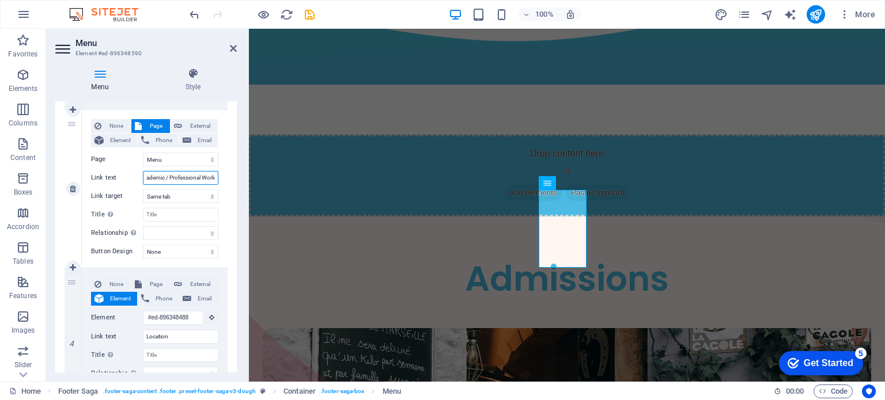
select select
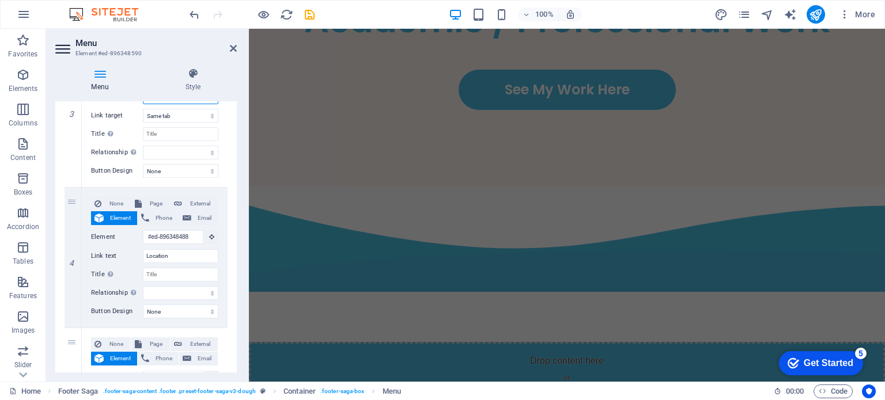
scroll to position [491, 0]
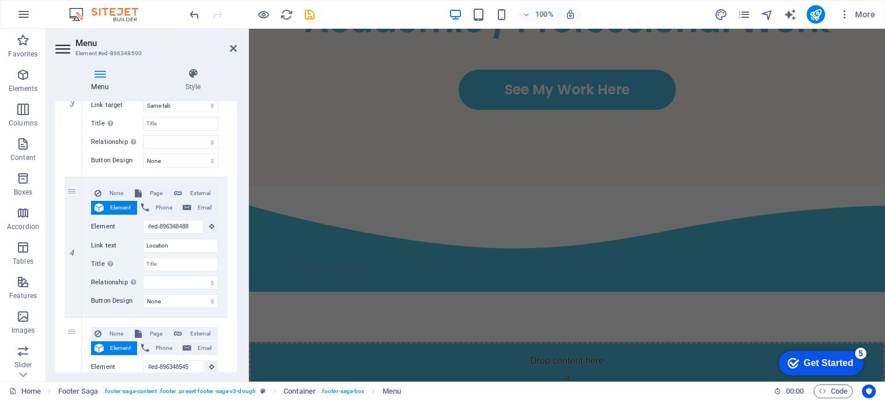
type input "Academic / Professional Work"
drag, startPoint x: 237, startPoint y: 270, endPoint x: 237, endPoint y: 287, distance: 17.9
click at [237, 287] on div "Menu Style Menu Auto Custom Create custom menu items for this menu. Recommended…" at bounding box center [146, 220] width 200 height 323
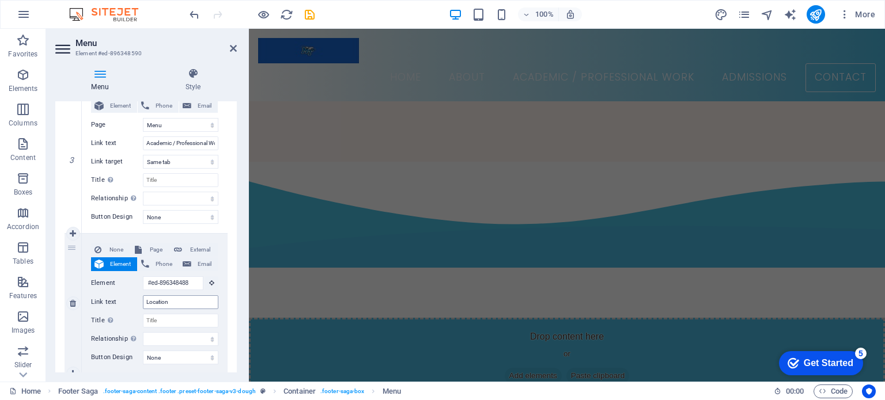
scroll to position [2187, 0]
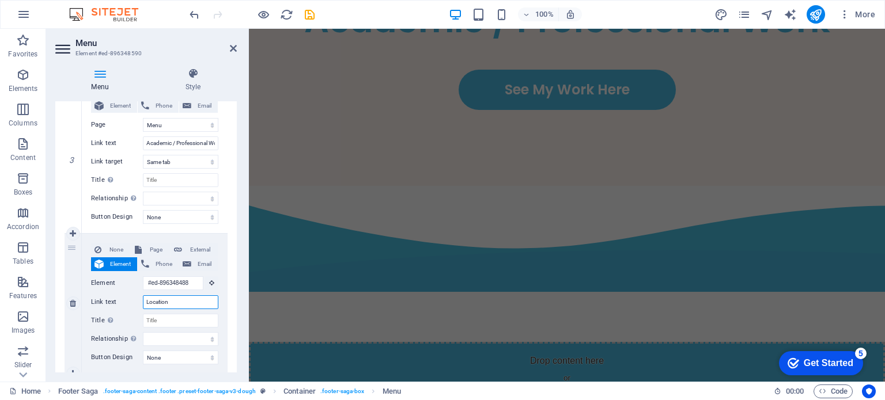
click at [168, 303] on input "Location" at bounding box center [180, 302] width 75 height 14
drag, startPoint x: 168, startPoint y: 299, endPoint x: 142, endPoint y: 300, distance: 25.4
click at [142, 300] on div "Link text Location" at bounding box center [154, 302] width 127 height 14
type input "Admissions"
select select
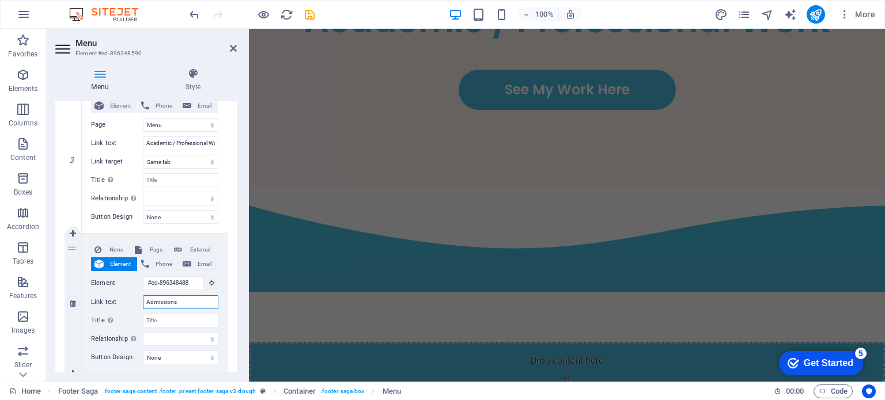
select select
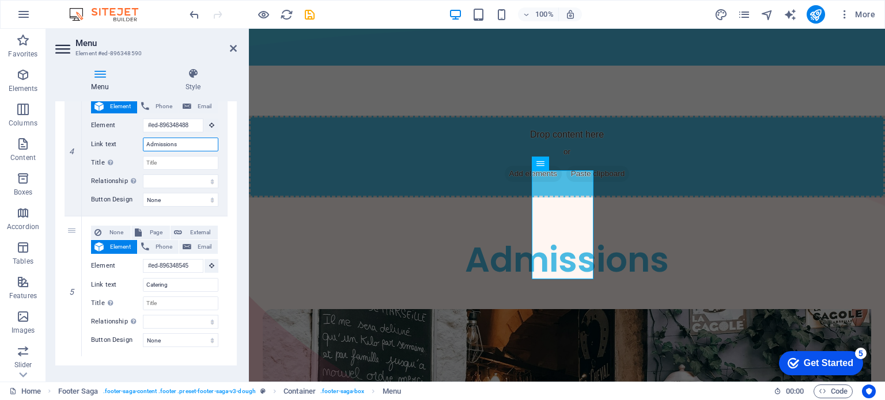
scroll to position [598, 0]
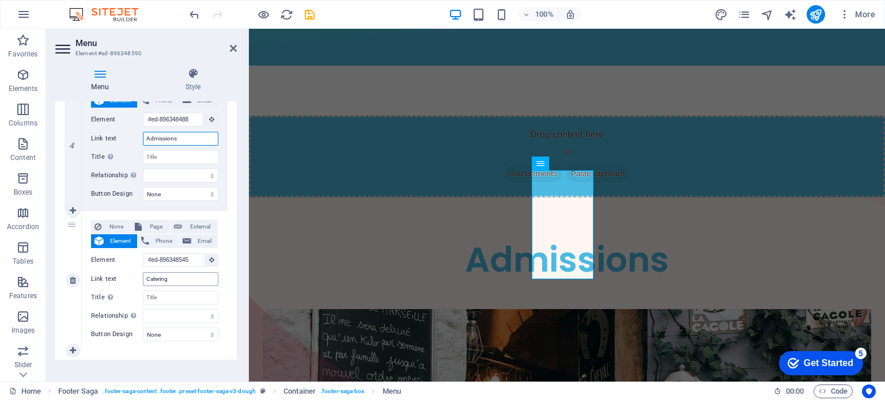
type input "Admissions"
drag, startPoint x: 179, startPoint y: 283, endPoint x: 133, endPoint y: 281, distance: 46.1
click at [133, 281] on div "Link text Catering" at bounding box center [154, 279] width 127 height 14
type input "Contact U"
select select
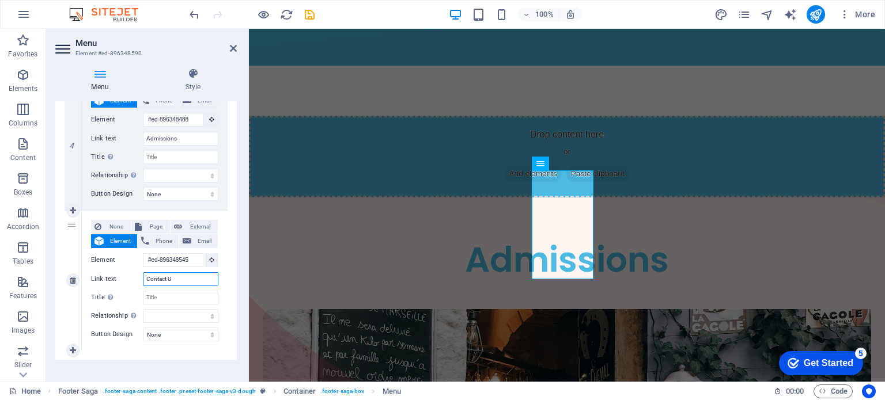
select select
type input "Contact"
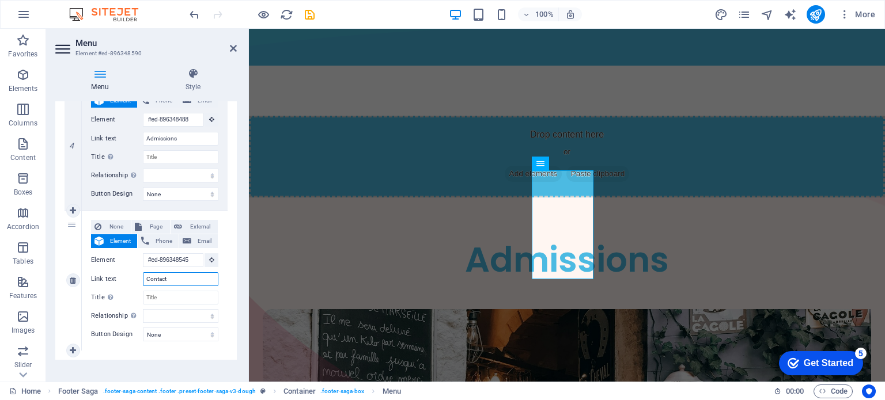
select select
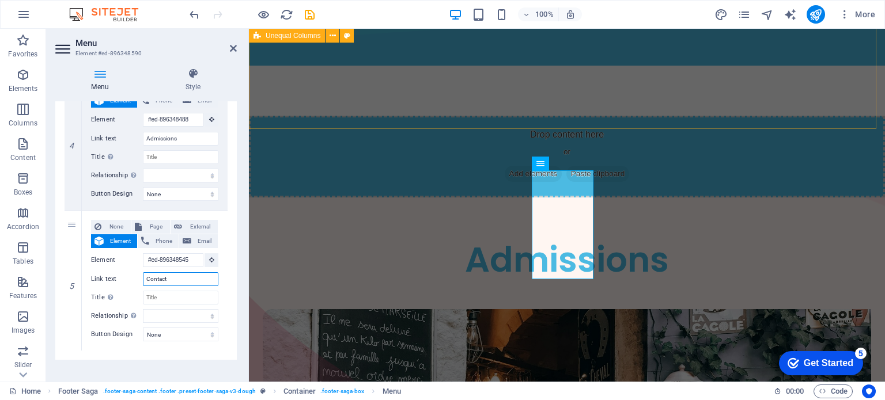
type input "Contact"
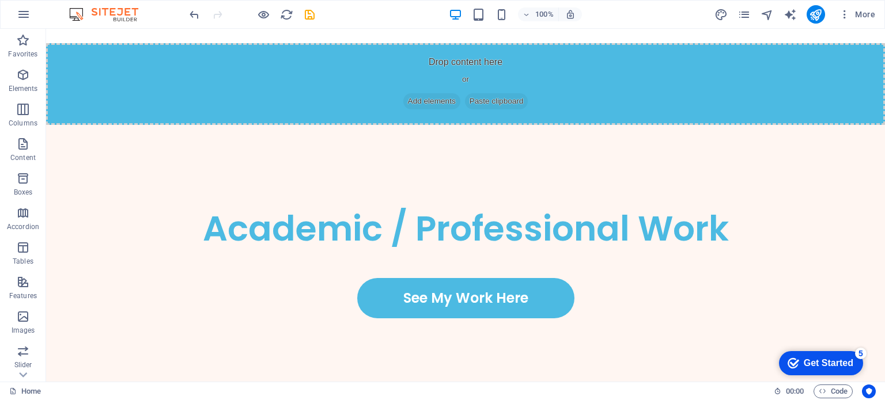
scroll to position [2168, 0]
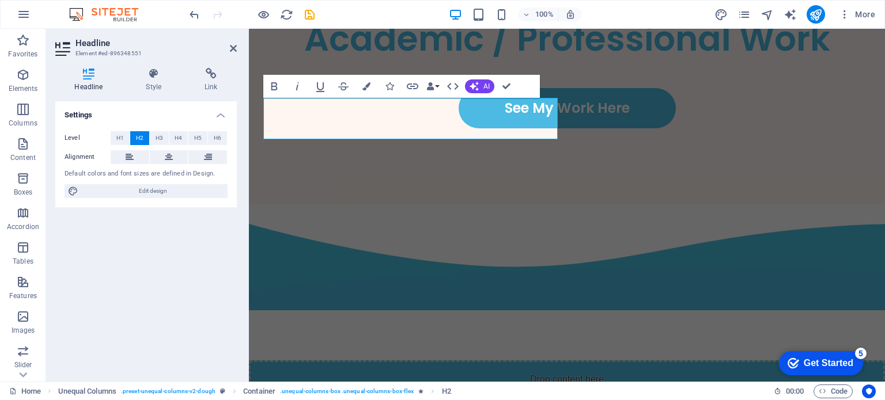
scroll to position [2184, 0]
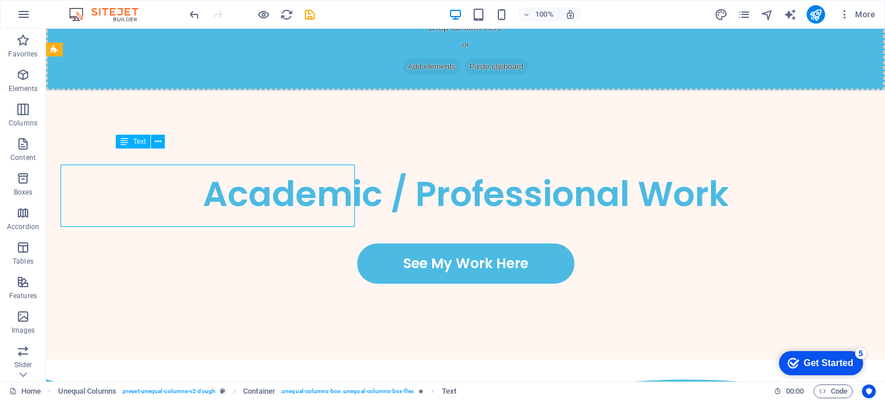
scroll to position [2168, 0]
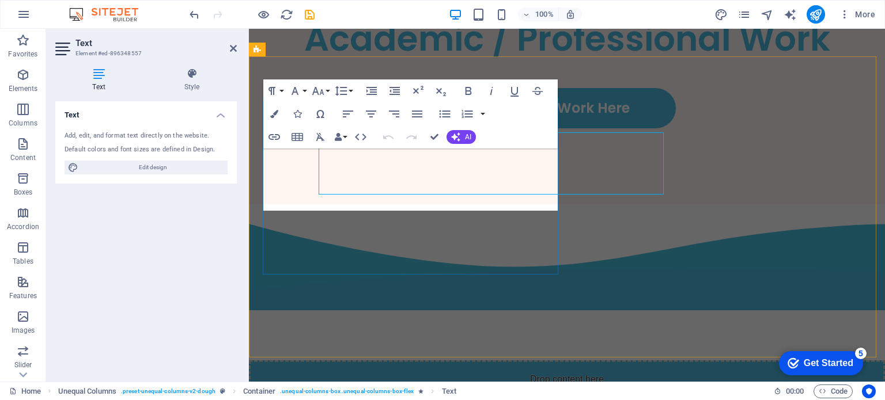
scroll to position [2184, 0]
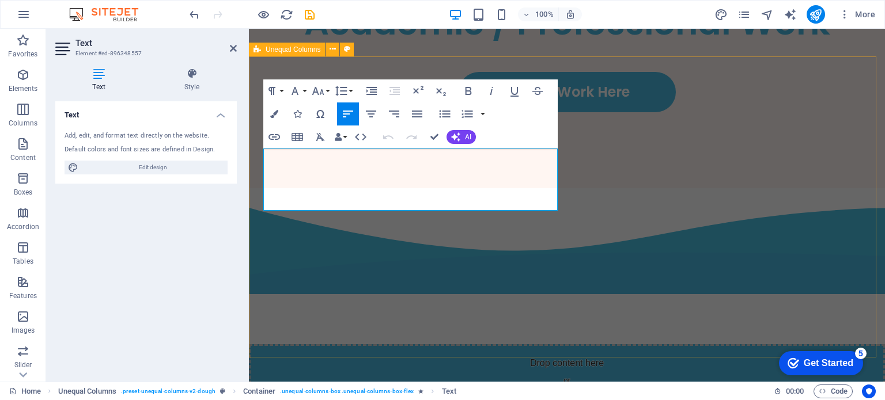
drag, startPoint x: 508, startPoint y: 198, endPoint x: 258, endPoint y: 130, distance: 259.1
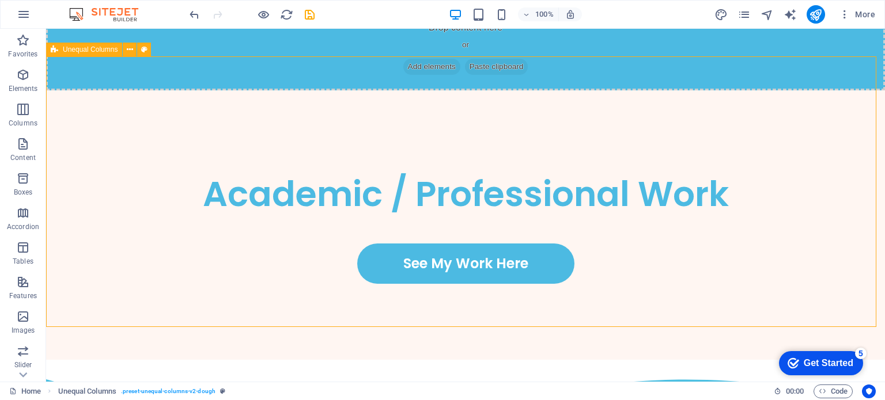
scroll to position [2168, 0]
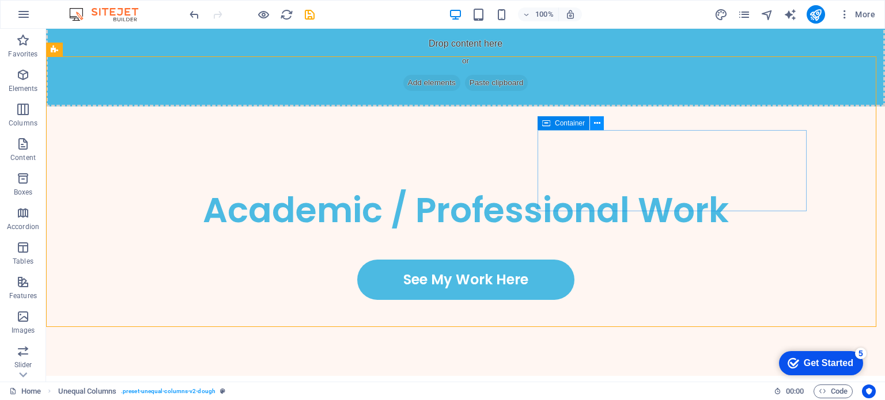
click at [601, 127] on button at bounding box center [597, 123] width 14 height 14
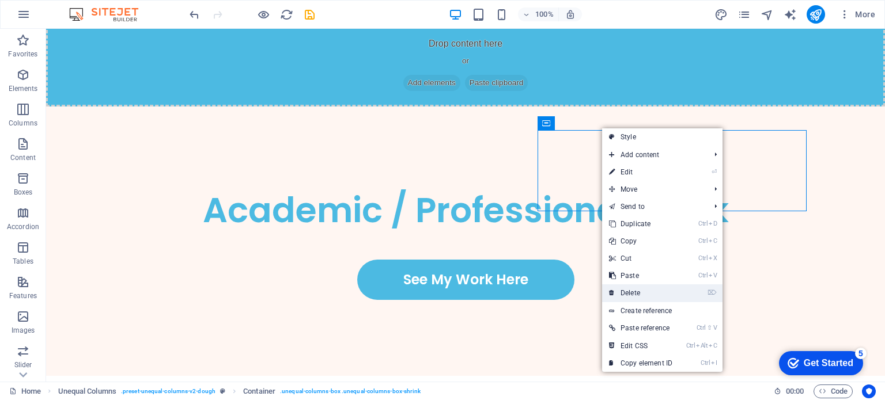
click at [634, 290] on link "⌦ Delete" at bounding box center [640, 293] width 77 height 17
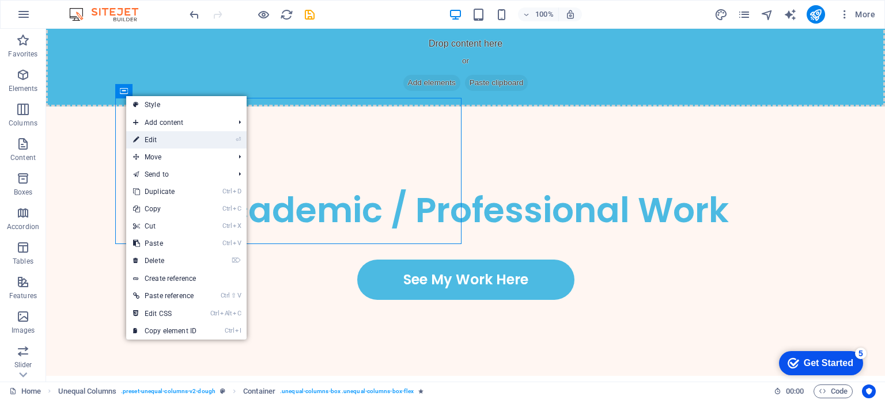
click at [214, 143] on li "⏎ Edit" at bounding box center [186, 139] width 120 height 17
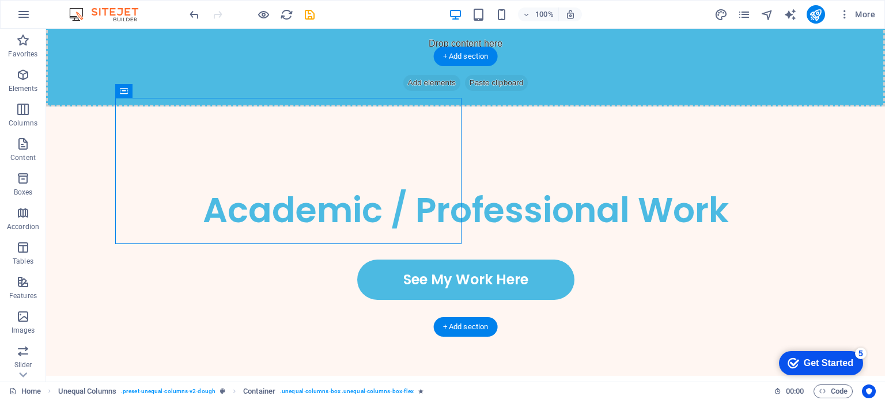
drag, startPoint x: 170, startPoint y: 118, endPoint x: 481, endPoint y: 108, distance: 311.2
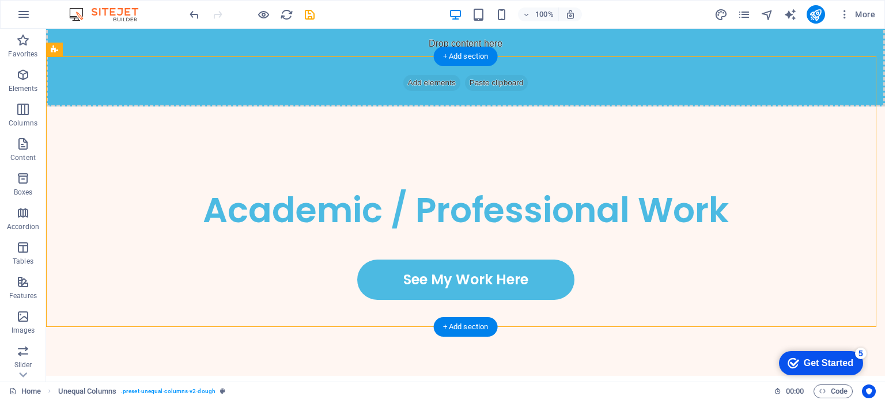
drag, startPoint x: 565, startPoint y: 255, endPoint x: 171, endPoint y: 95, distance: 425.3
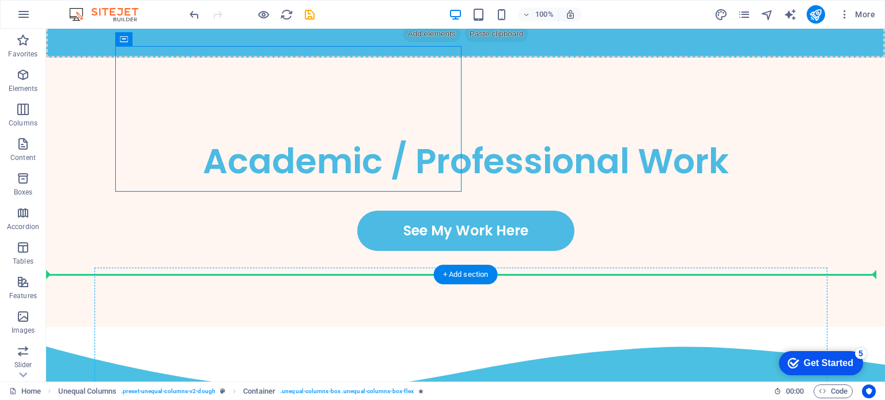
scroll to position [2220, 0]
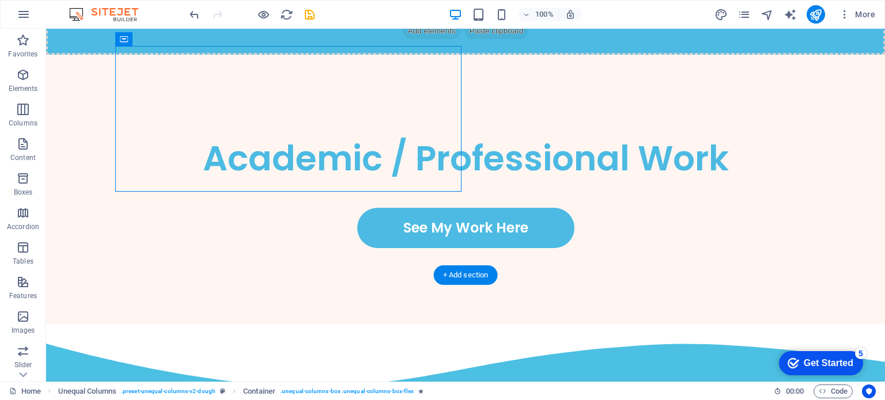
drag, startPoint x: 166, startPoint y: 122, endPoint x: 626, endPoint y: 118, distance: 460.3
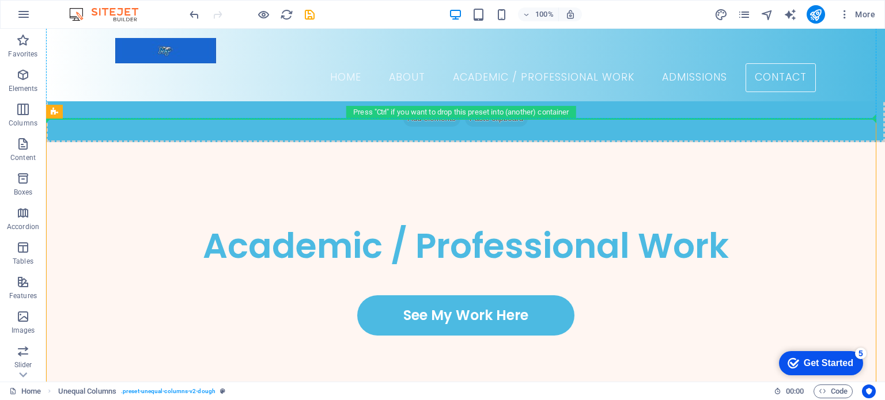
scroll to position [2106, 0]
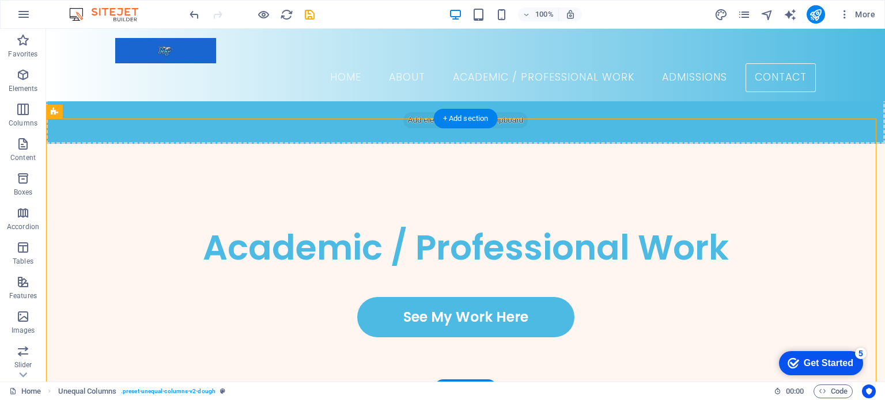
drag, startPoint x: 478, startPoint y: 229, endPoint x: 109, endPoint y: 142, distance: 378.8
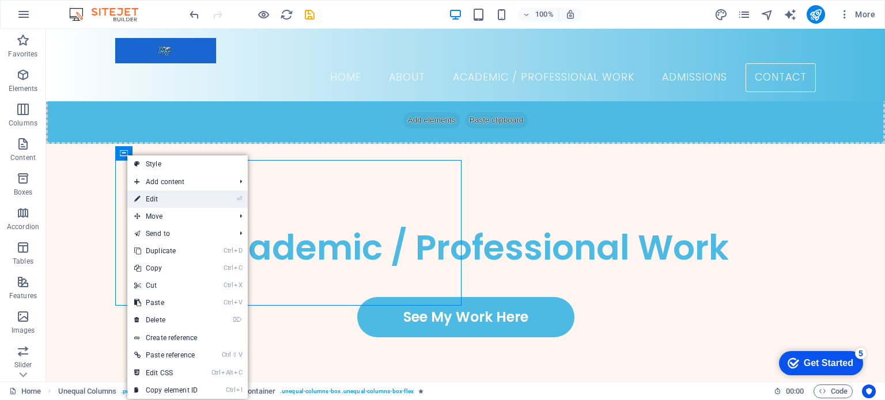
click at [238, 202] on icon "⏎" at bounding box center [239, 198] width 5 height 7
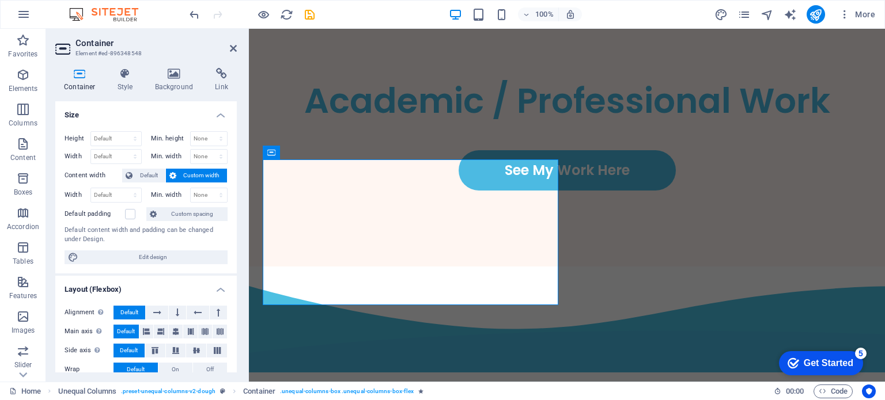
scroll to position [2123, 0]
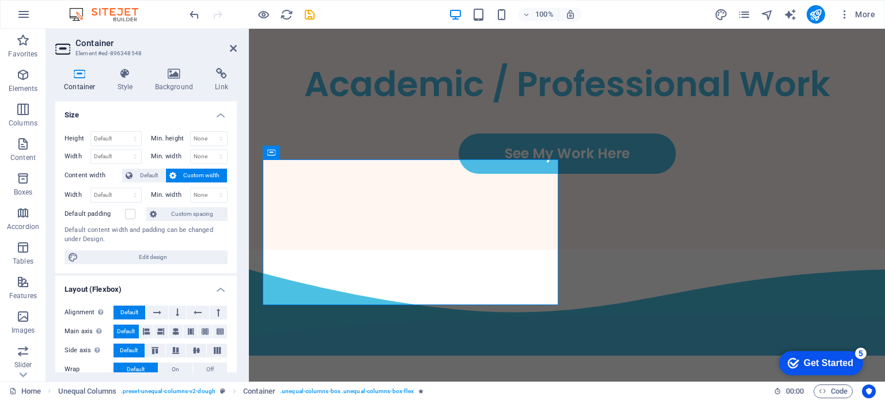
drag, startPoint x: 234, startPoint y: 147, endPoint x: 236, endPoint y: 194, distance: 46.1
click at [236, 194] on div "Size Height Default px rem % vh vw Min. height None px rem % vh vw Width Defaul…" at bounding box center [145, 236] width 181 height 271
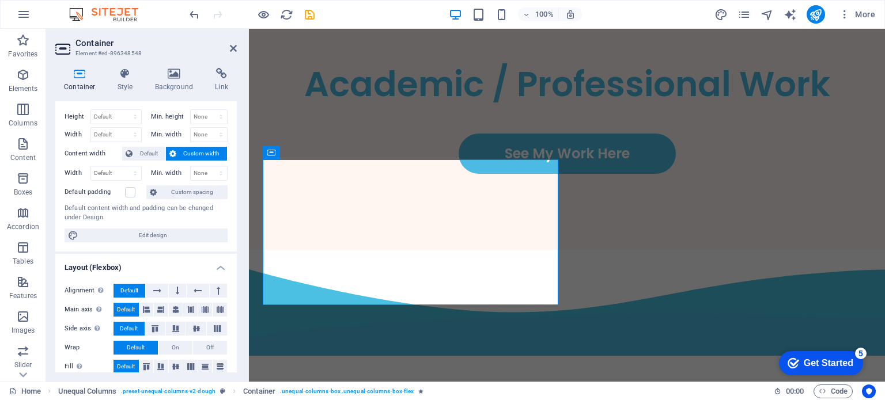
scroll to position [34, 0]
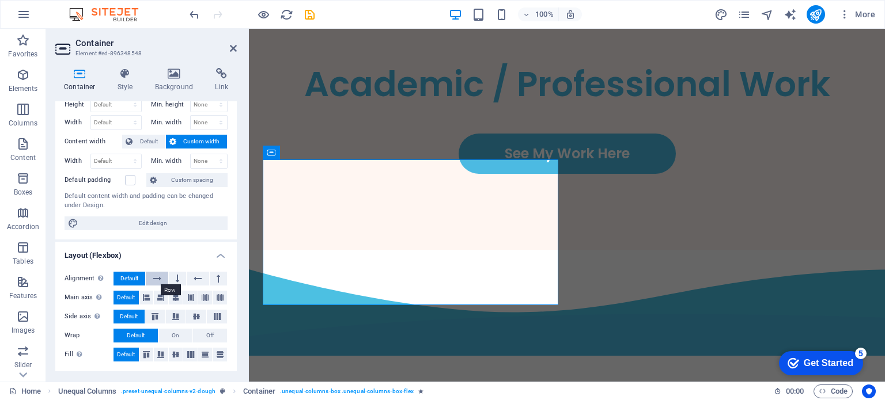
click at [156, 276] on icon at bounding box center [157, 279] width 8 height 14
click at [173, 275] on button at bounding box center [177, 279] width 17 height 14
click at [141, 278] on button "Default" at bounding box center [129, 279] width 32 height 14
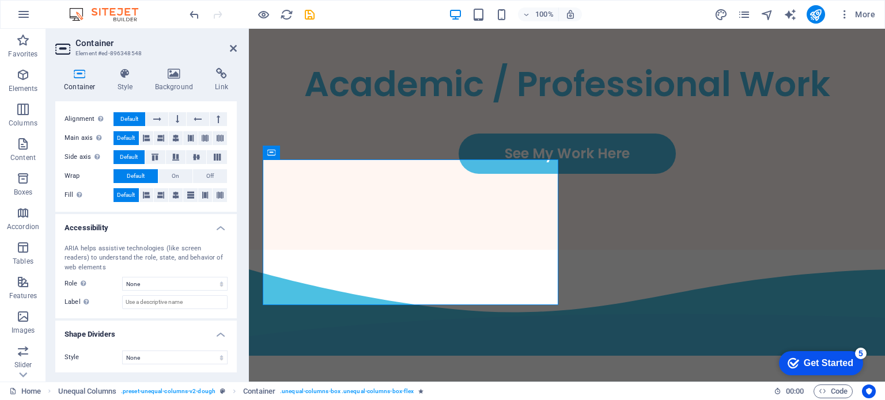
scroll to position [0, 0]
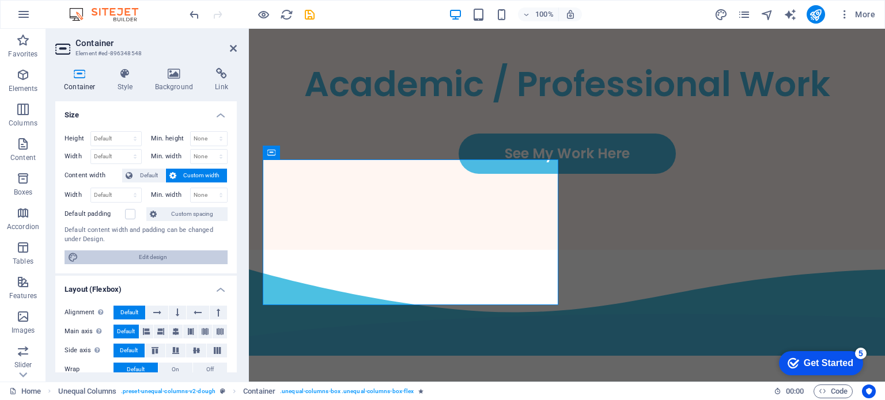
click at [146, 255] on span "Edit design" at bounding box center [153, 258] width 142 height 14
select select "rem"
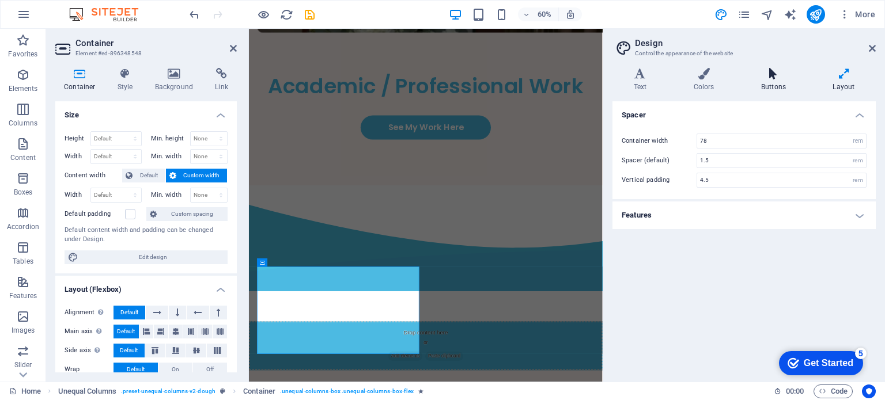
click at [782, 70] on icon at bounding box center [773, 74] width 67 height 12
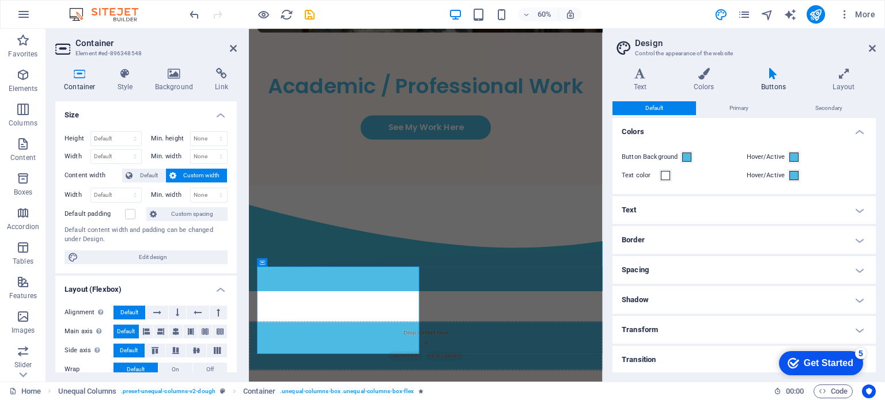
click at [697, 93] on div "Text Colors Buttons Layout Text Standard Bold Links Font color Font Poppins Fon…" at bounding box center [743, 220] width 263 height 305
click at [703, 81] on h4 "Colors" at bounding box center [705, 80] width 67 height 24
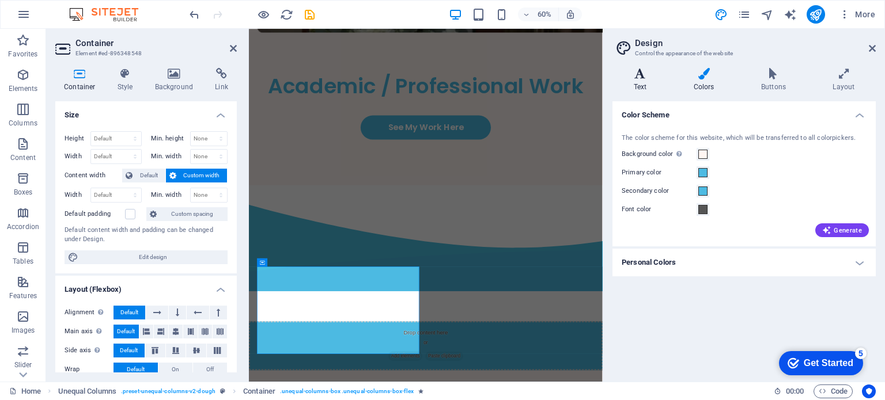
click at [647, 72] on icon at bounding box center [639, 74] width 55 height 12
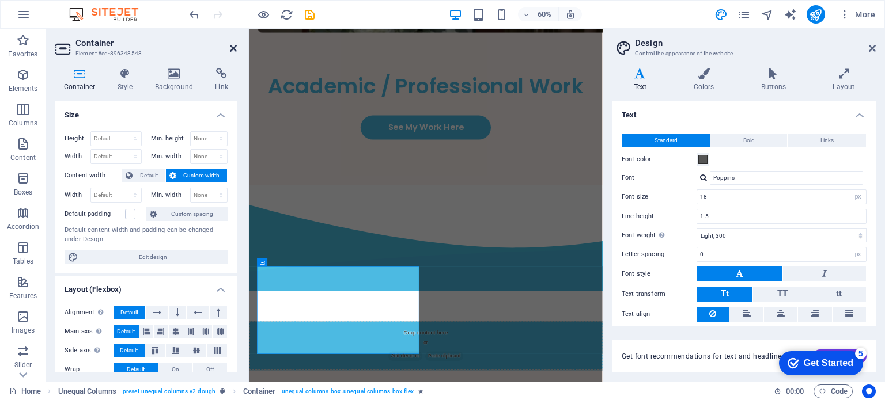
click at [235, 48] on icon at bounding box center [233, 48] width 7 height 9
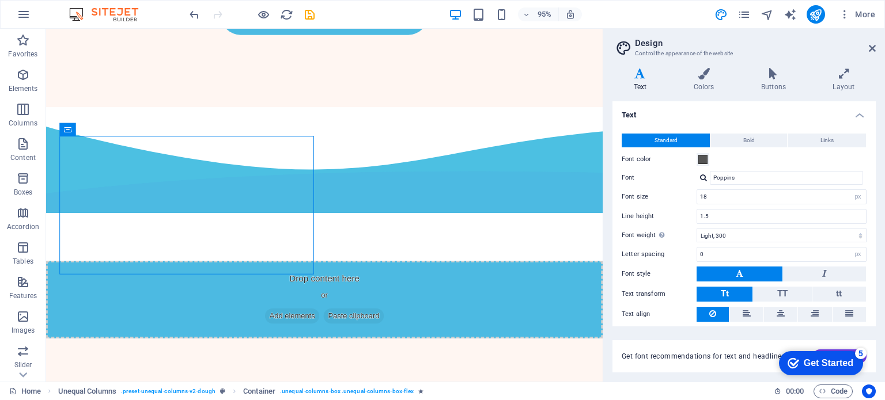
click at [876, 48] on aside "Design Control the appearance of the website Variants Text Colors Buttons Layou…" at bounding box center [744, 205] width 282 height 353
click at [869, 46] on icon at bounding box center [872, 48] width 7 height 9
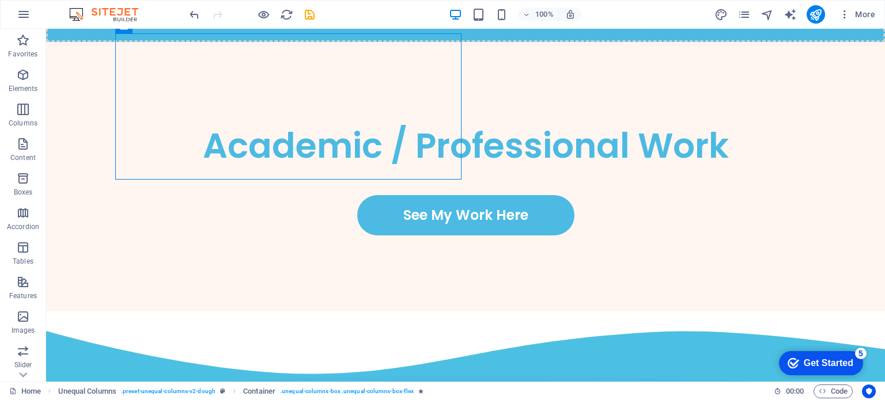
scroll to position [2366, 0]
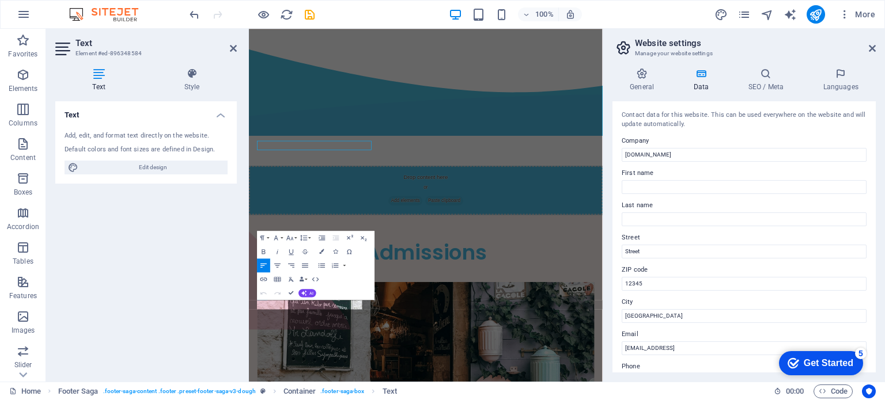
scroll to position [2412, 0]
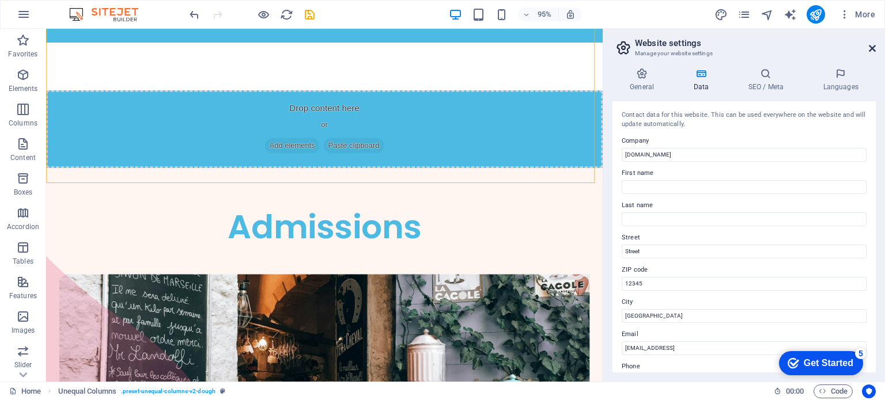
click at [871, 52] on icon at bounding box center [872, 48] width 7 height 9
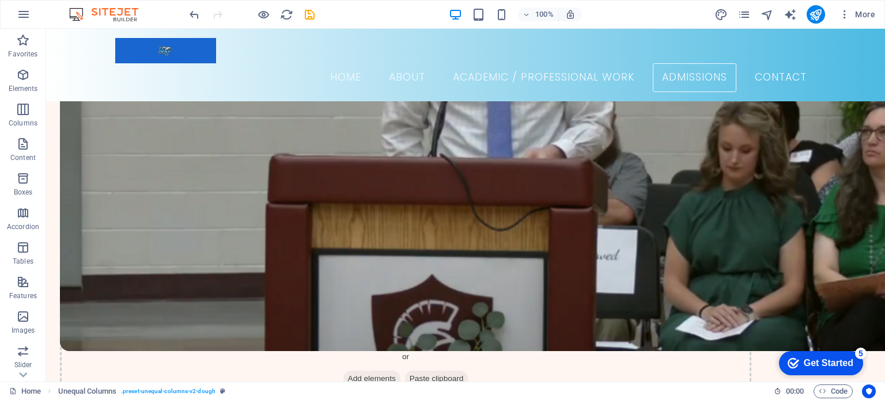
scroll to position [1670, 0]
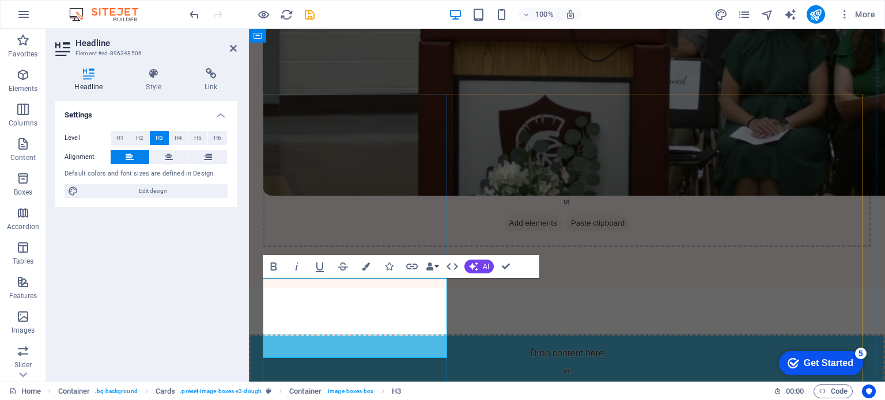
scroll to position [1704, 0]
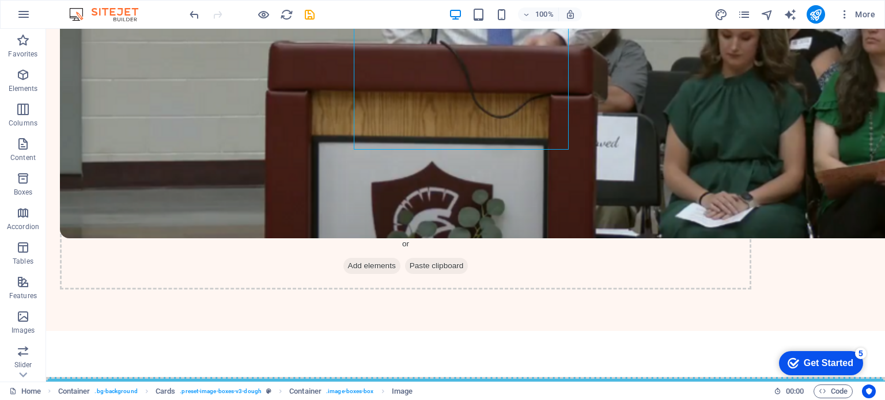
scroll to position [1770, 0]
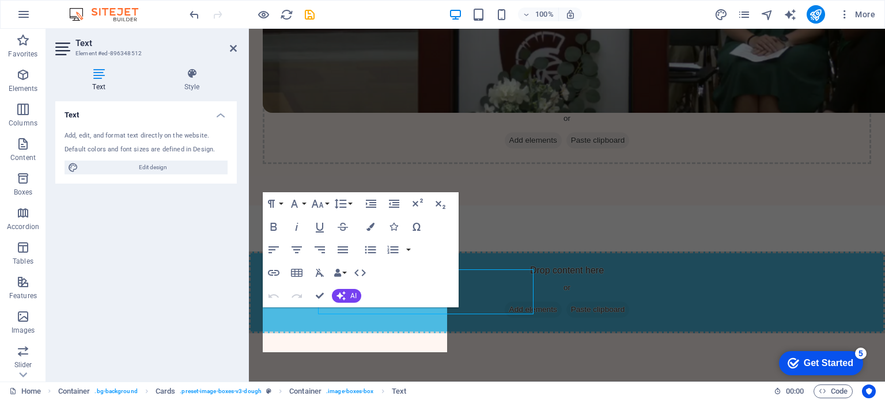
scroll to position [1786, 0]
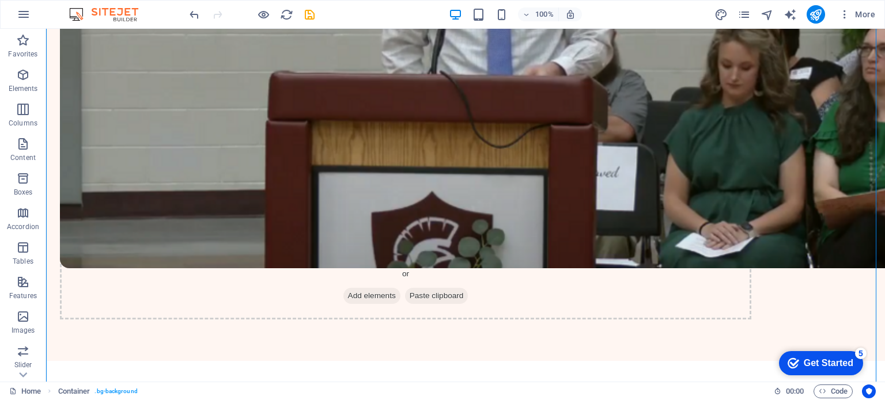
scroll to position [1748, 0]
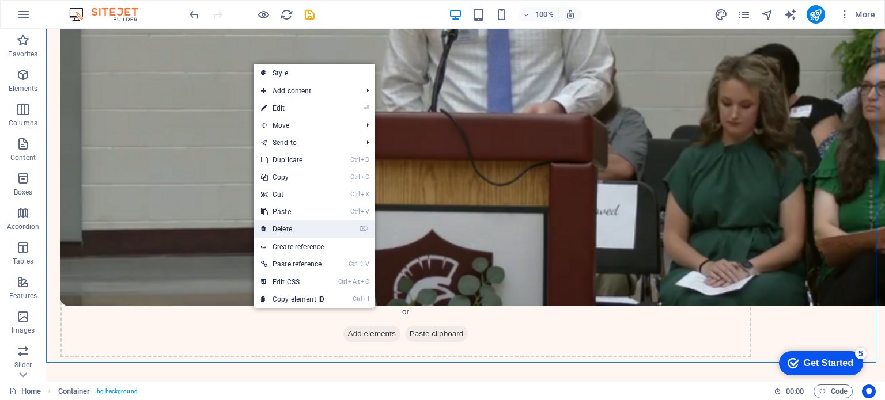
click at [288, 233] on link "⌦ Delete" at bounding box center [292, 229] width 77 height 17
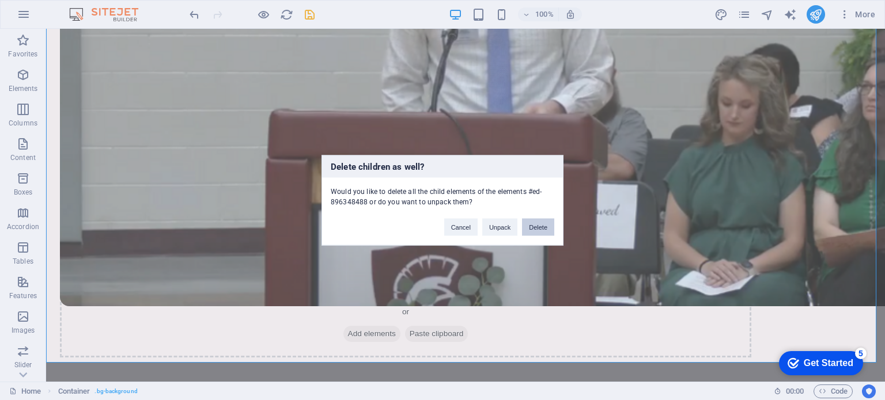
click at [539, 229] on button "Delete" at bounding box center [538, 226] width 32 height 17
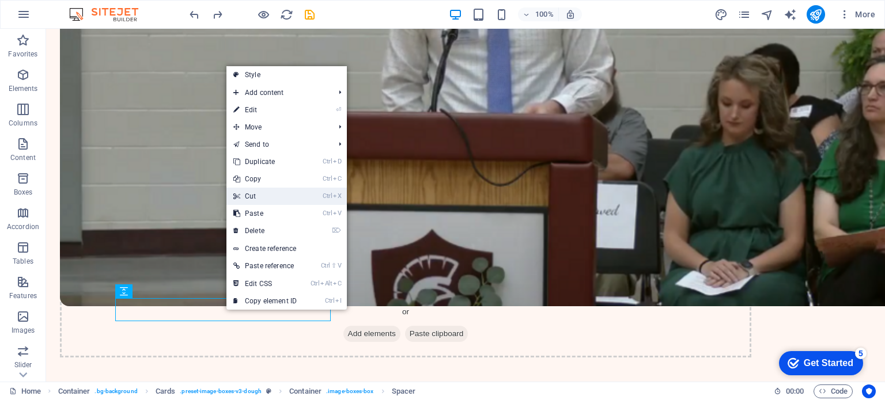
click at [274, 202] on link "Ctrl X Cut" at bounding box center [264, 196] width 77 height 17
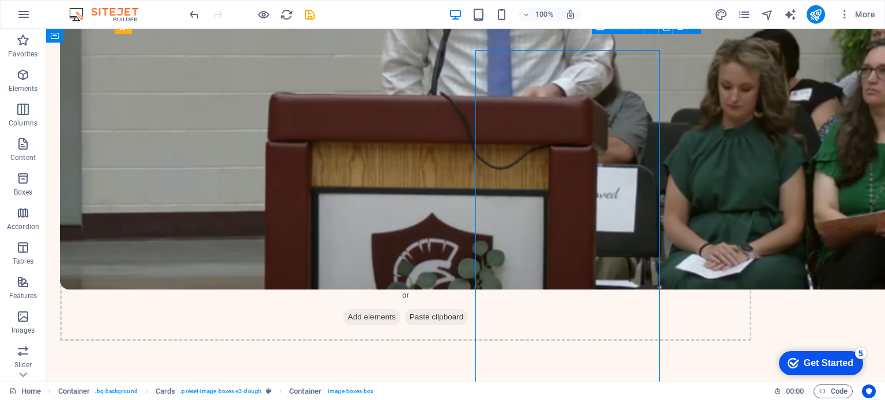
scroll to position [1748, 0]
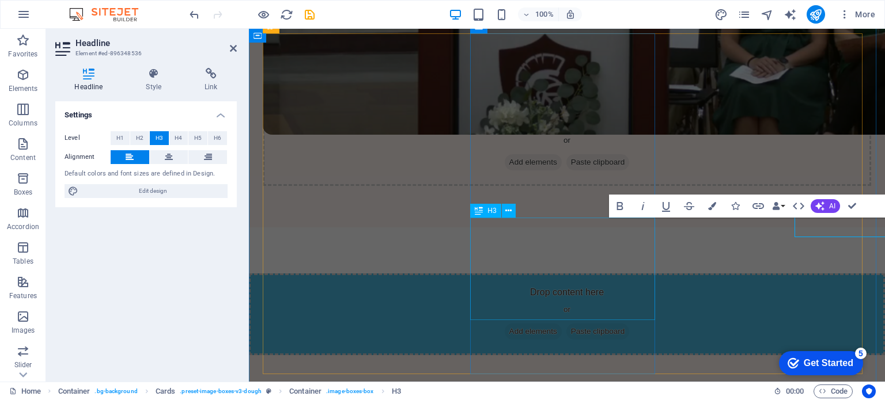
scroll to position [1764, 0]
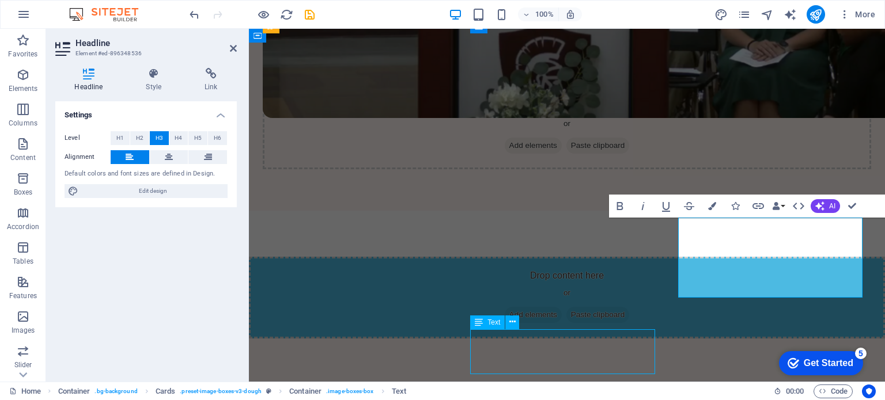
scroll to position [1748, 0]
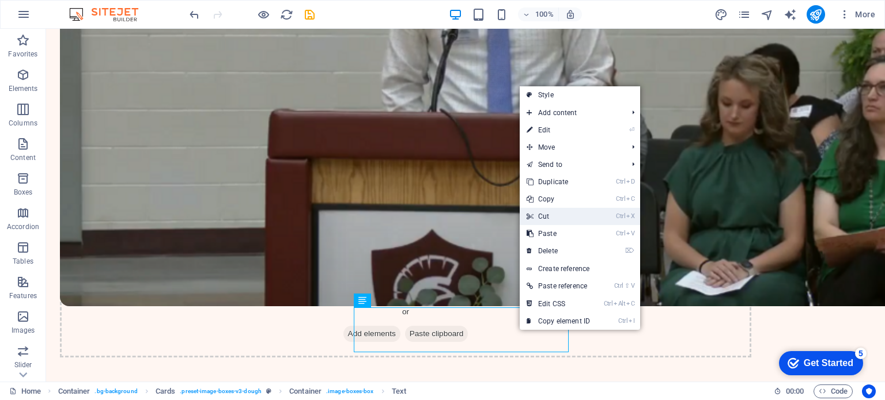
click at [544, 209] on link "Ctrl X Cut" at bounding box center [558, 216] width 77 height 17
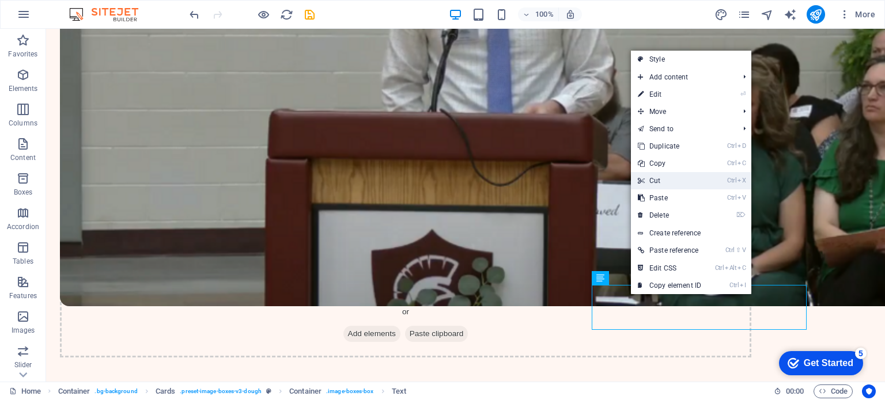
click at [666, 178] on link "Ctrl X Cut" at bounding box center [669, 180] width 77 height 17
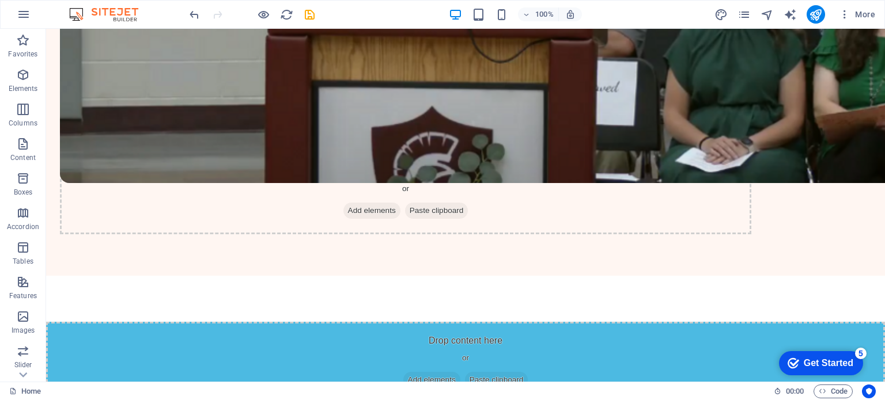
scroll to position [1875, 0]
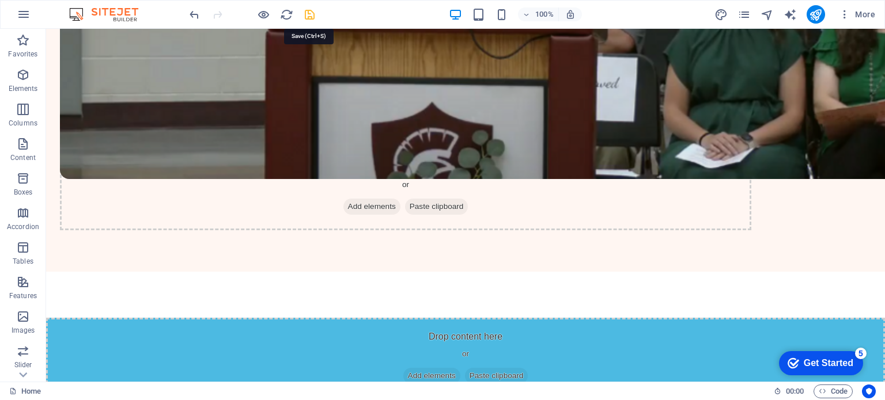
click at [313, 11] on icon "save" at bounding box center [309, 14] width 13 height 13
click at [816, 18] on icon "publish" at bounding box center [815, 14] width 13 height 13
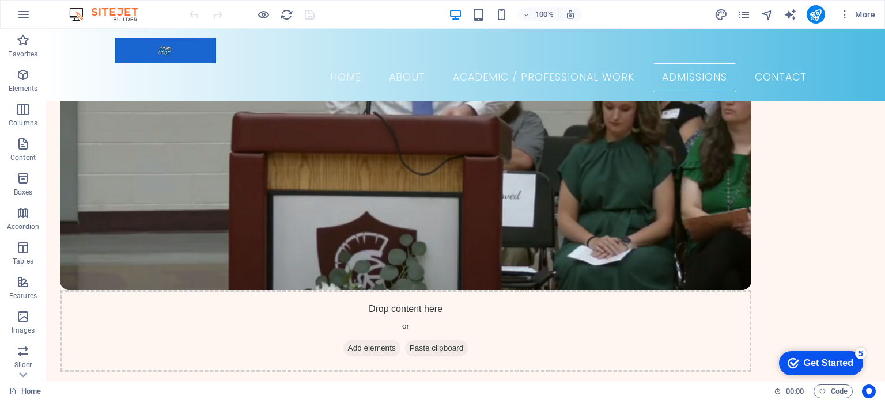
scroll to position [1663, 0]
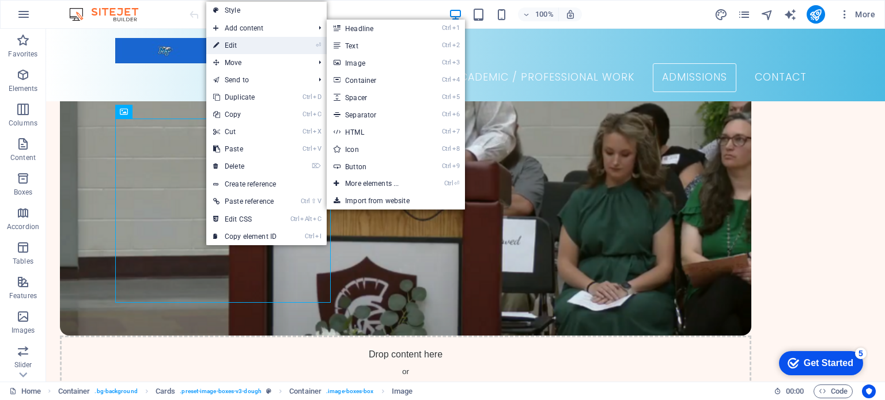
click at [256, 39] on link "⏎ Edit" at bounding box center [244, 45] width 77 height 17
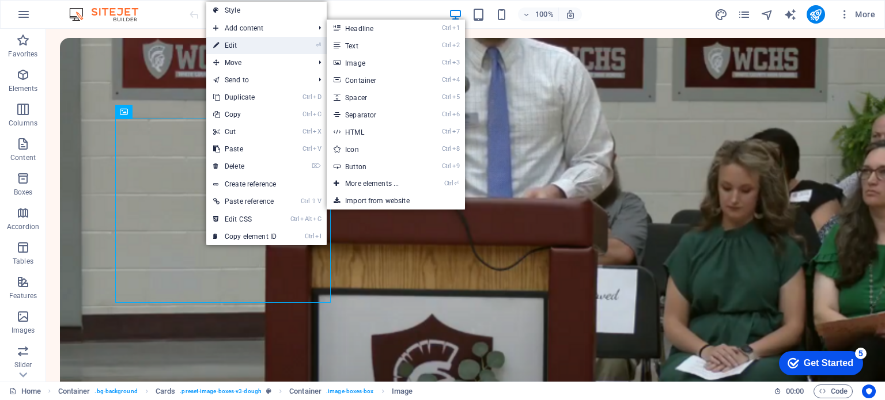
select select "vw"
select select "px"
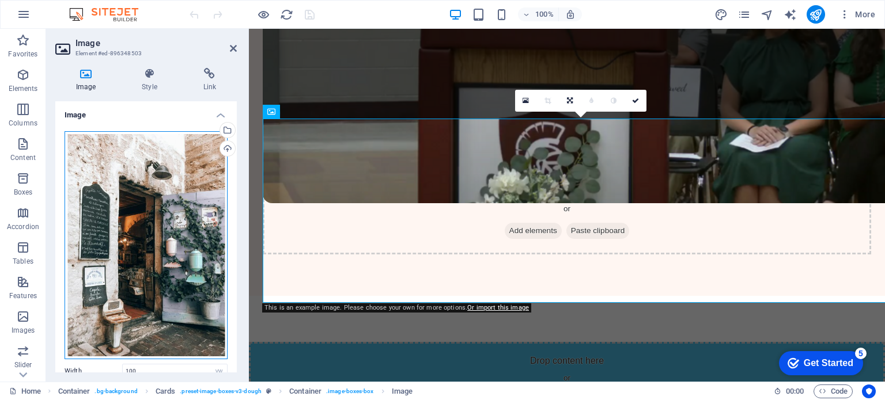
click at [126, 185] on div "Drag files here, click to choose files or select files from Files or our free s…" at bounding box center [146, 245] width 163 height 228
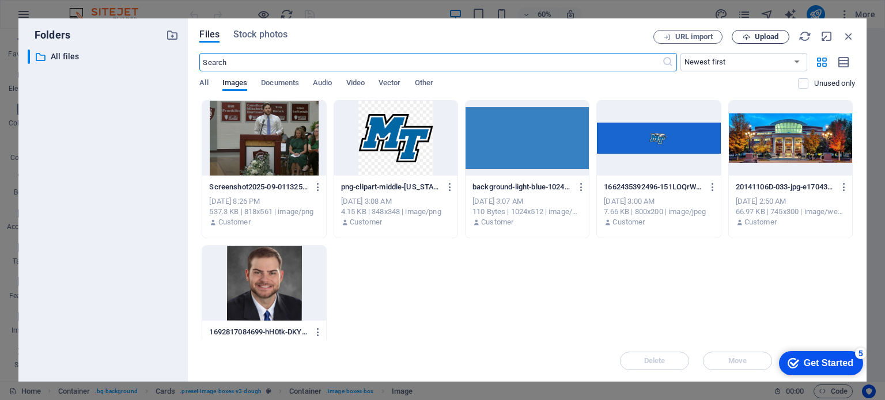
click at [752, 36] on span "Upload" at bounding box center [760, 36] width 47 height 7
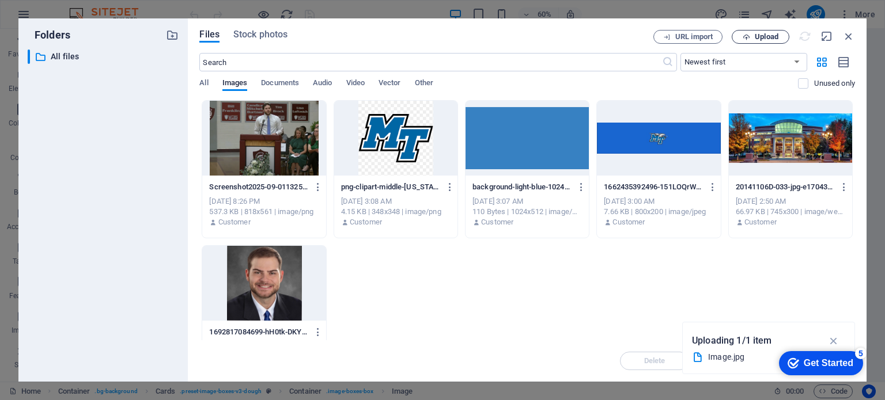
click at [758, 34] on span "Upload" at bounding box center [767, 36] width 24 height 7
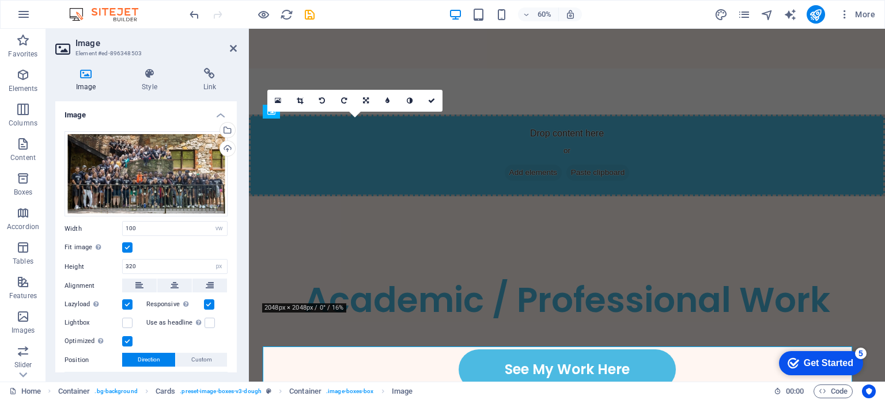
scroll to position [1679, 0]
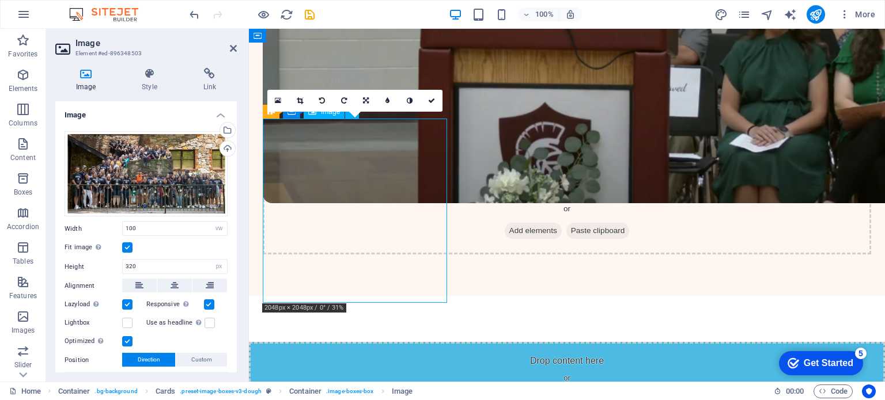
drag, startPoint x: 314, startPoint y: 211, endPoint x: 362, endPoint y: 211, distance: 47.8
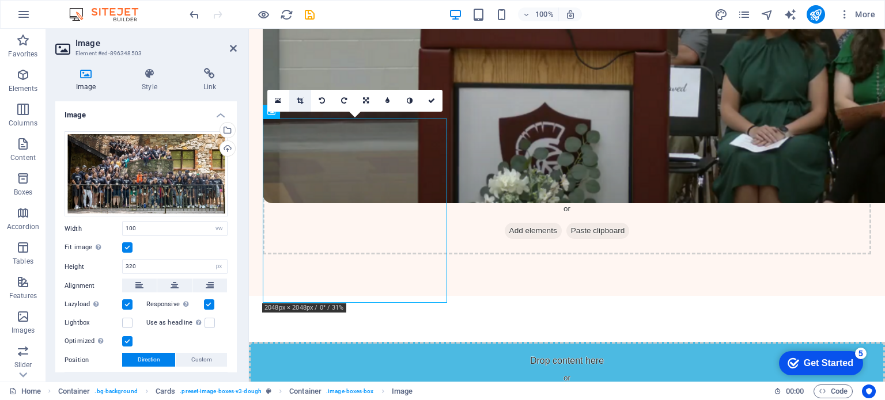
click at [300, 98] on icon at bounding box center [300, 100] width 6 height 7
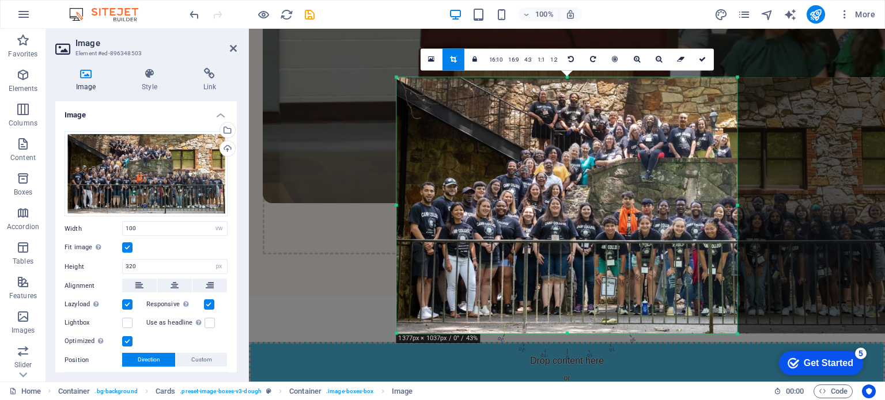
drag, startPoint x: 823, startPoint y: 209, endPoint x: 654, endPoint y: 198, distance: 168.6
click at [654, 198] on div "180 170 160 150 140 130 120 110 100 90 80 70 60 50 40 30 20 10 0 -10 -20 -30 -4…" at bounding box center [566, 205] width 340 height 256
click at [702, 59] on icon at bounding box center [702, 59] width 7 height 7
type input "591"
select select "px"
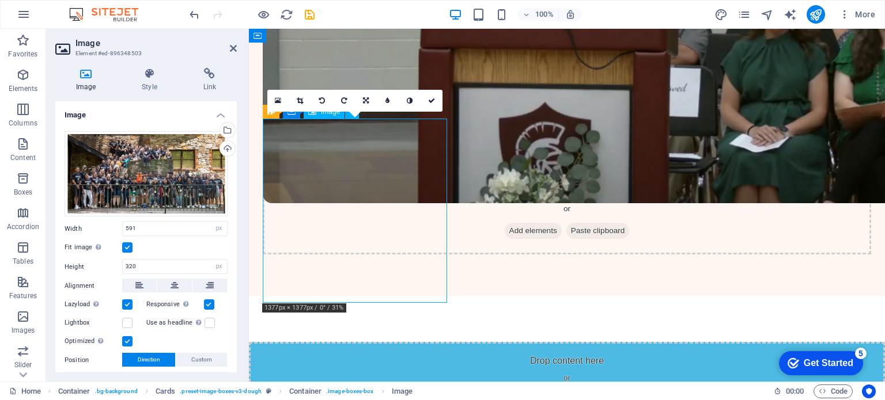
drag, startPoint x: 384, startPoint y: 237, endPoint x: 431, endPoint y: 245, distance: 47.9
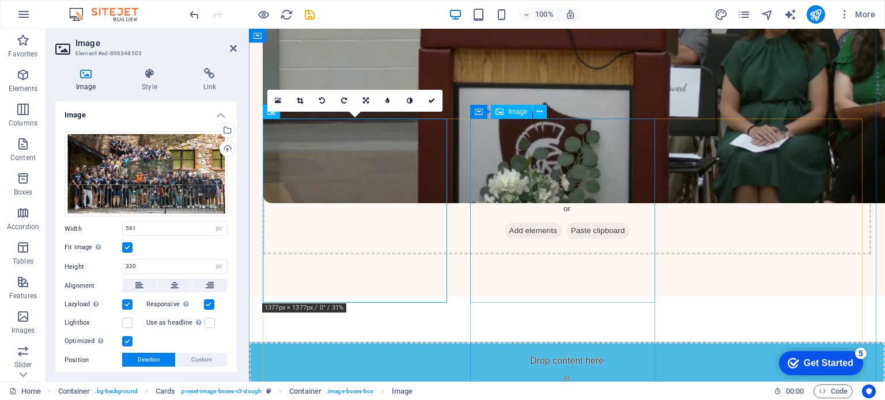
select select "vw"
select select "px"
select select "%"
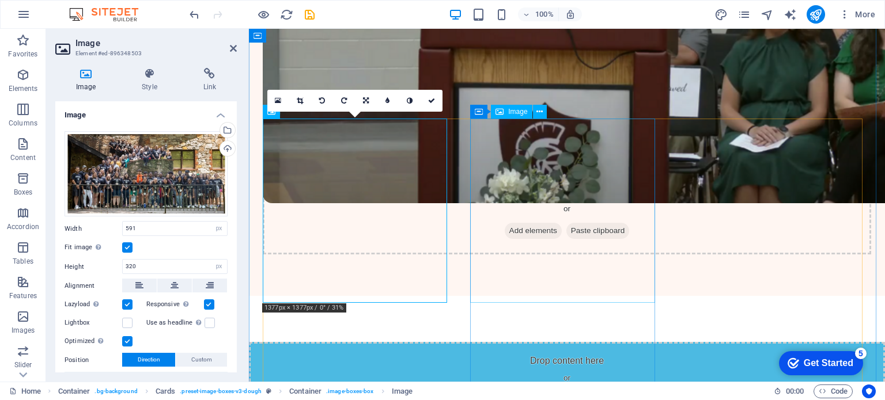
select select "%"
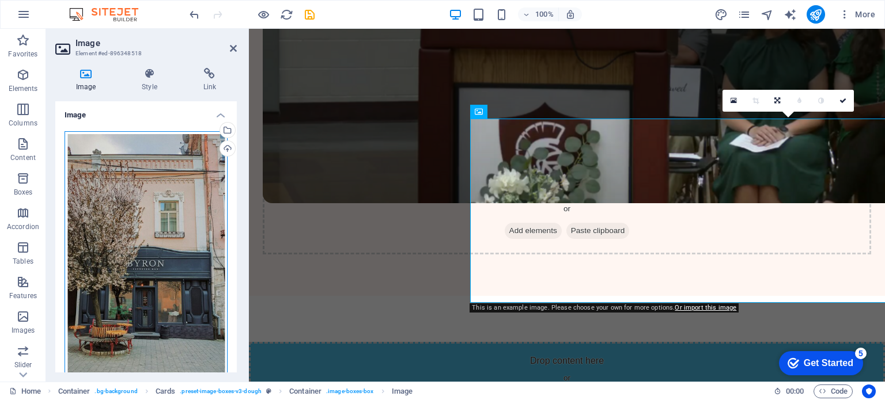
click at [170, 253] on div "Drag files here, click to choose files or select files from Files or our free s…" at bounding box center [146, 259] width 163 height 257
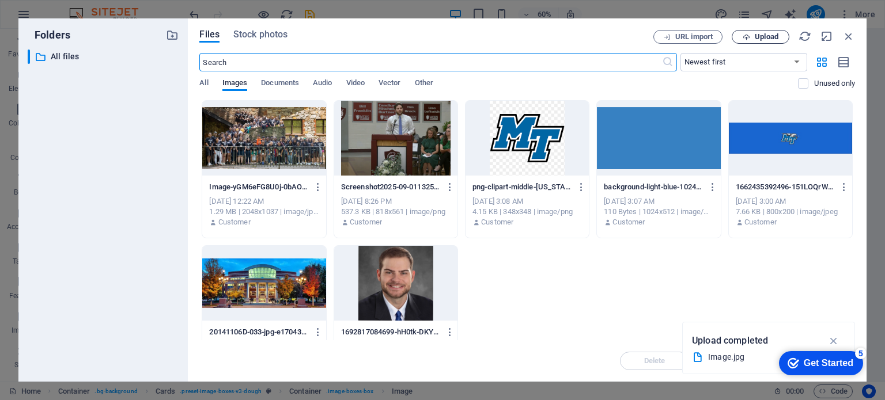
click at [769, 38] on span "Upload" at bounding box center [767, 36] width 24 height 7
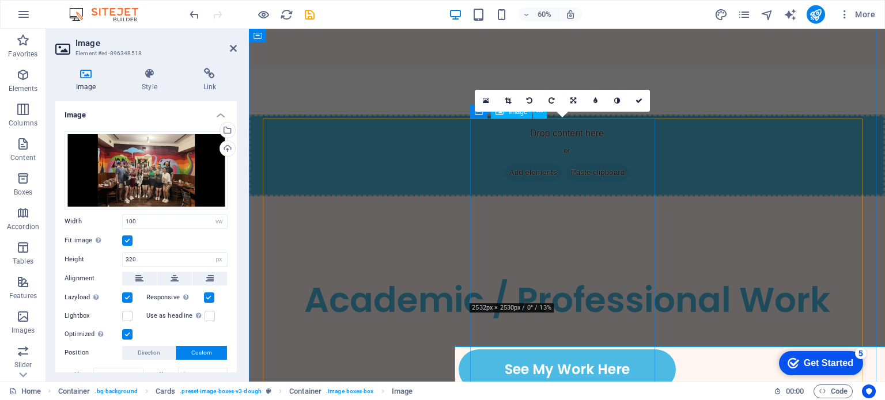
scroll to position [1679, 0]
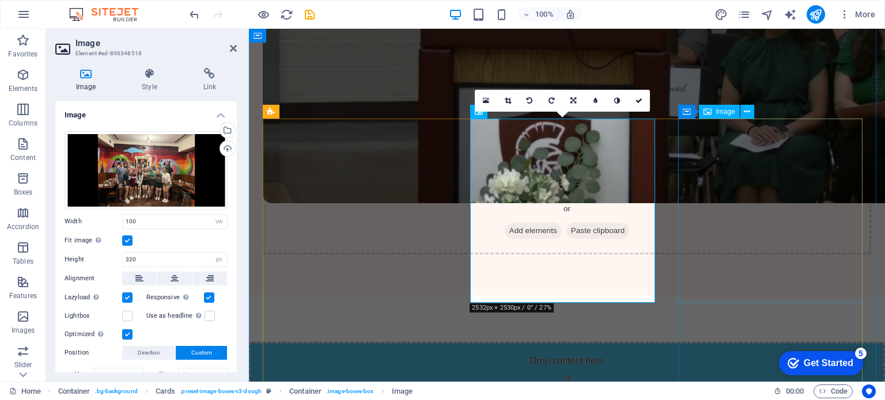
select select "vw"
select select "px"
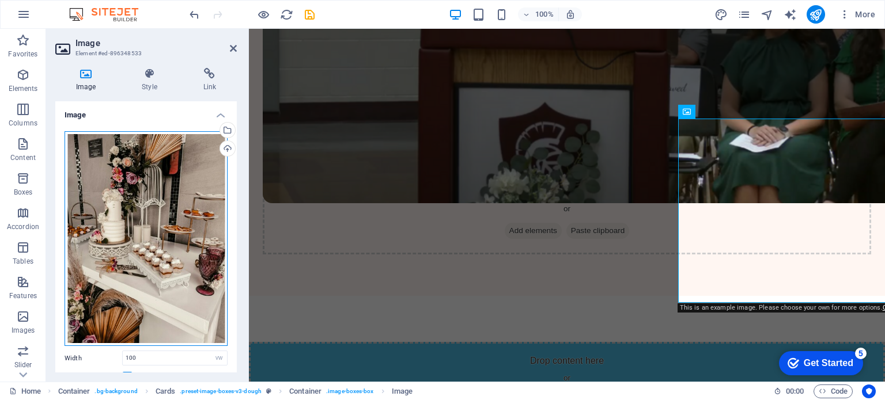
click at [122, 240] on div "Drag files here, click to choose files or select files from Files or our free s…" at bounding box center [146, 238] width 163 height 215
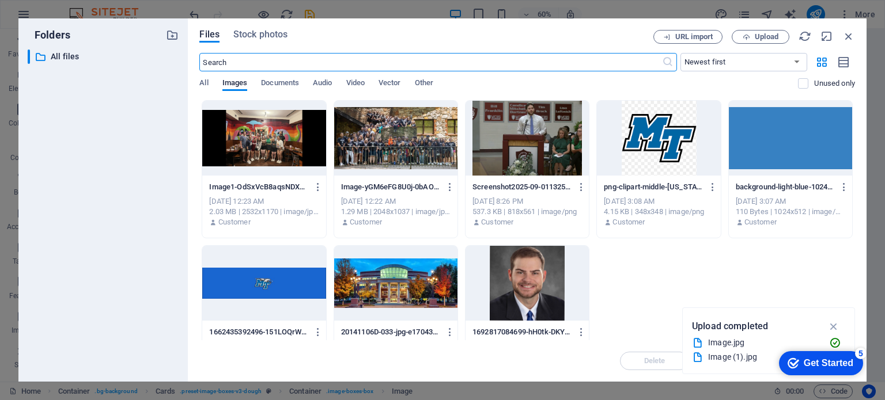
scroll to position [1907, 0]
click at [760, 33] on span "Upload" at bounding box center [767, 36] width 24 height 7
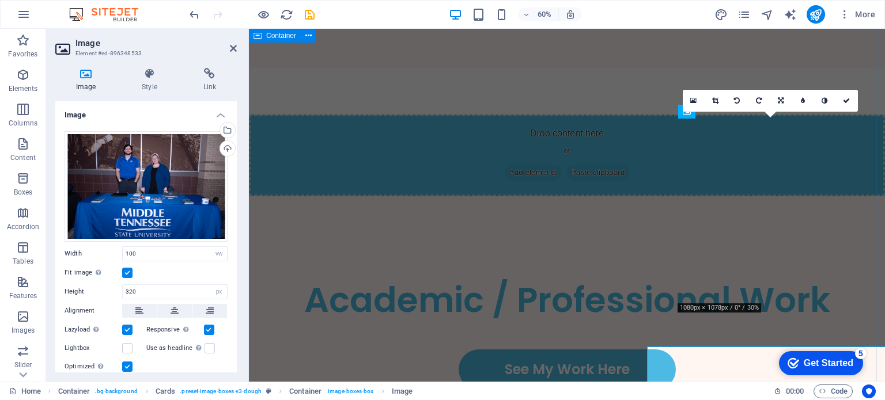
scroll to position [1679, 0]
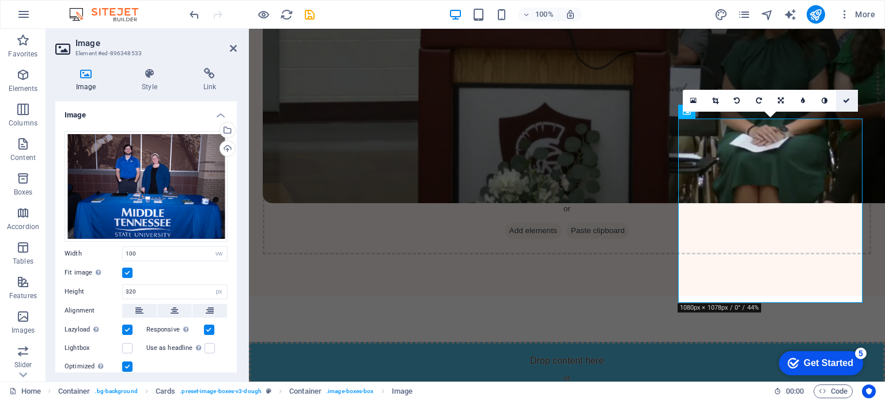
click at [849, 103] on icon at bounding box center [846, 100] width 7 height 7
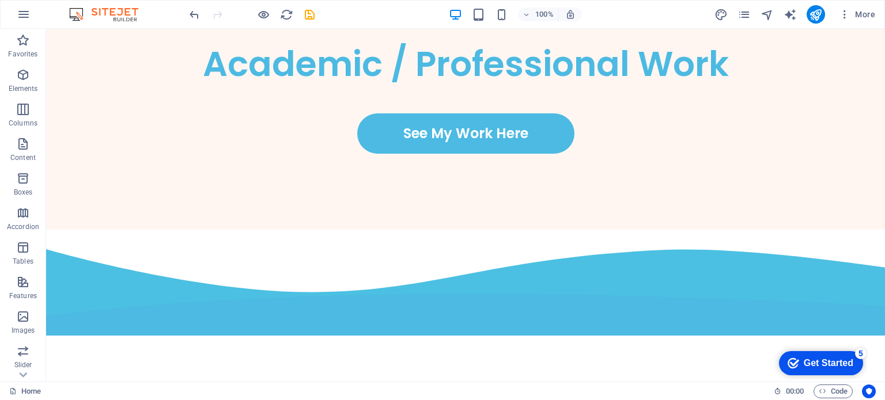
scroll to position [2378, 0]
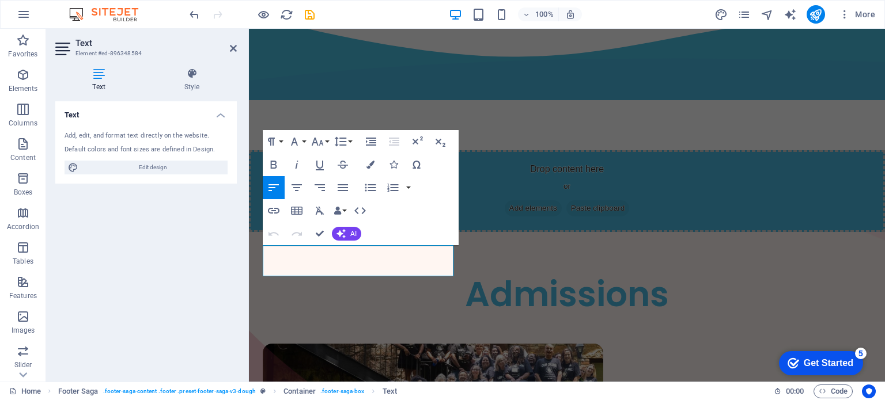
scroll to position [2417, 0]
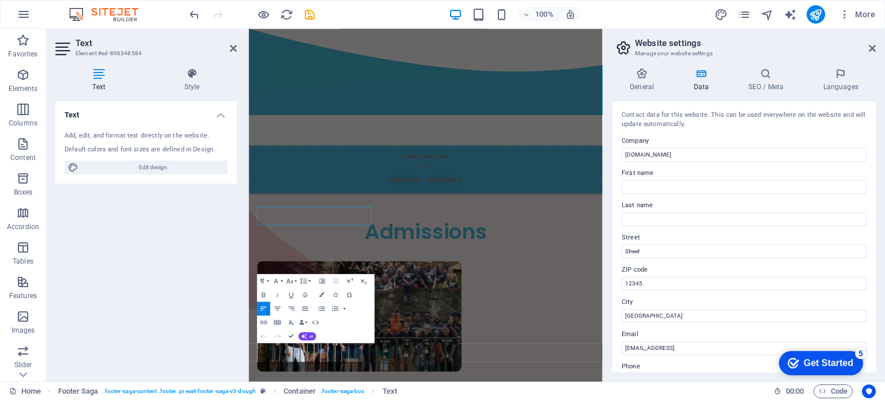
scroll to position [2337, 0]
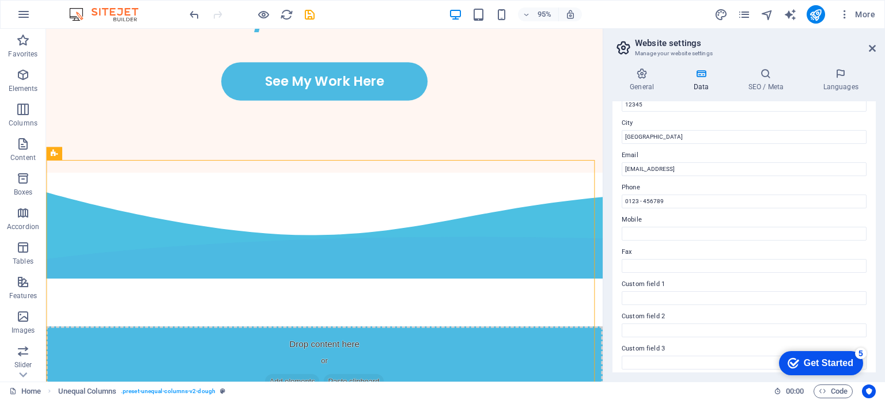
scroll to position [2453, 0]
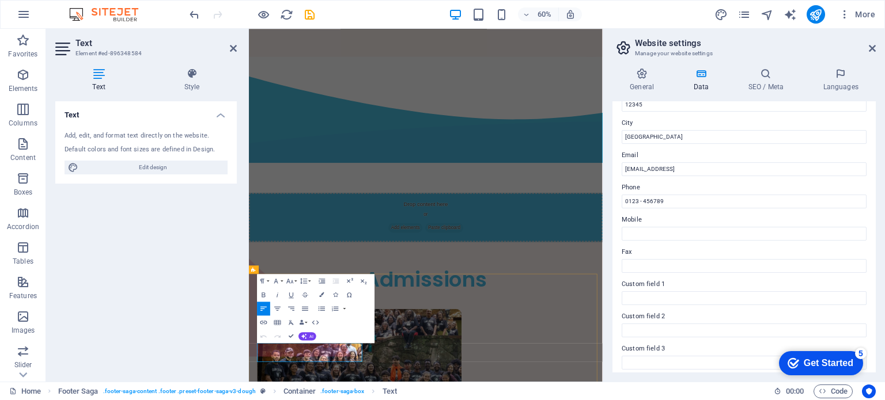
drag, startPoint x: 271, startPoint y: 560, endPoint x: 285, endPoint y: 575, distance: 20.0
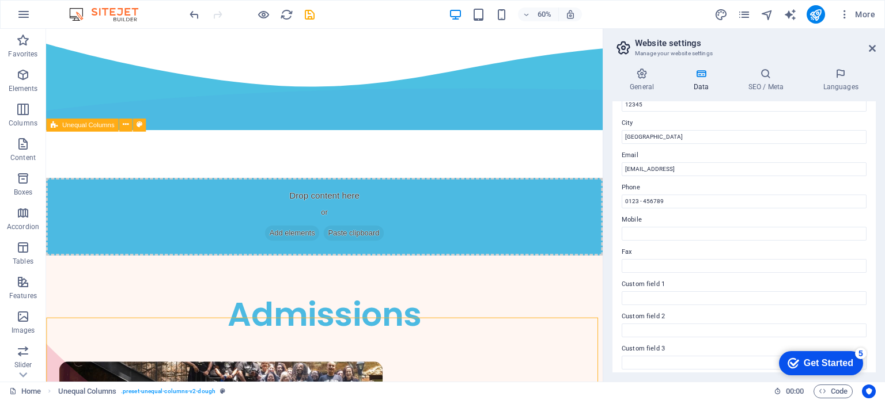
scroll to position [2453, 0]
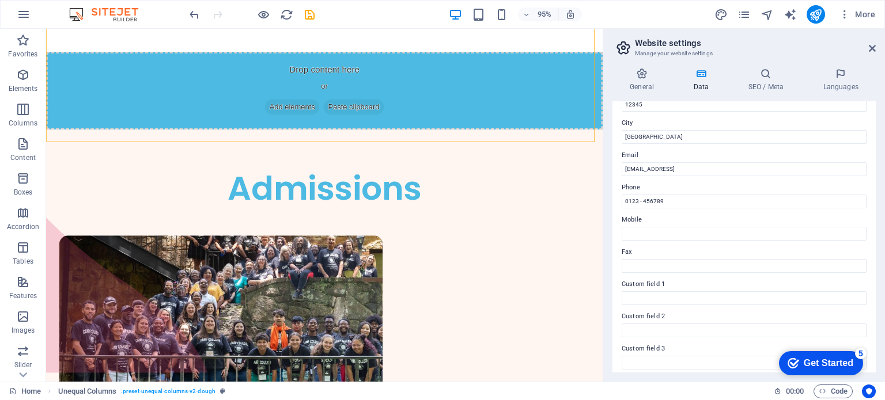
click at [876, 50] on aside "Website settings Manage your website settings General Data SEO / Meta Languages…" at bounding box center [744, 205] width 282 height 353
click at [871, 48] on icon at bounding box center [872, 48] width 7 height 9
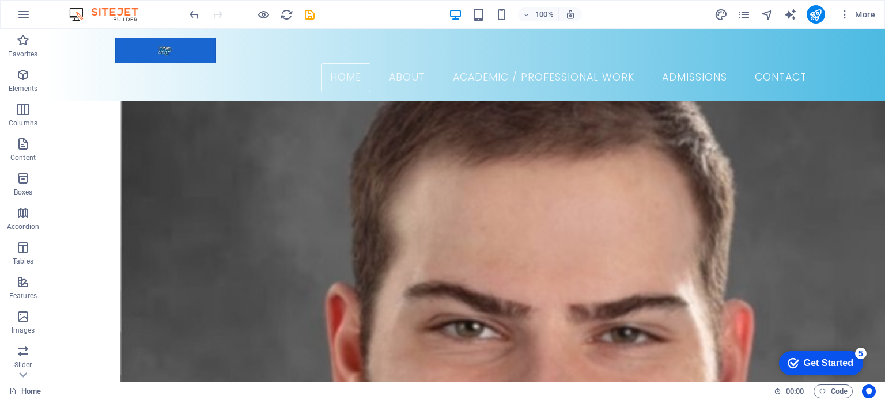
scroll to position [0, 0]
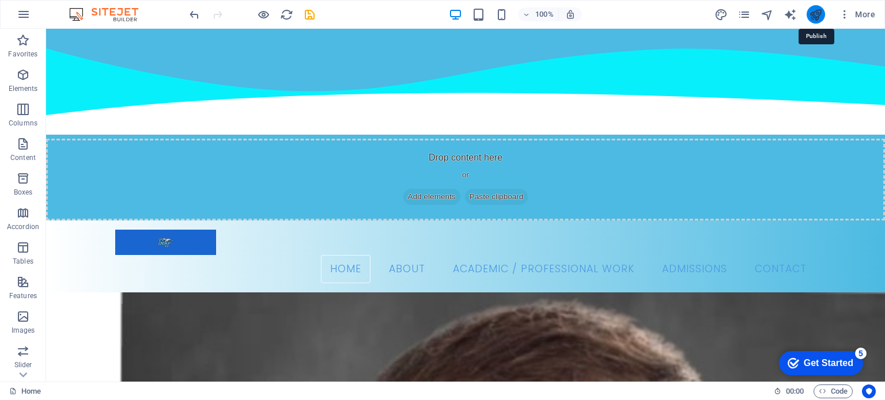
click at [817, 18] on icon "publish" at bounding box center [815, 14] width 13 height 13
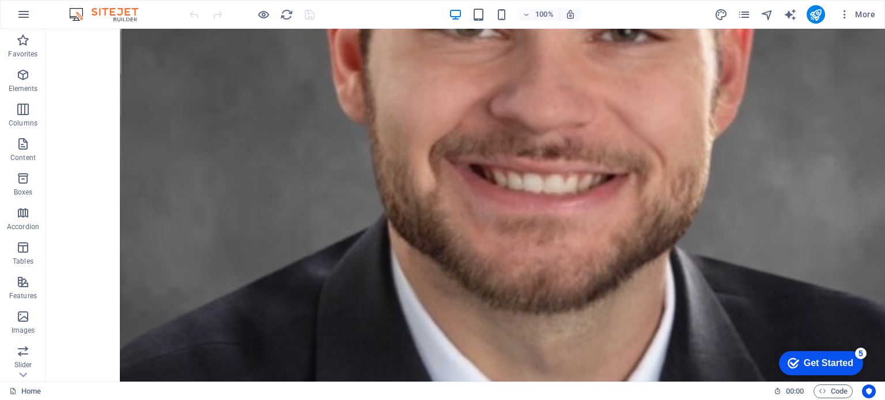
scroll to position [570, 0]
